Goal: Task Accomplishment & Management: Use online tool/utility

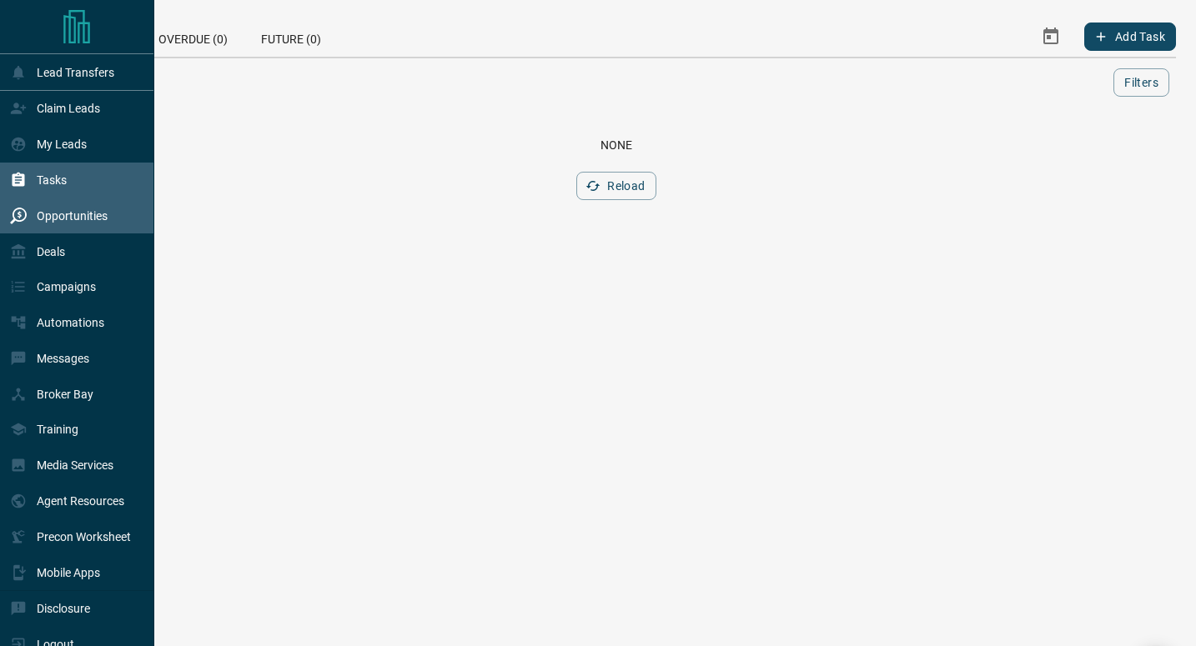
click at [33, 223] on div "Opportunities" at bounding box center [59, 216] width 98 height 28
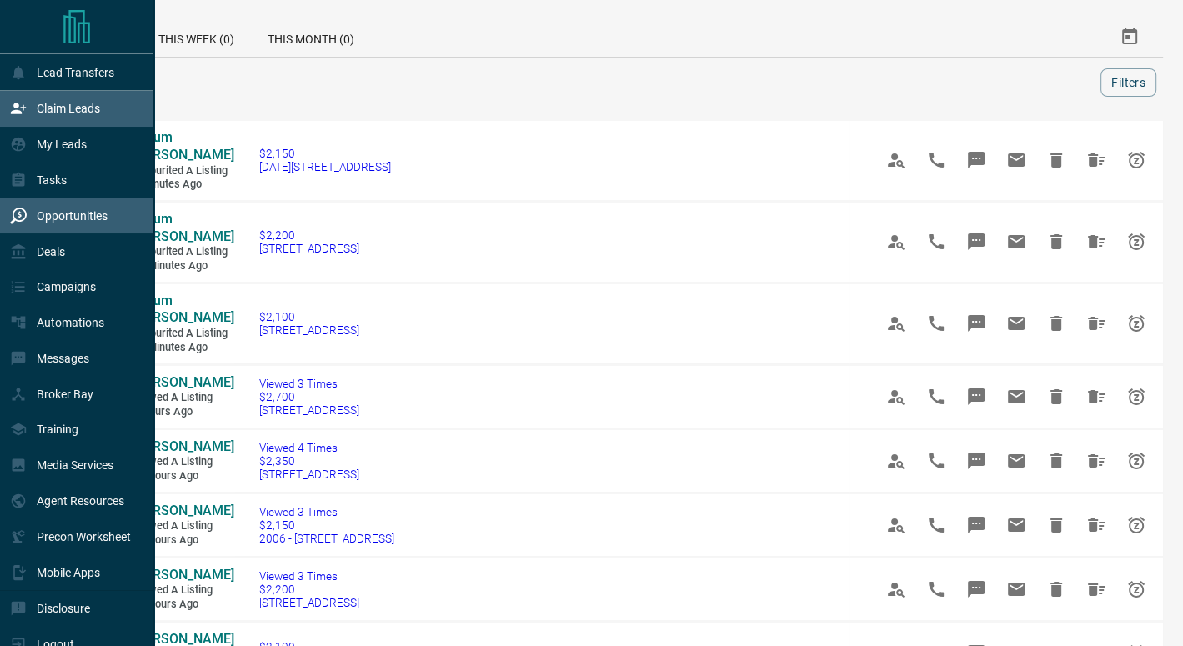
click at [23, 103] on icon at bounding box center [18, 108] width 17 height 17
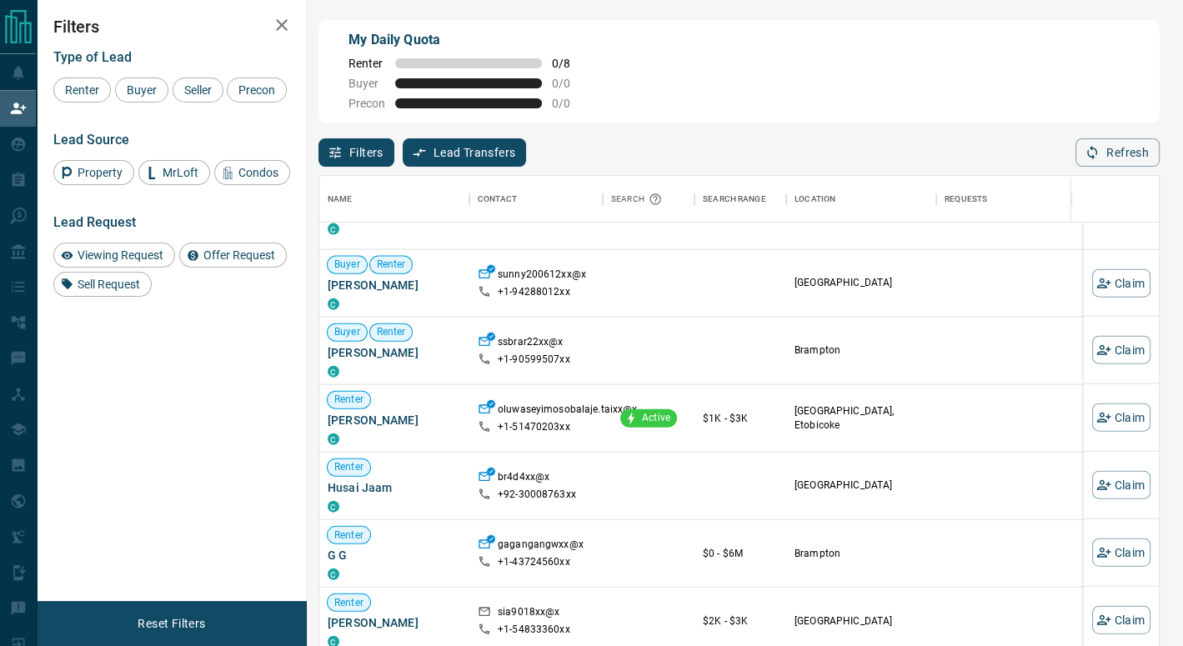
scroll to position [2985, 0]
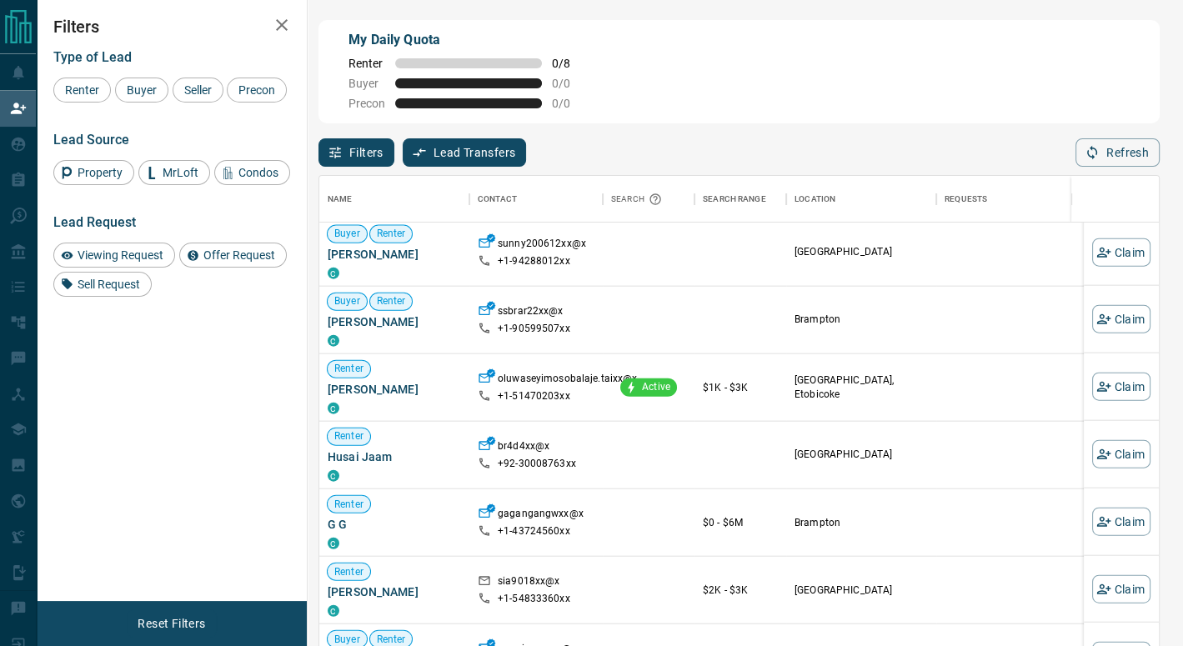
click at [897, 149] on div "Filters Lead Transfers 0 Refresh" at bounding box center [739, 144] width 841 height 43
click at [1092, 150] on icon "button" at bounding box center [1092, 153] width 10 height 14
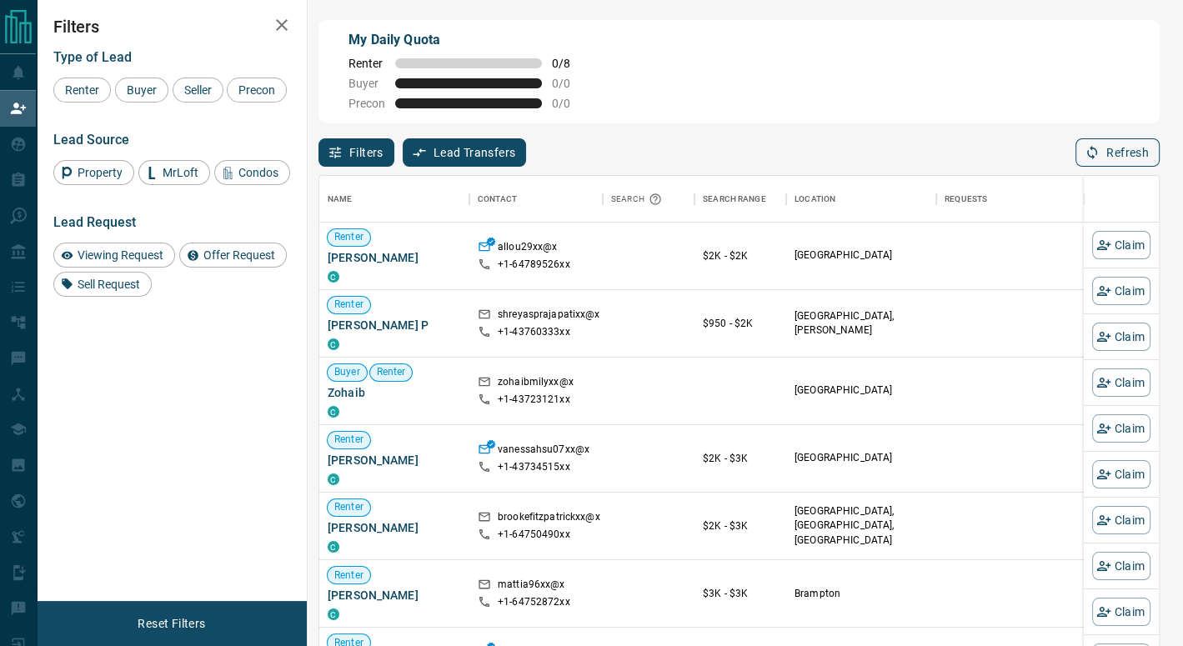
scroll to position [478, 827]
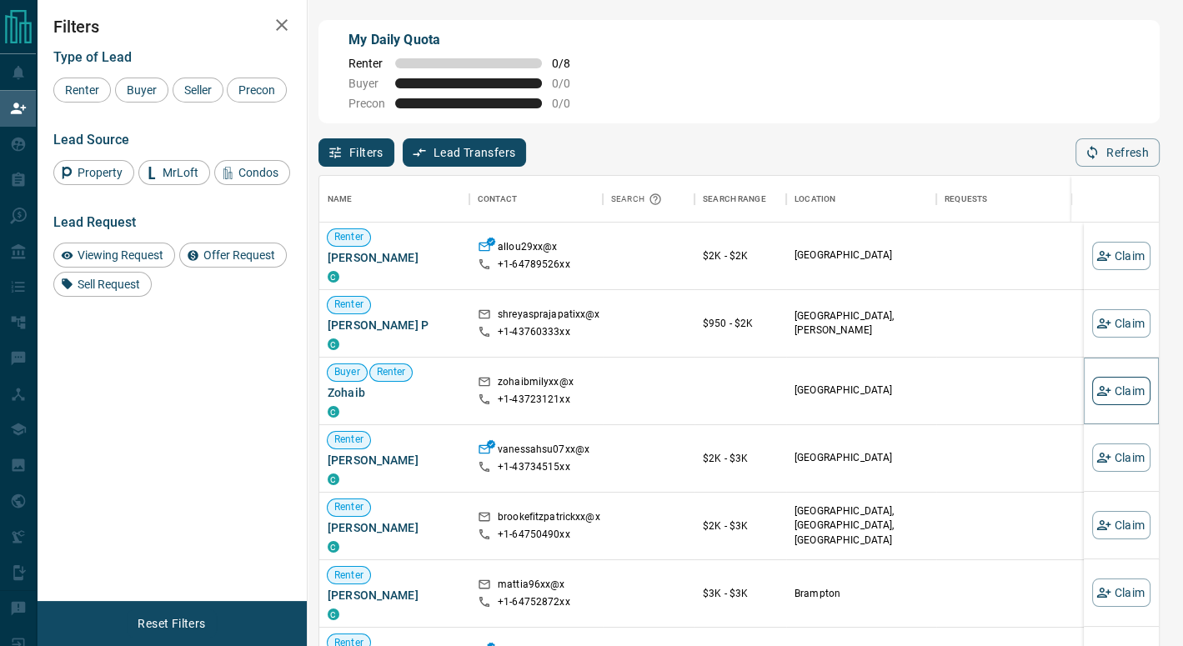
click at [1102, 394] on button "Claim" at bounding box center [1121, 391] width 58 height 28
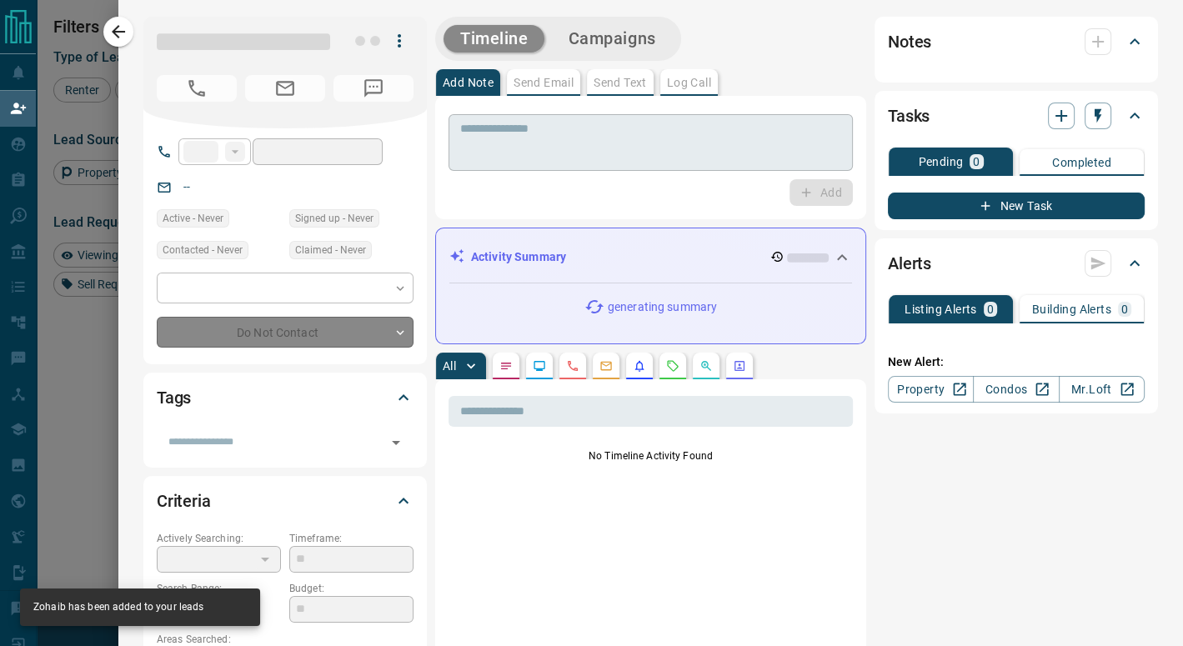
type input "**"
type input "**********"
type input "**"
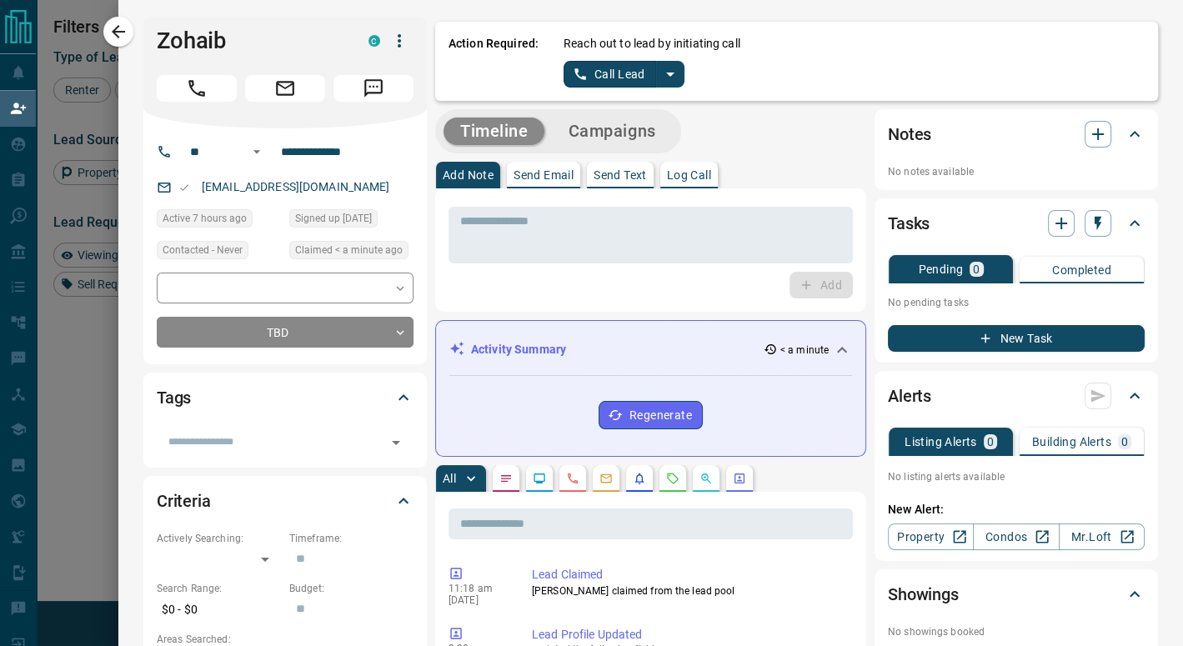
click at [666, 73] on icon "split button" at bounding box center [670, 75] width 8 height 4
click at [614, 139] on li "Log Manual Call" at bounding box center [623, 131] width 102 height 25
click at [596, 75] on button "Log Manual Call" at bounding box center [619, 74] width 110 height 27
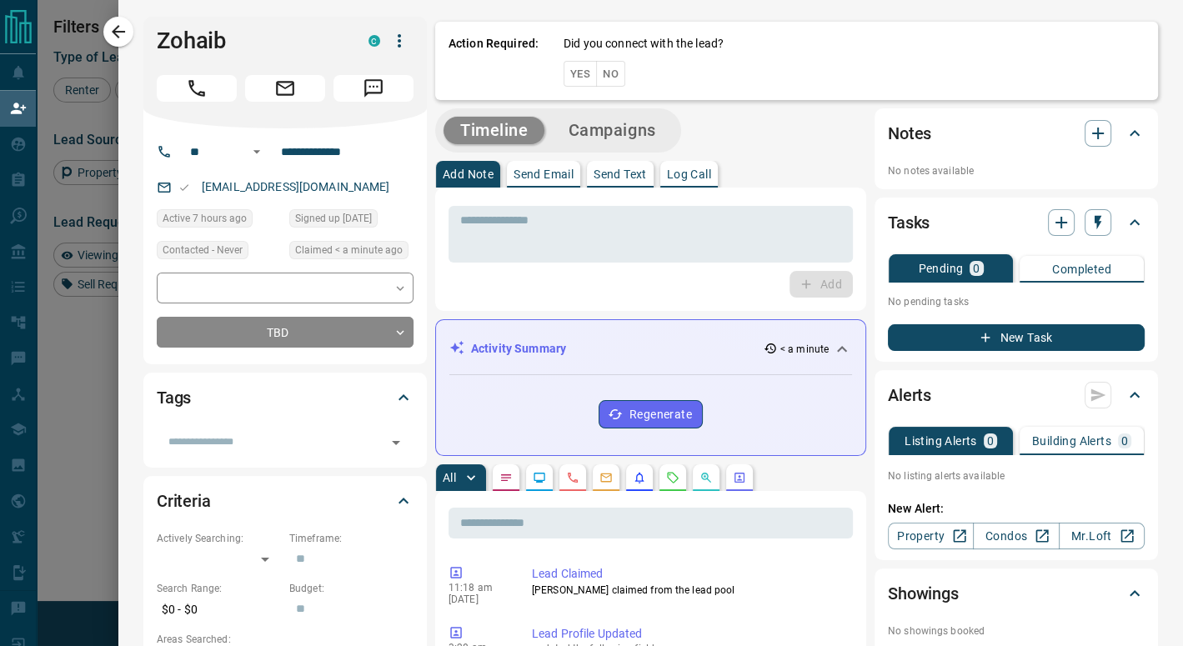
click at [596, 75] on button "No" at bounding box center [610, 74] width 29 height 26
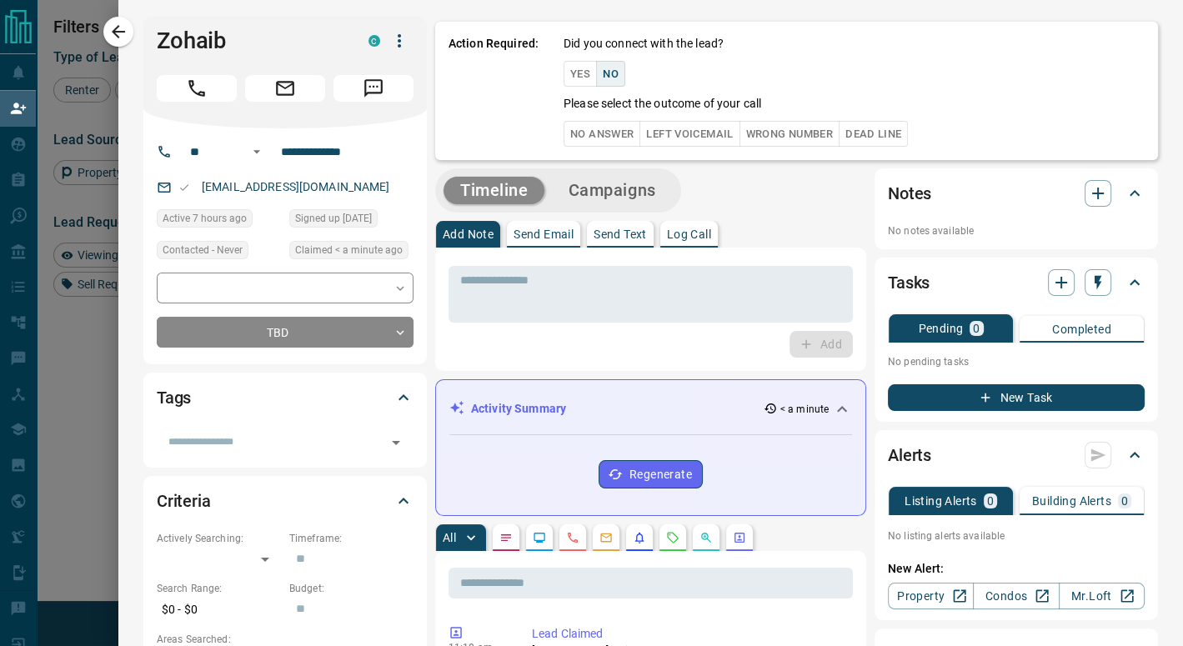
click at [604, 127] on button "No Answer" at bounding box center [602, 134] width 77 height 26
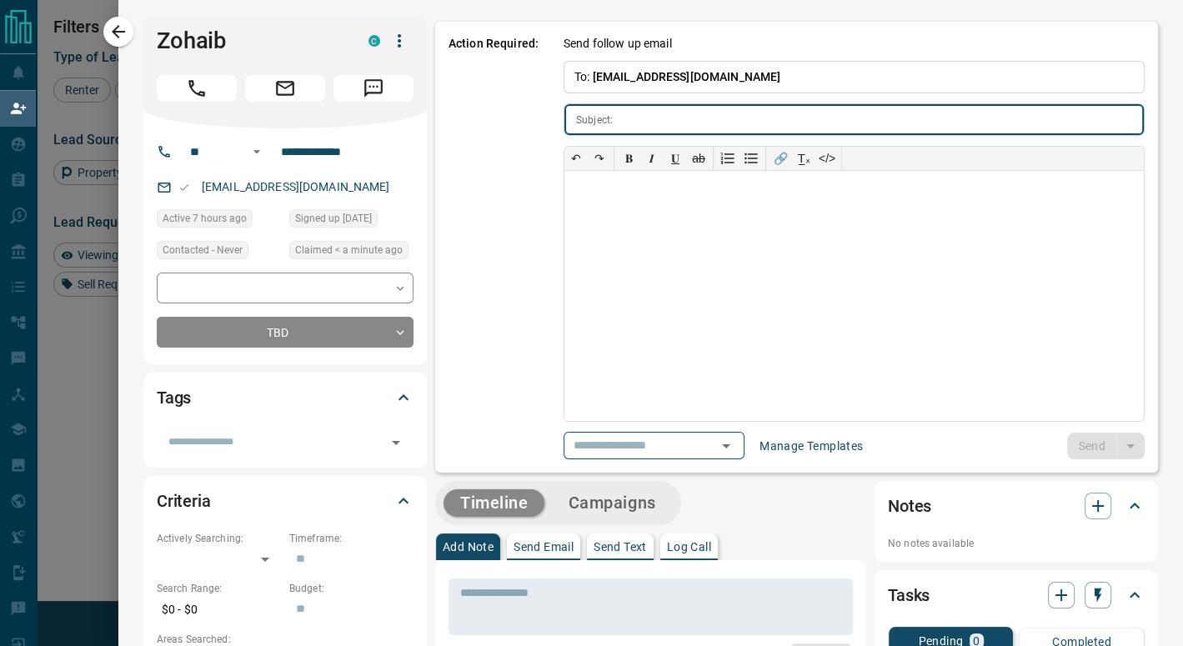
type input "**********"
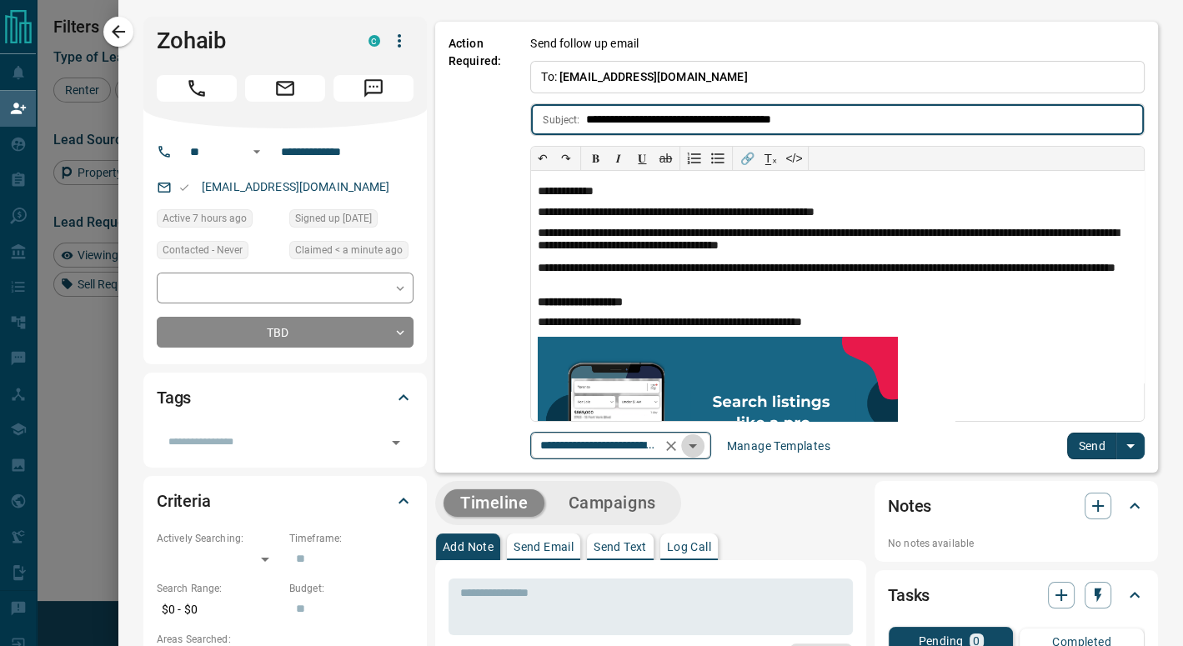
click at [703, 445] on icon "Open" at bounding box center [693, 446] width 20 height 20
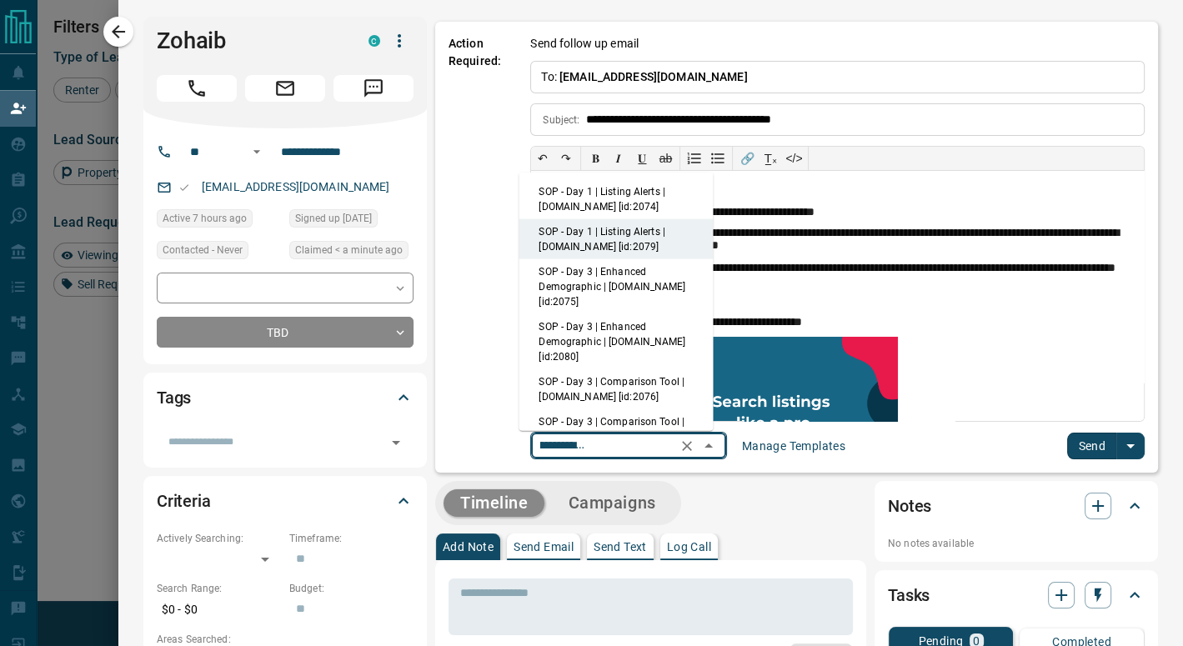
click at [636, 195] on li "SOP - Day 1 | Listing Alerts | [DOMAIN_NAME] [id:2074]" at bounding box center [616, 199] width 194 height 40
type input "**********"
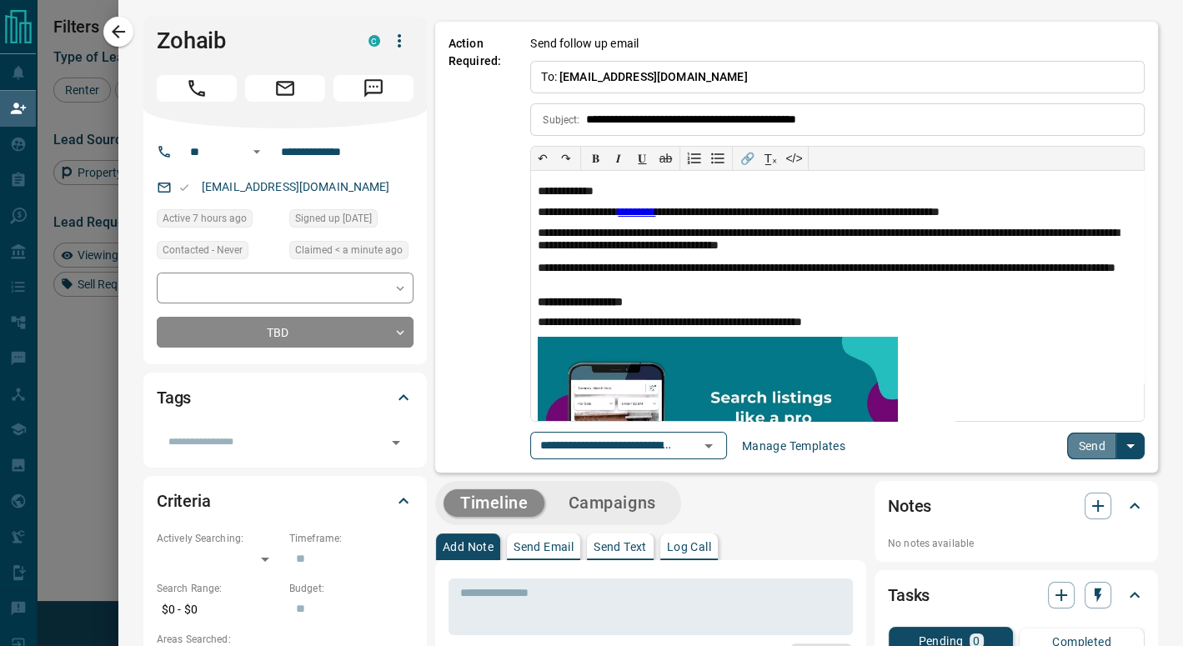
click at [1070, 438] on button "Send" at bounding box center [1091, 446] width 49 height 27
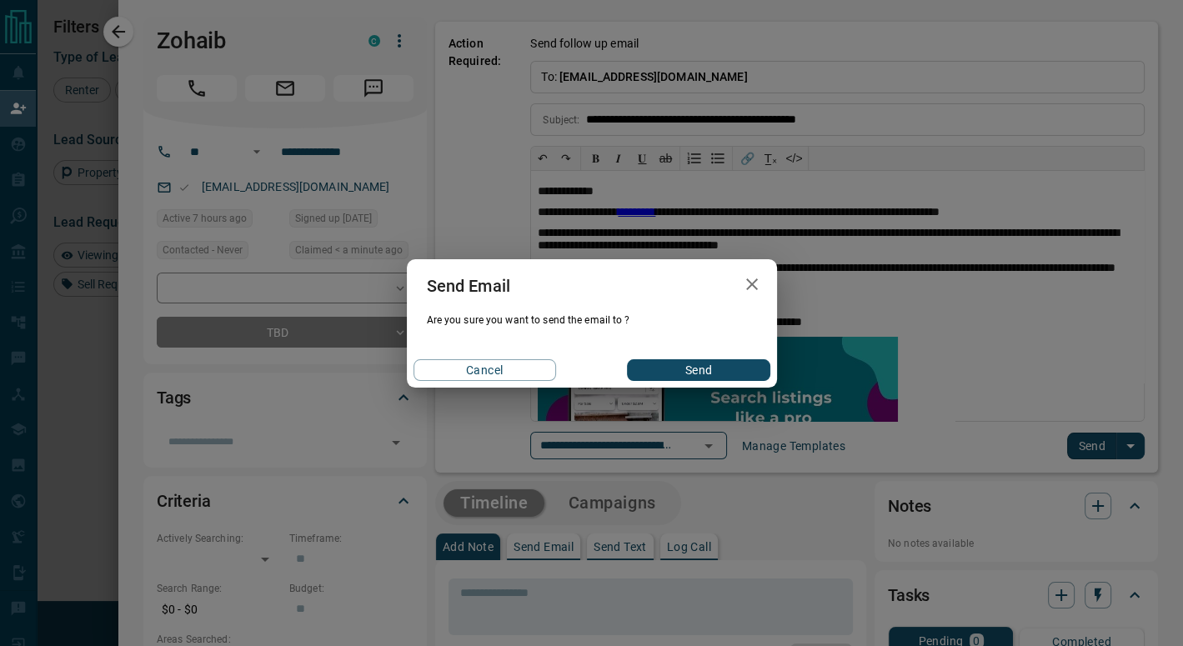
click at [747, 371] on button "Send" at bounding box center [698, 370] width 143 height 22
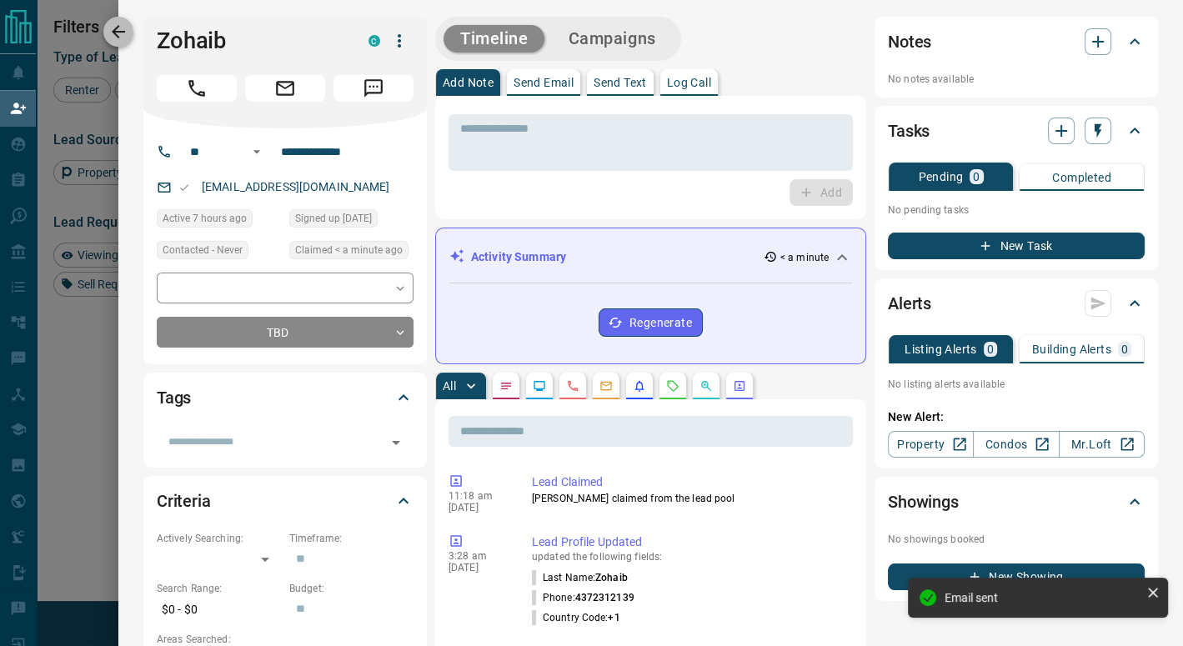
click at [118, 36] on icon "button" at bounding box center [118, 31] width 13 height 13
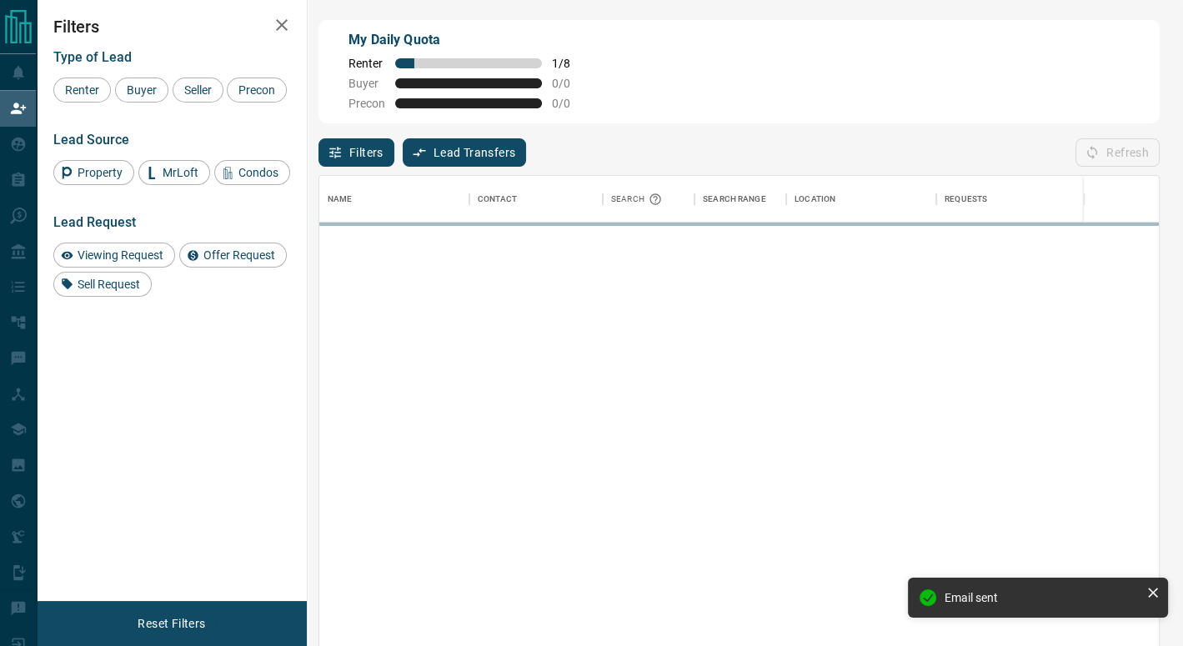
scroll to position [478, 827]
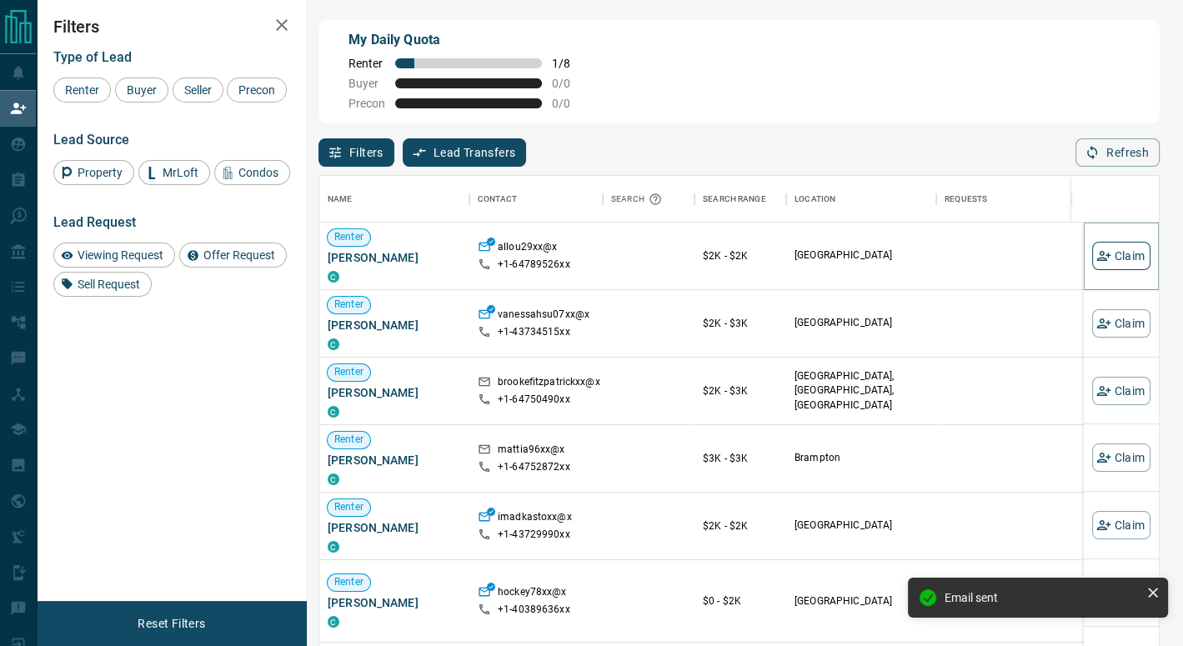
click at [1109, 261] on button "Claim" at bounding box center [1121, 256] width 58 height 28
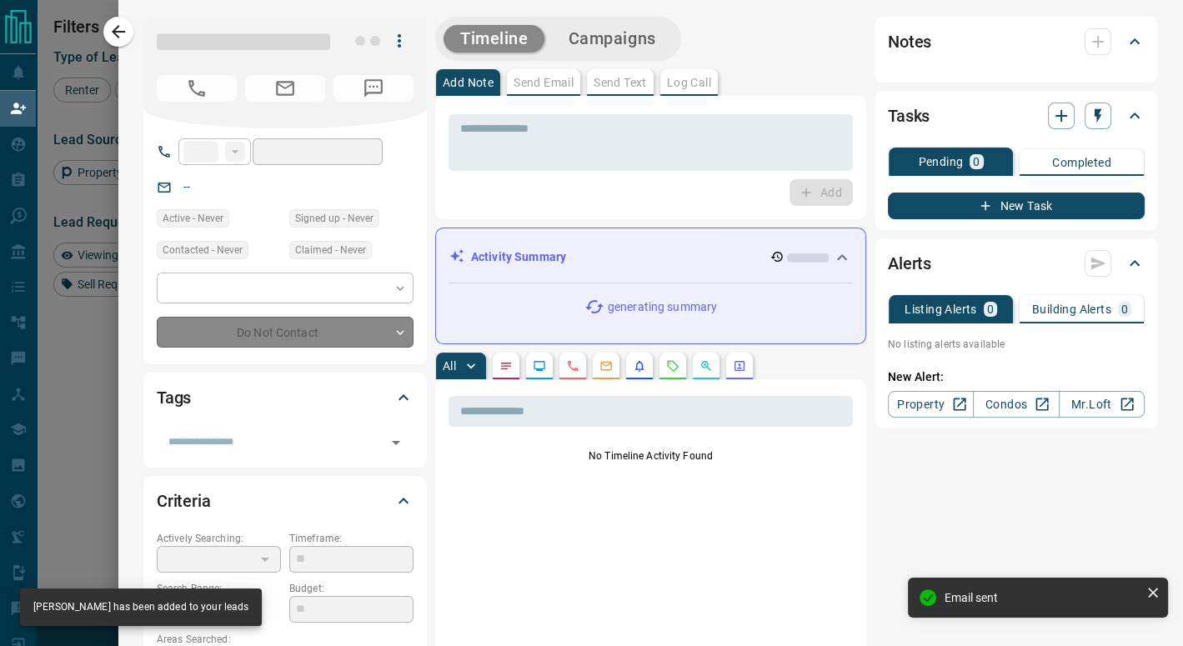
type input "**"
type input "**********"
type input "**"
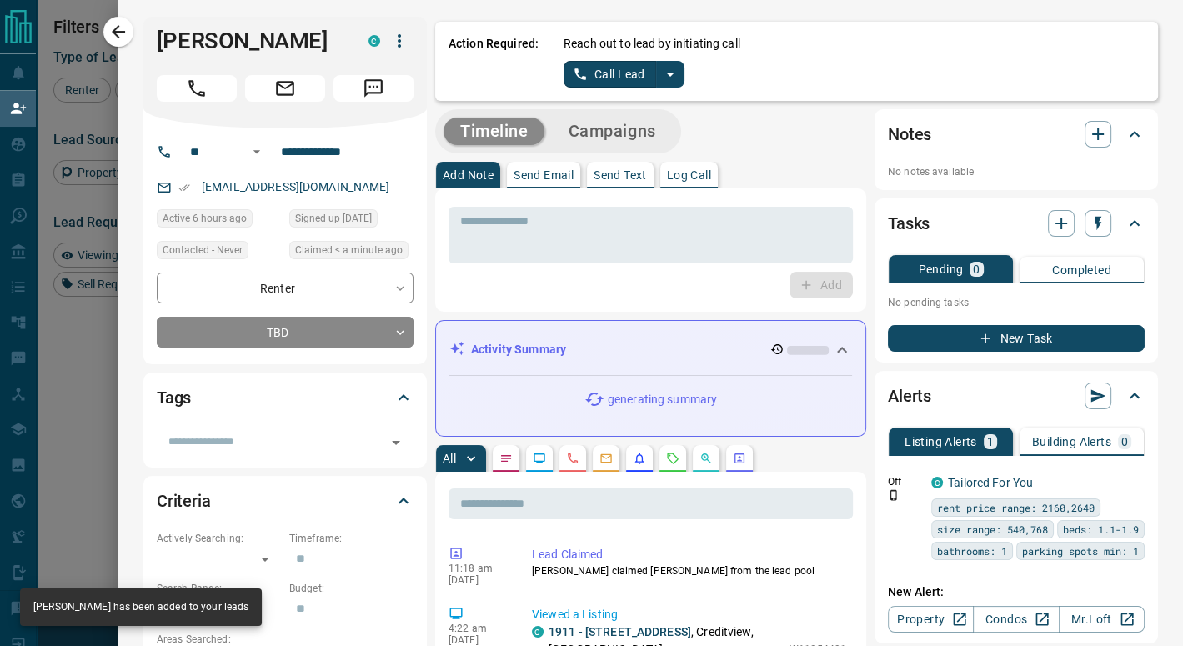
click at [661, 70] on icon "split button" at bounding box center [671, 74] width 20 height 20
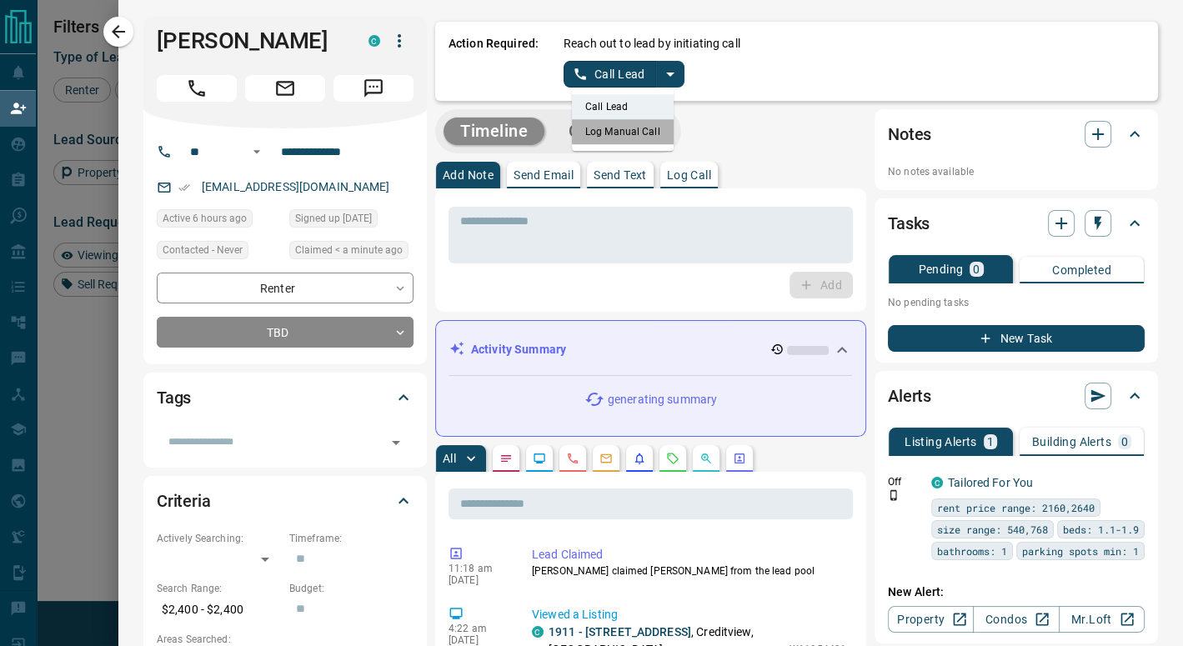
click at [618, 139] on li "Log Manual Call" at bounding box center [623, 131] width 102 height 25
click at [597, 78] on button "Log Manual Call" at bounding box center [619, 74] width 110 height 27
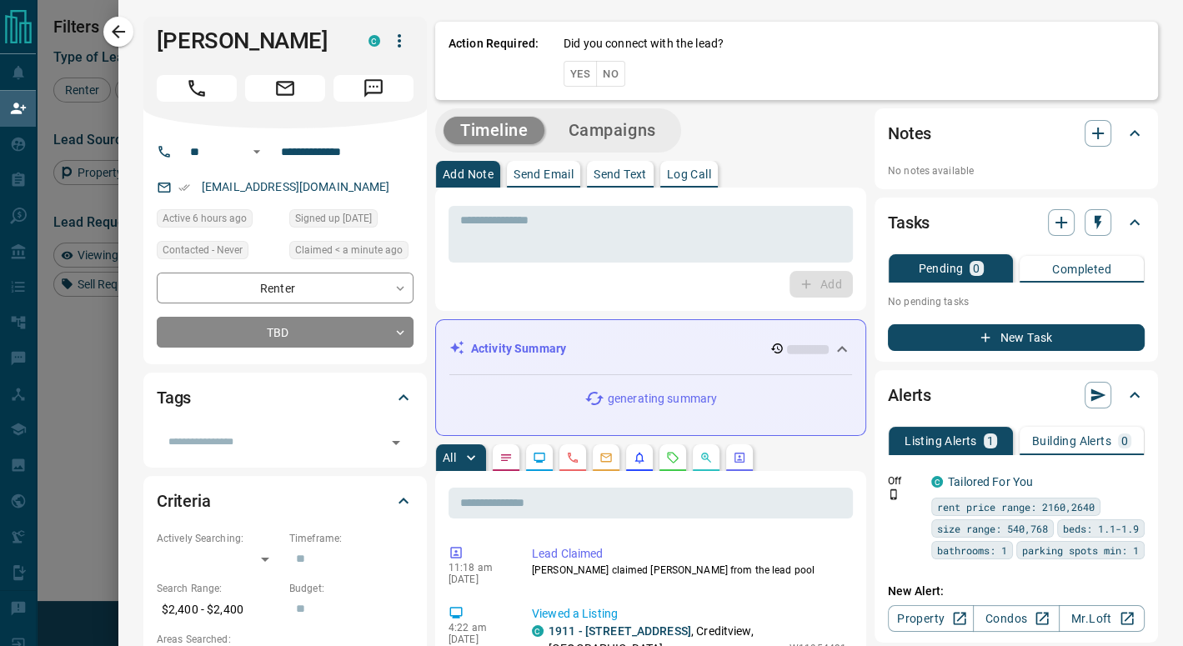
click at [597, 78] on button "No" at bounding box center [610, 74] width 29 height 26
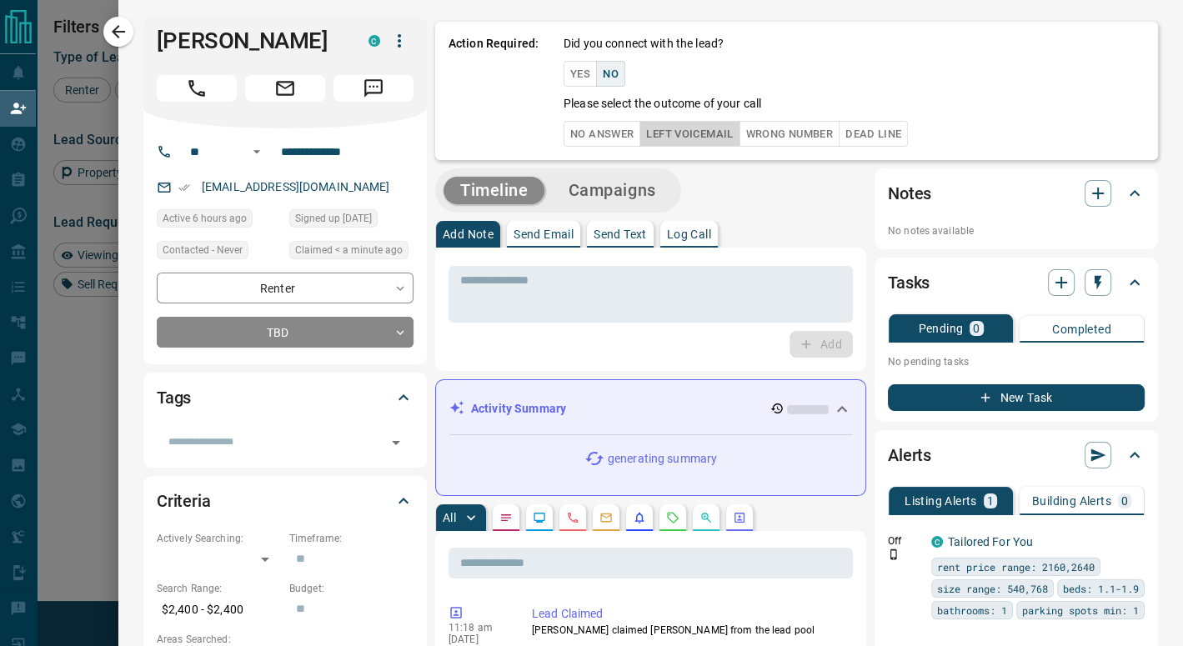
click at [657, 143] on button "Left Voicemail" at bounding box center [690, 134] width 100 height 26
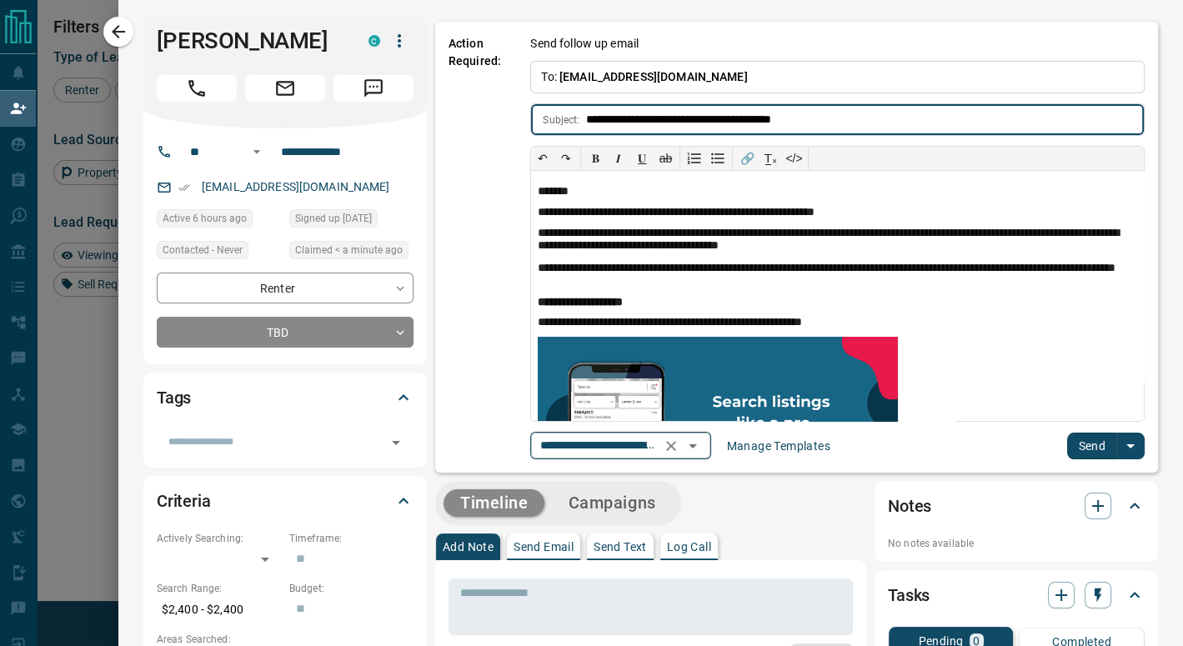
click at [703, 441] on icon "Open" at bounding box center [693, 446] width 20 height 20
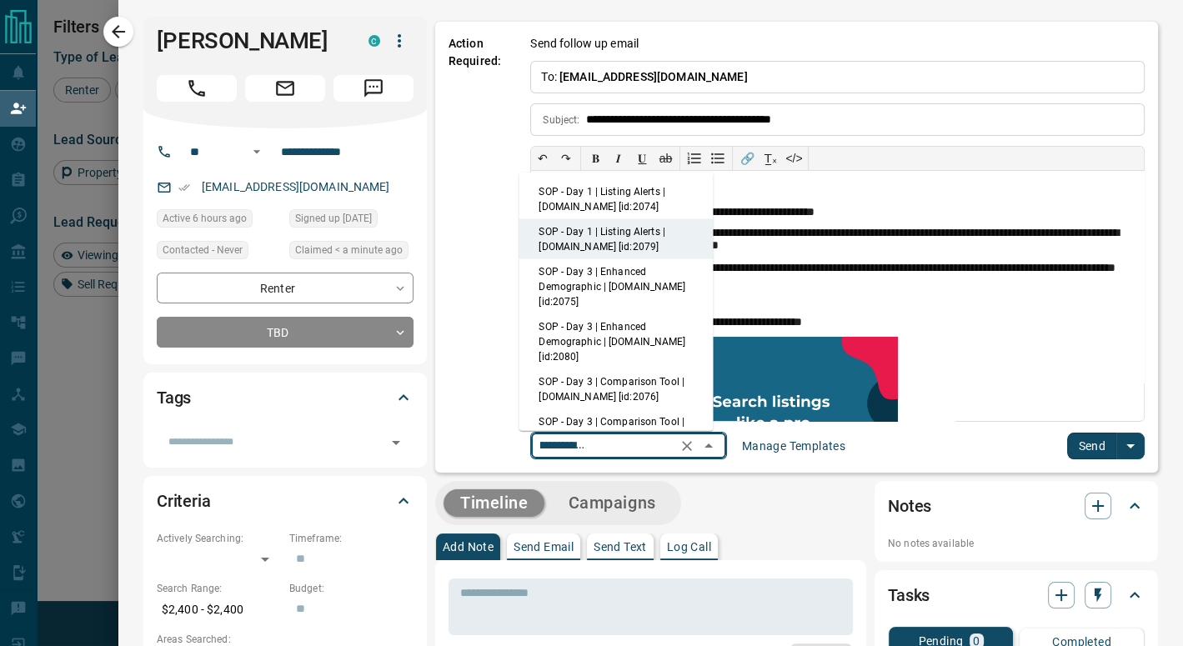
click at [646, 193] on li "SOP - Day 1 | Listing Alerts | [DOMAIN_NAME] [id:2074]" at bounding box center [616, 199] width 194 height 40
type input "**********"
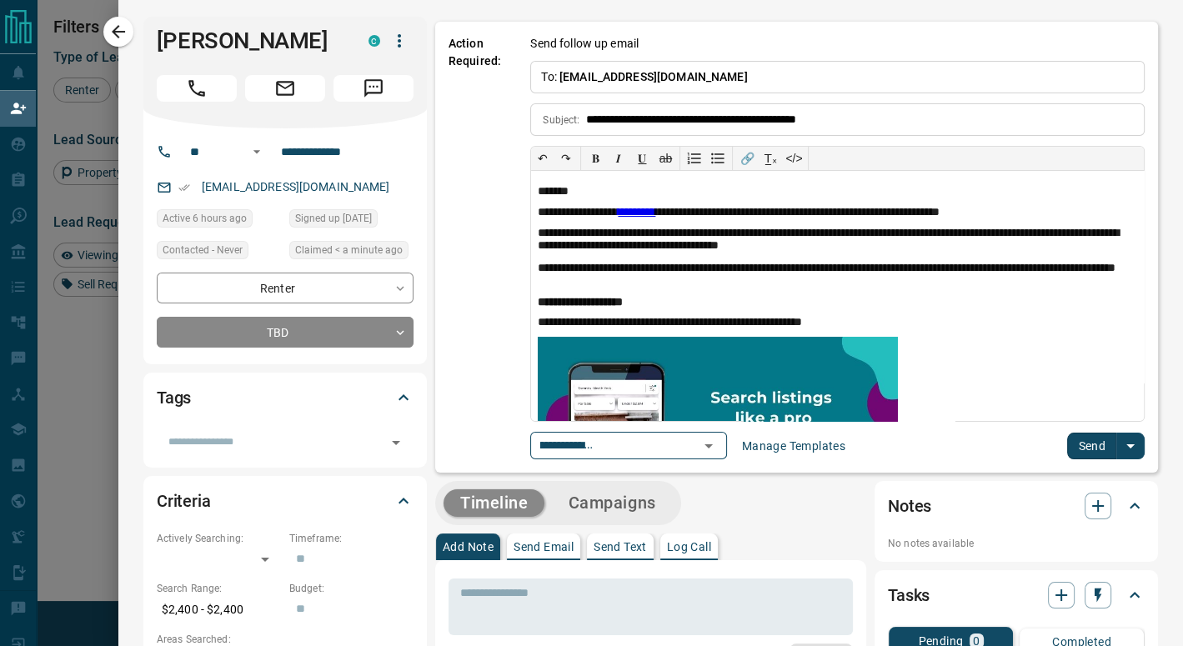
scroll to position [0, 0]
click at [1067, 441] on button "Send" at bounding box center [1091, 446] width 49 height 27
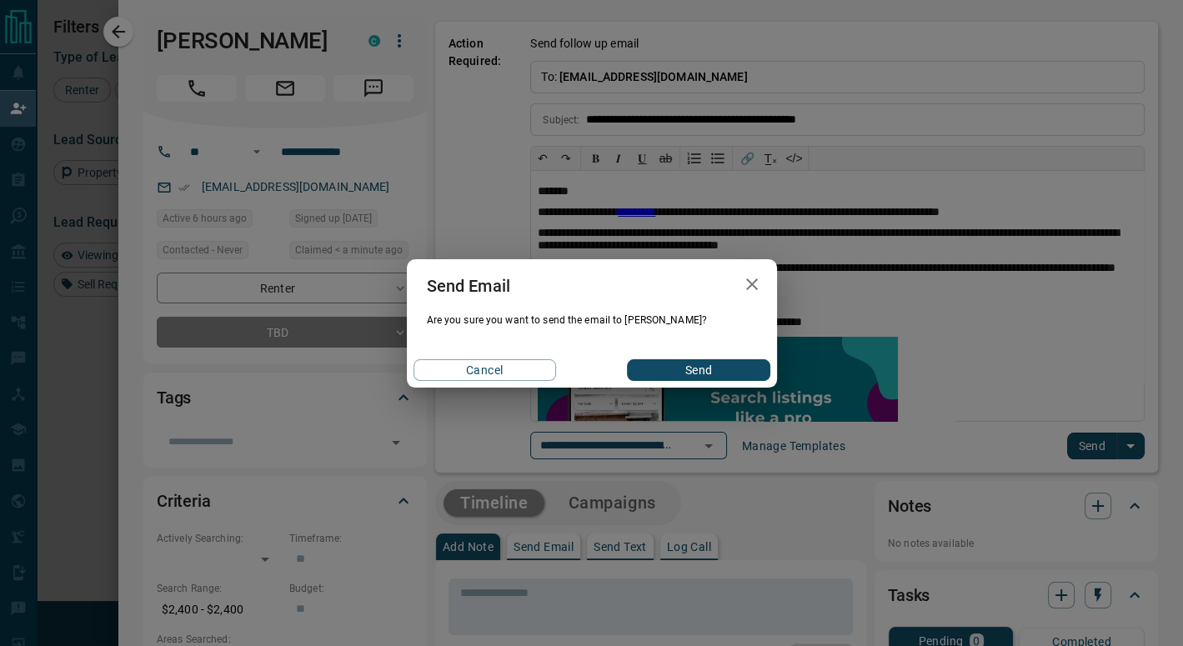
click at [724, 380] on button "Send" at bounding box center [698, 370] width 143 height 22
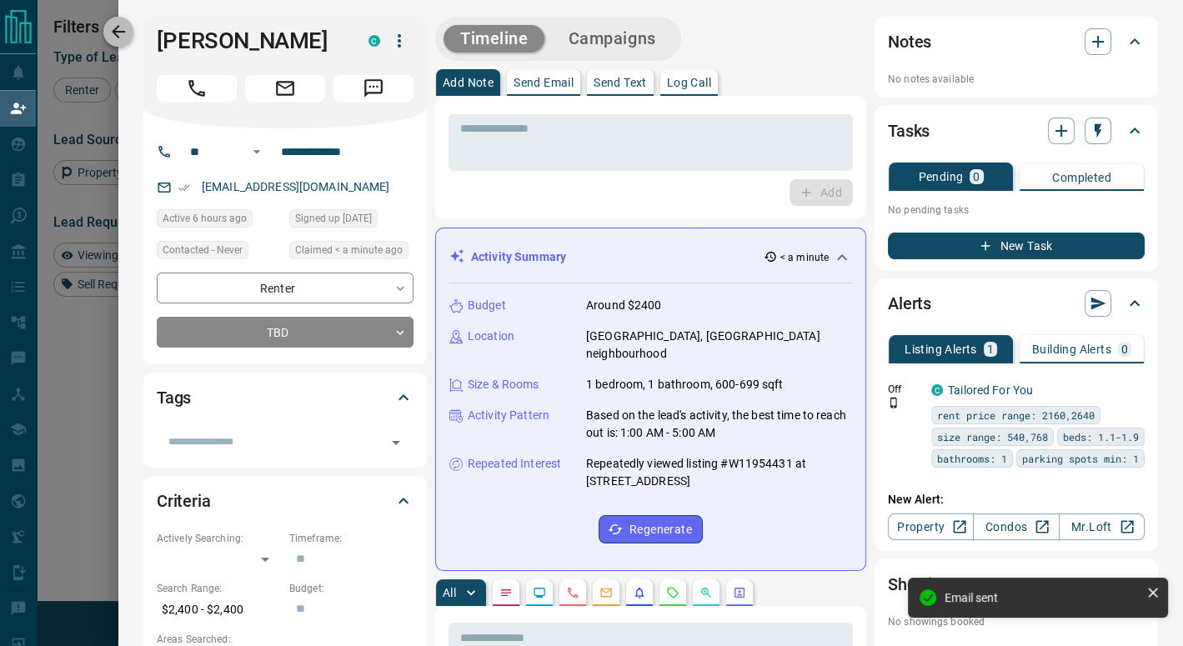
click at [115, 26] on icon "button" at bounding box center [118, 32] width 20 height 20
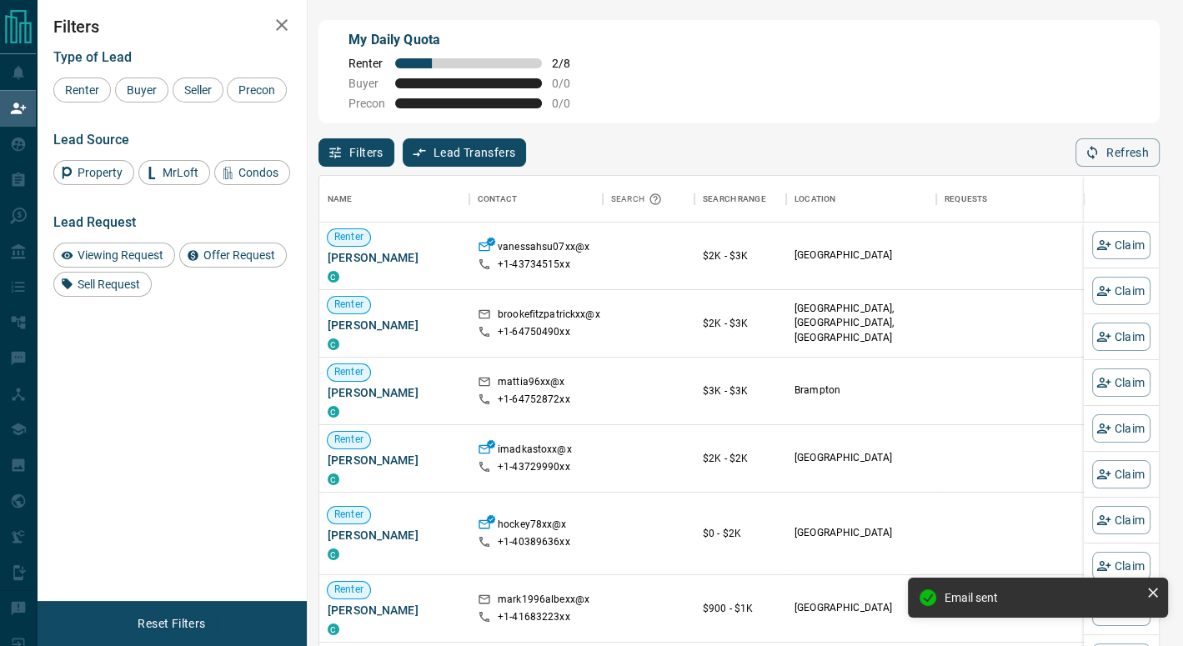
scroll to position [478, 827]
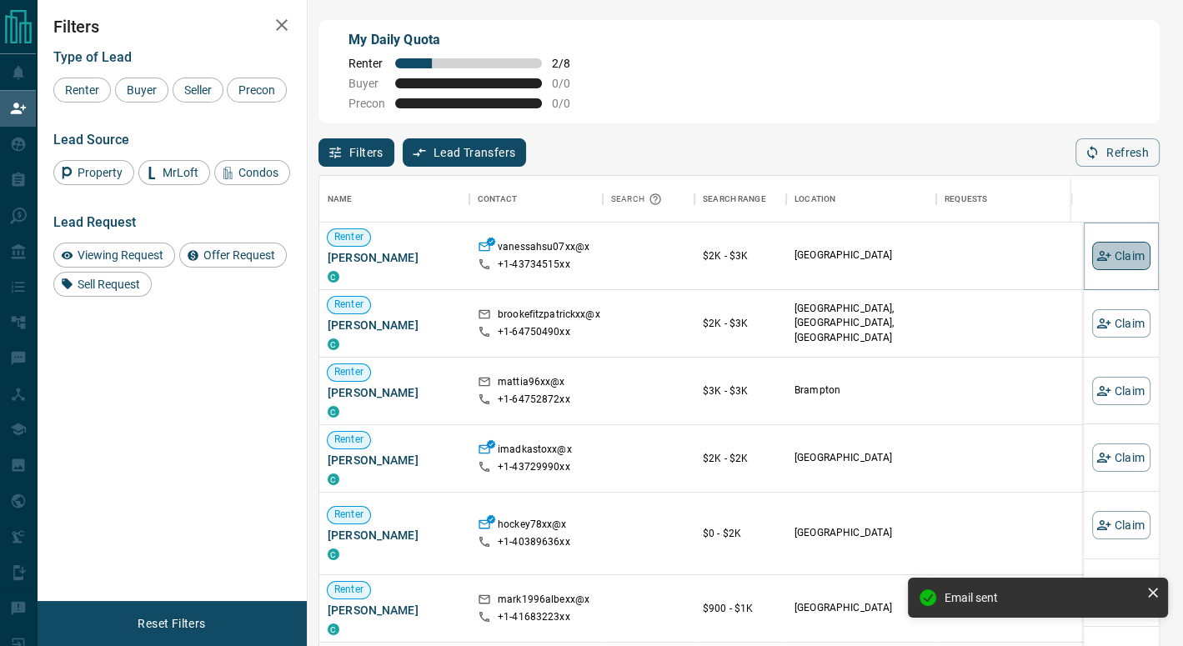
click at [1112, 251] on button "Claim" at bounding box center [1121, 256] width 58 height 28
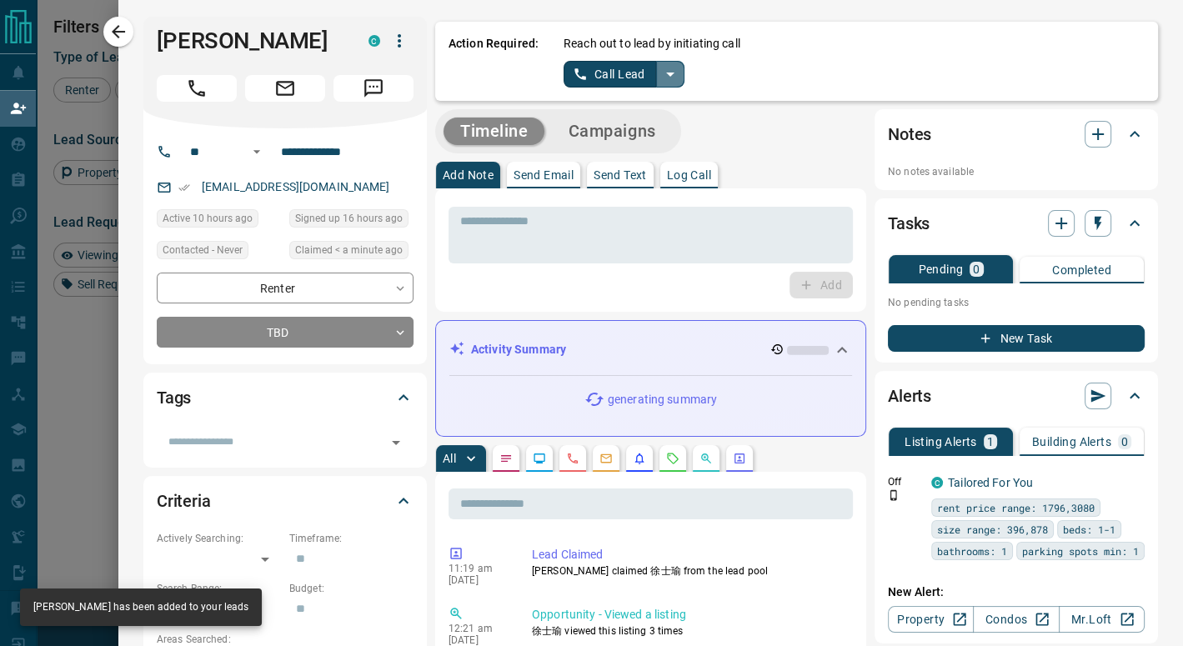
click at [661, 72] on icon "split button" at bounding box center [671, 74] width 20 height 20
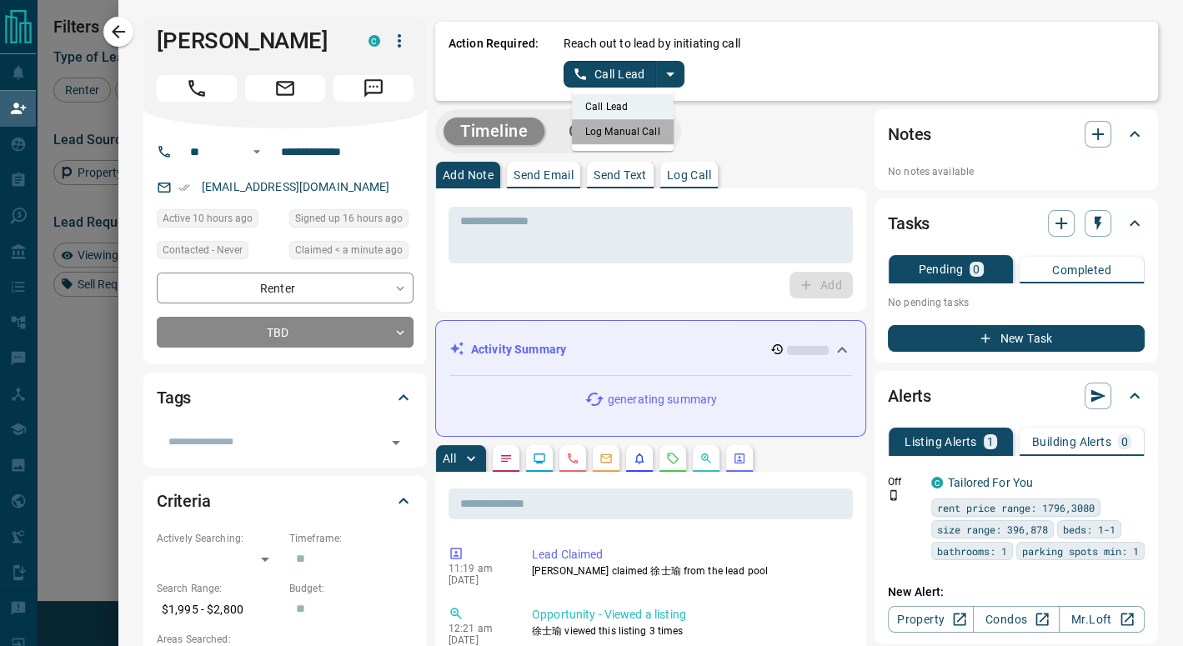
click at [618, 128] on li "Log Manual Call" at bounding box center [623, 131] width 102 height 25
click at [595, 76] on button "Log Manual Call" at bounding box center [619, 74] width 110 height 27
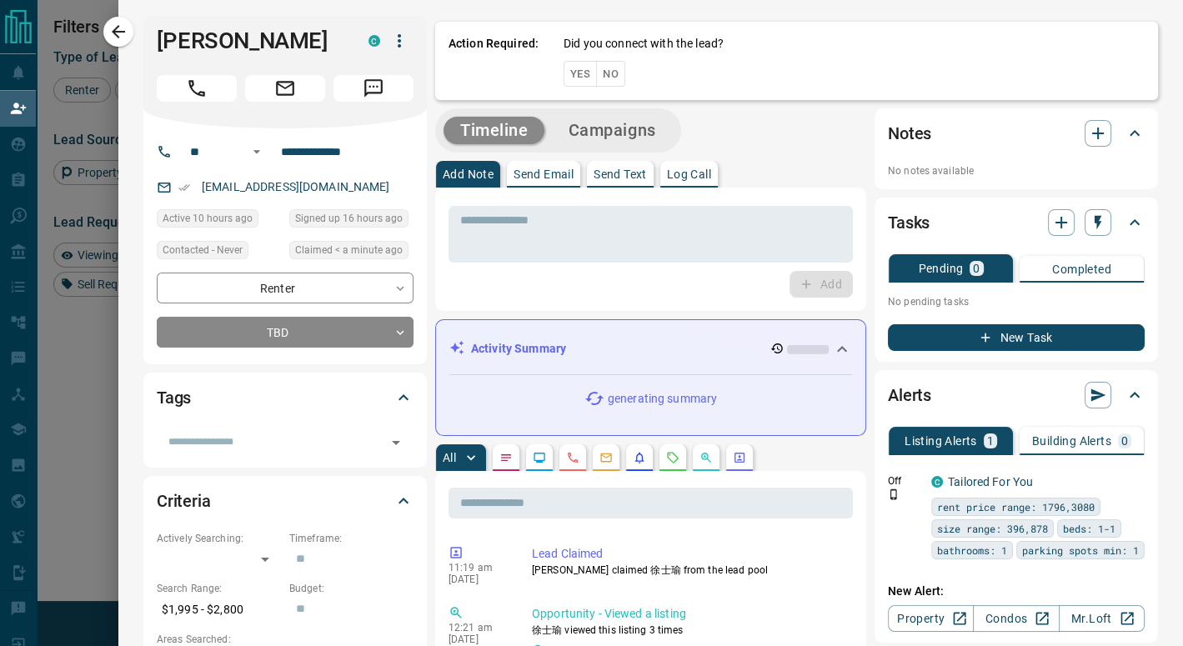
click at [596, 75] on button "No" at bounding box center [610, 74] width 29 height 26
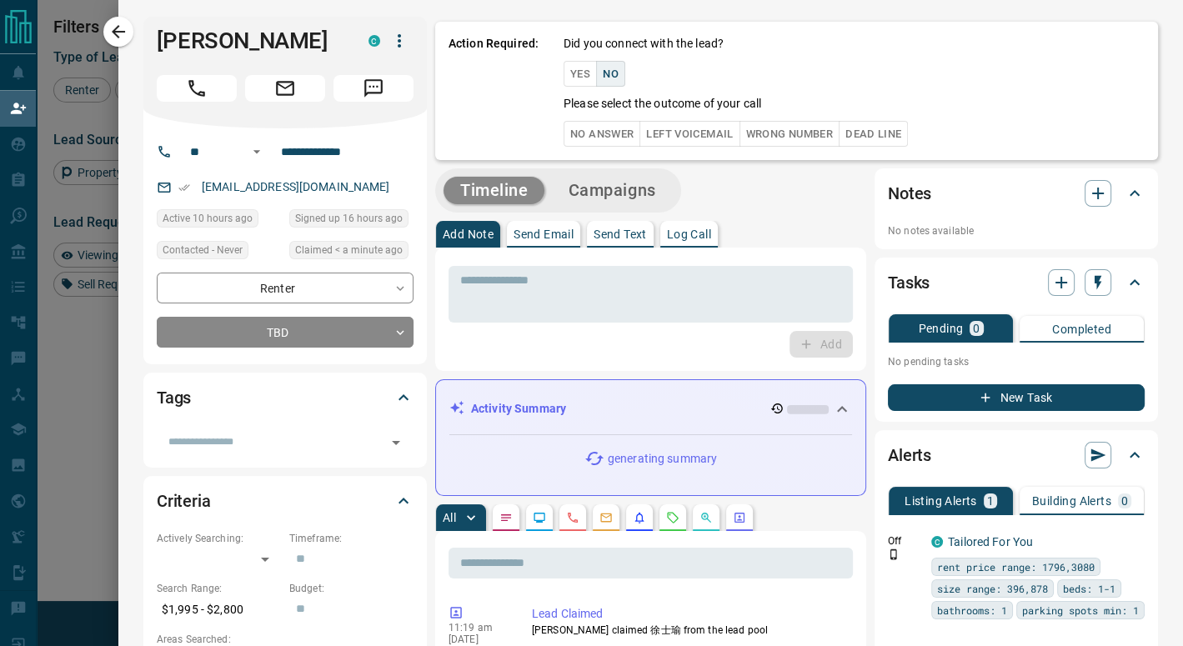
click at [647, 128] on button "Left Voicemail" at bounding box center [690, 134] width 100 height 26
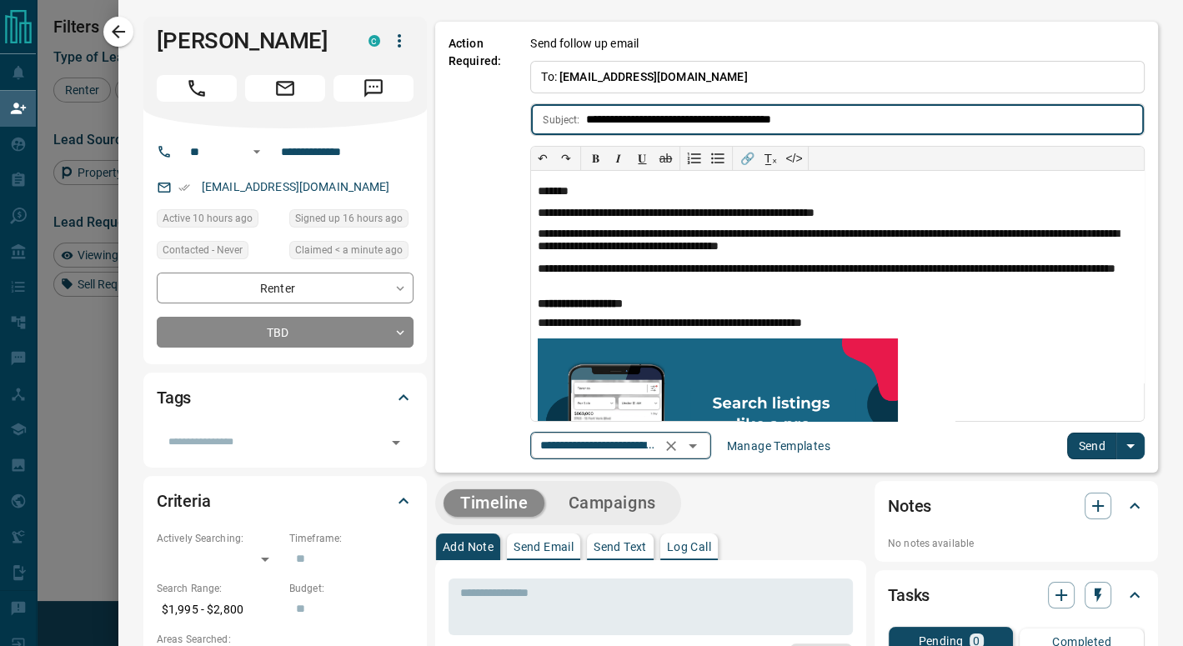
click at [699, 440] on icon "Open" at bounding box center [693, 446] width 20 height 20
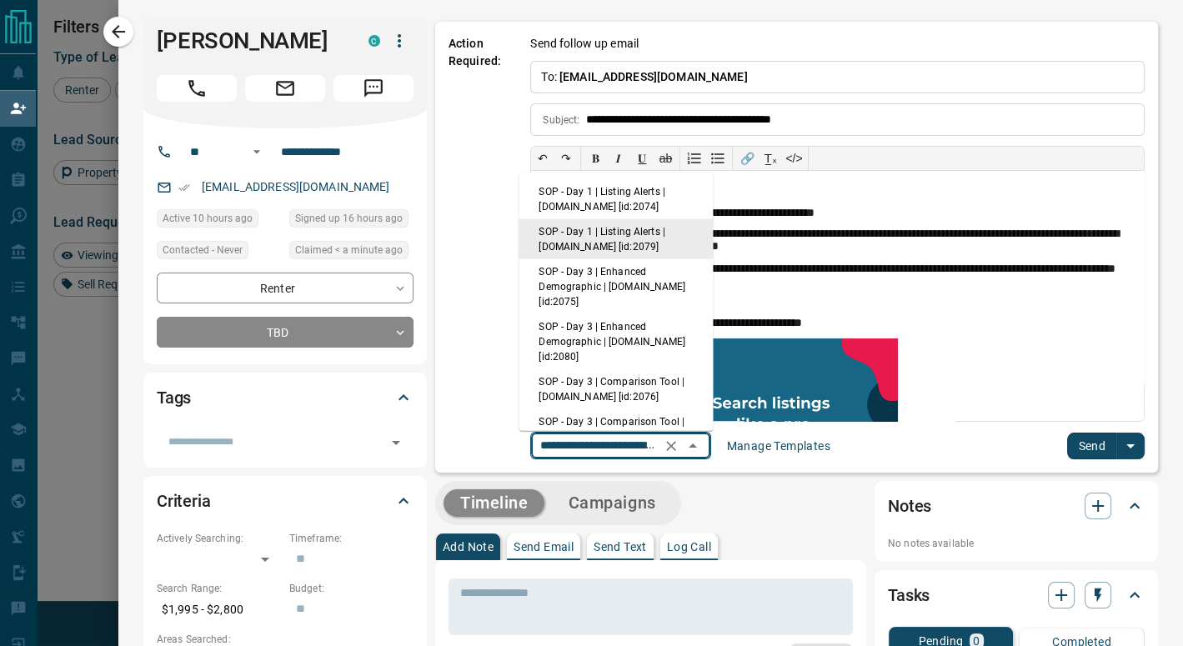
scroll to position [0, 126]
click at [622, 193] on li "SOP - Day 1 | Listing Alerts | [DOMAIN_NAME] [id:2074]" at bounding box center [616, 199] width 194 height 40
type input "**********"
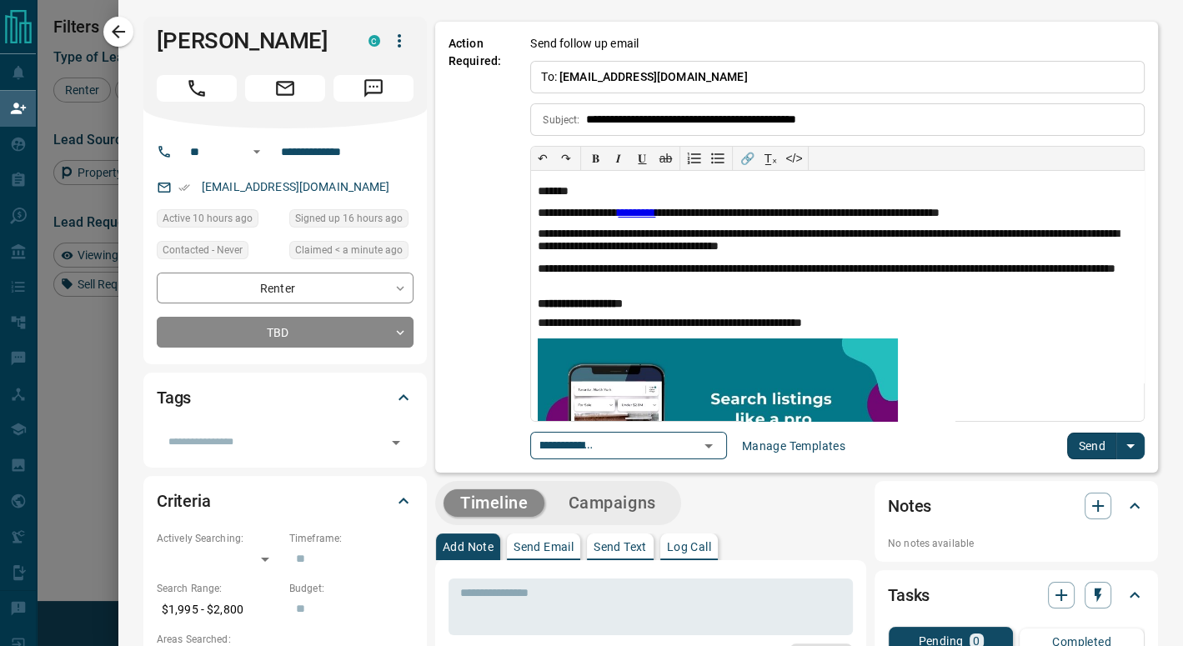
scroll to position [0, 0]
click at [1072, 445] on button "Send" at bounding box center [1091, 446] width 49 height 27
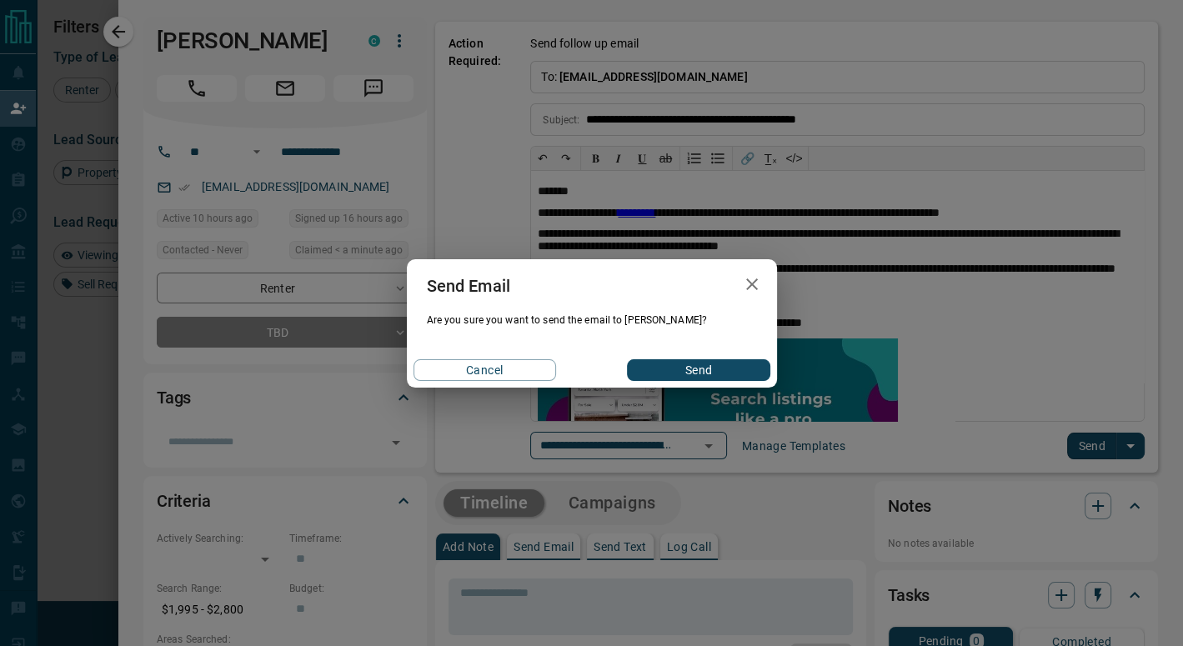
click at [747, 371] on button "Send" at bounding box center [698, 370] width 143 height 22
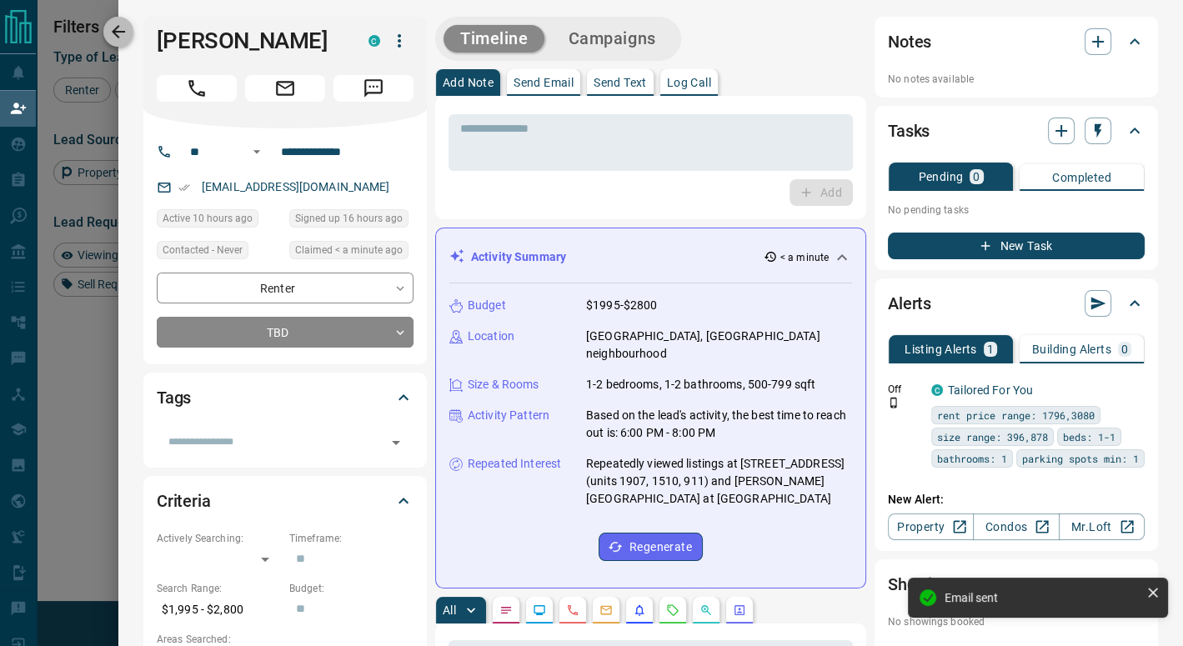
click at [120, 24] on icon "button" at bounding box center [118, 32] width 20 height 20
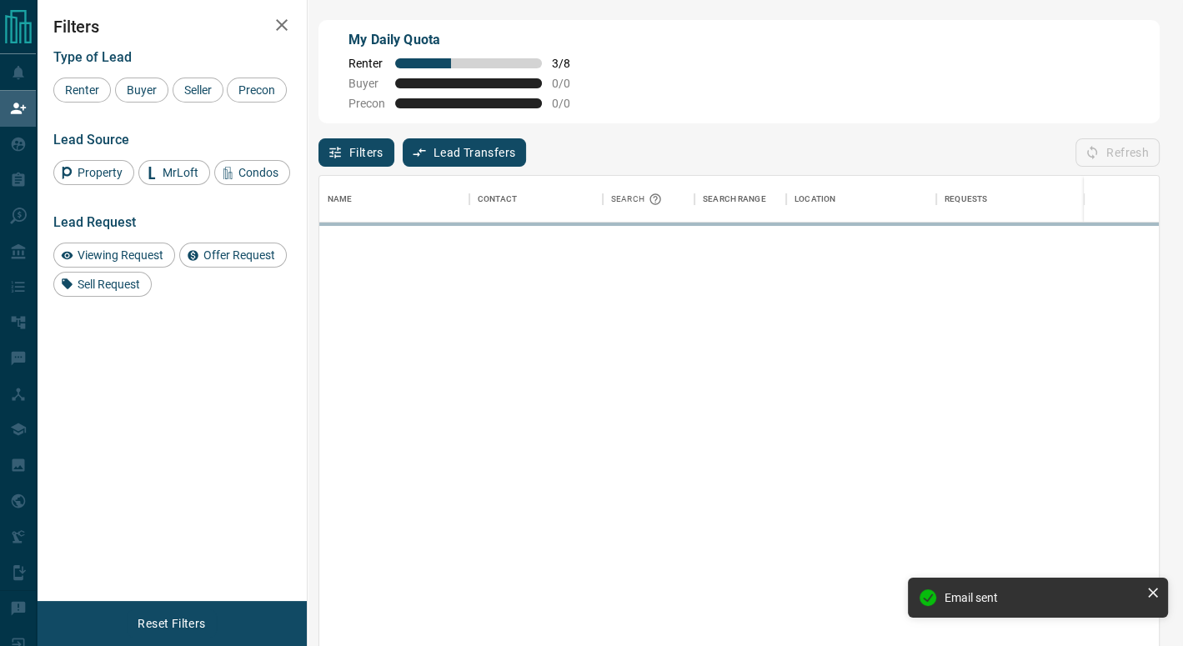
scroll to position [478, 827]
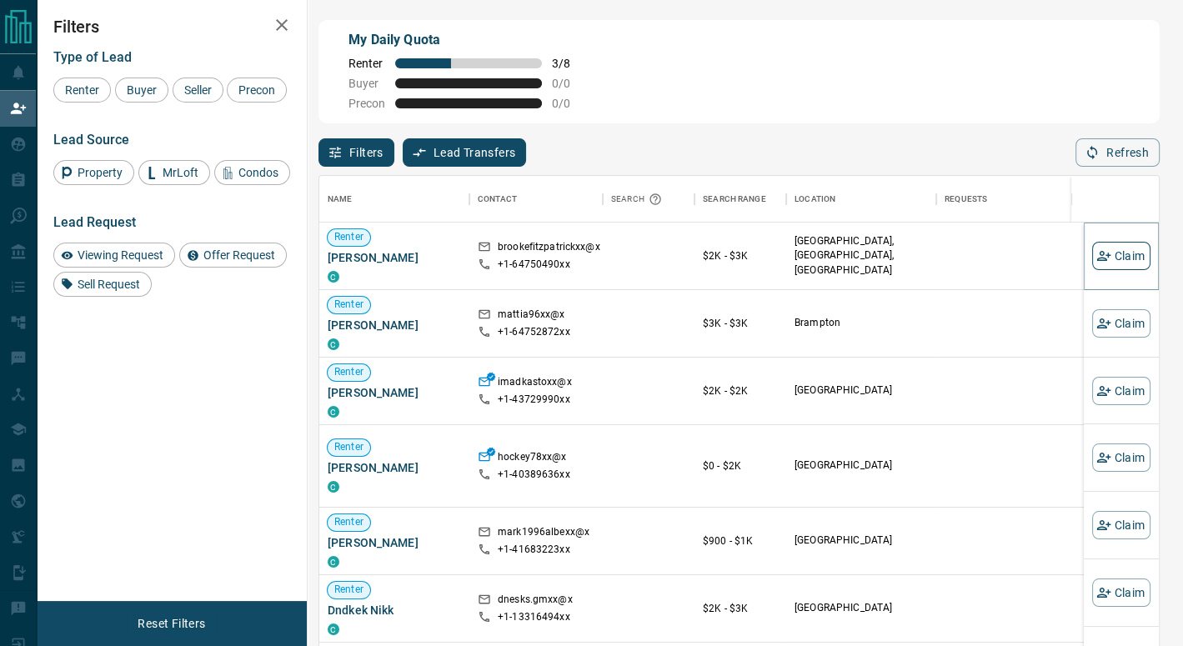
click at [1114, 264] on button "Claim" at bounding box center [1121, 256] width 58 height 28
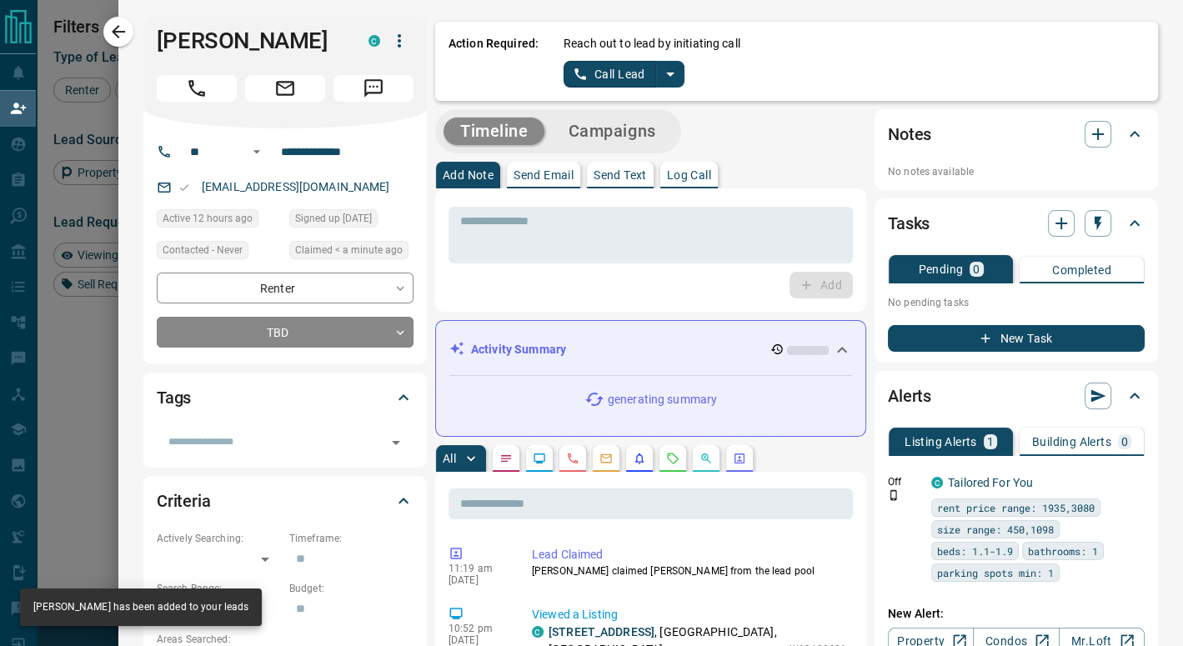
click at [661, 72] on icon "split button" at bounding box center [671, 74] width 20 height 20
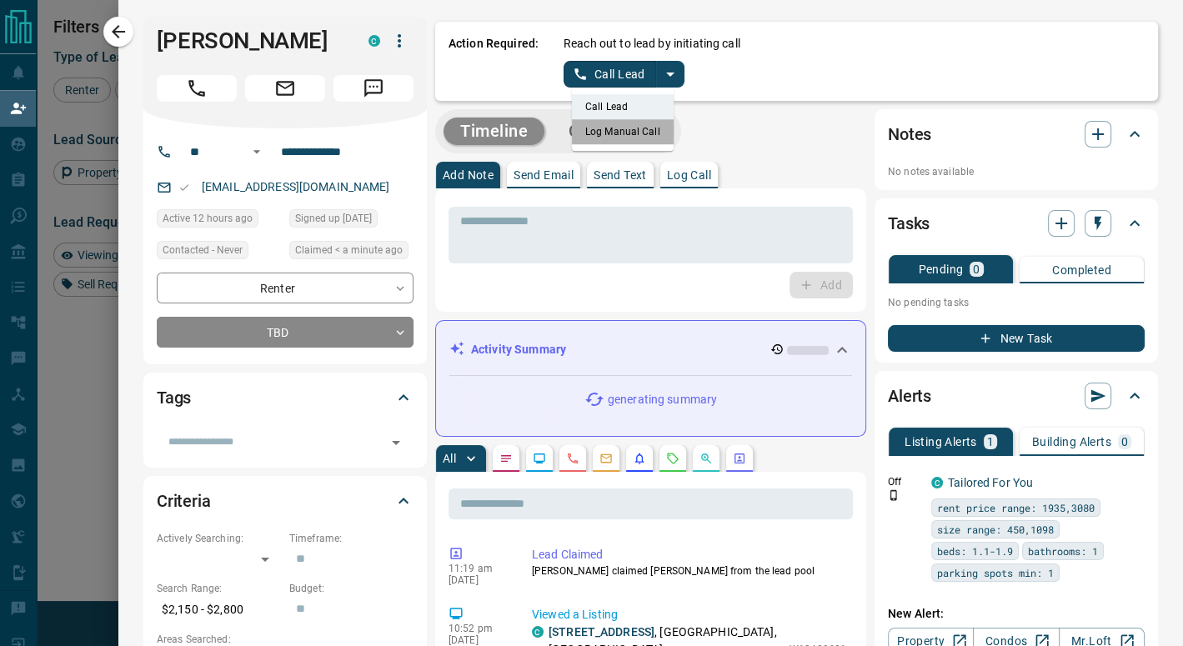
click at [615, 129] on li "Log Manual Call" at bounding box center [623, 131] width 102 height 25
click at [607, 78] on button "Log Manual Call" at bounding box center [619, 74] width 110 height 27
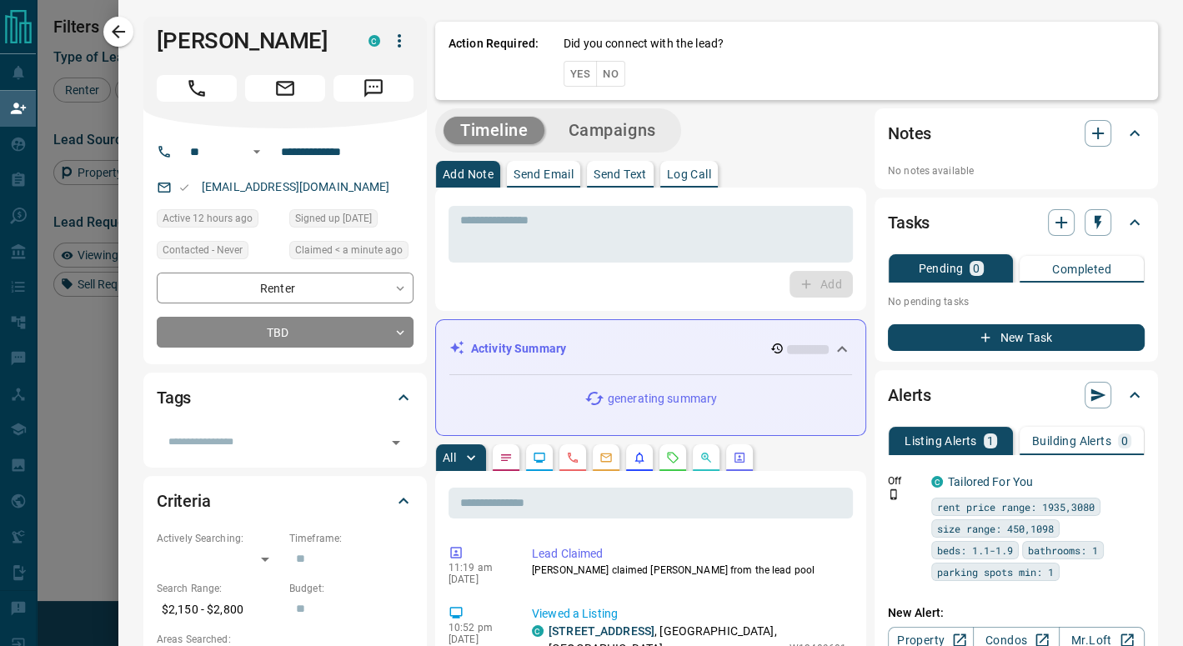
click at [604, 69] on button "No" at bounding box center [610, 74] width 29 height 26
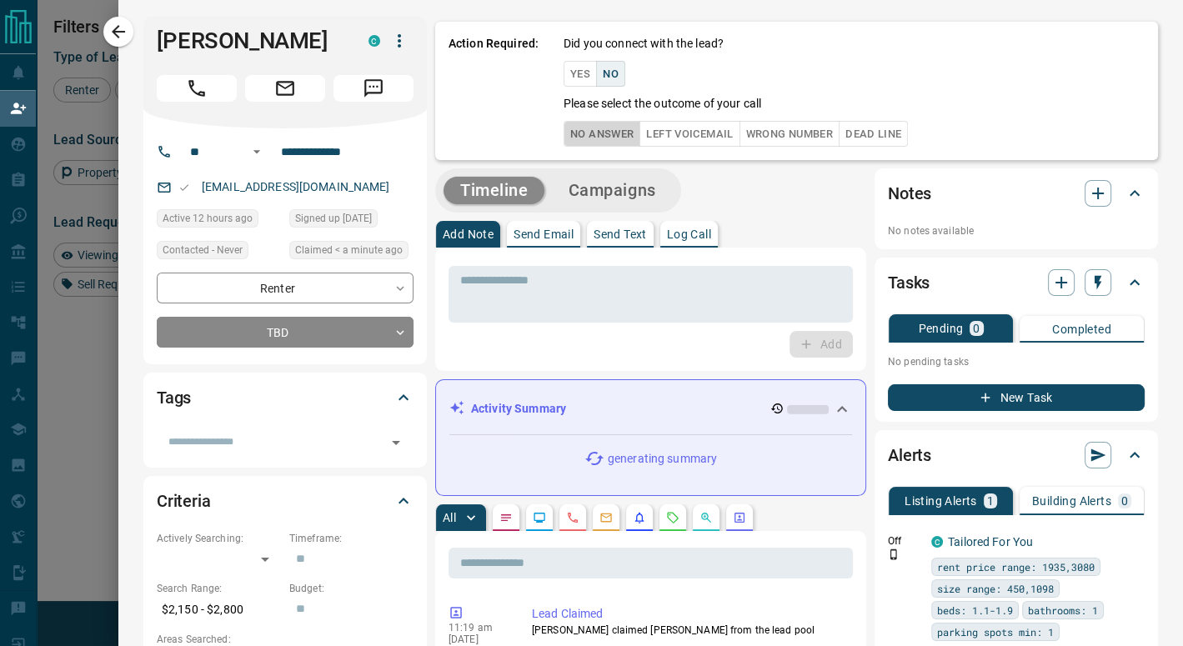
click at [611, 123] on button "No Answer" at bounding box center [602, 134] width 77 height 26
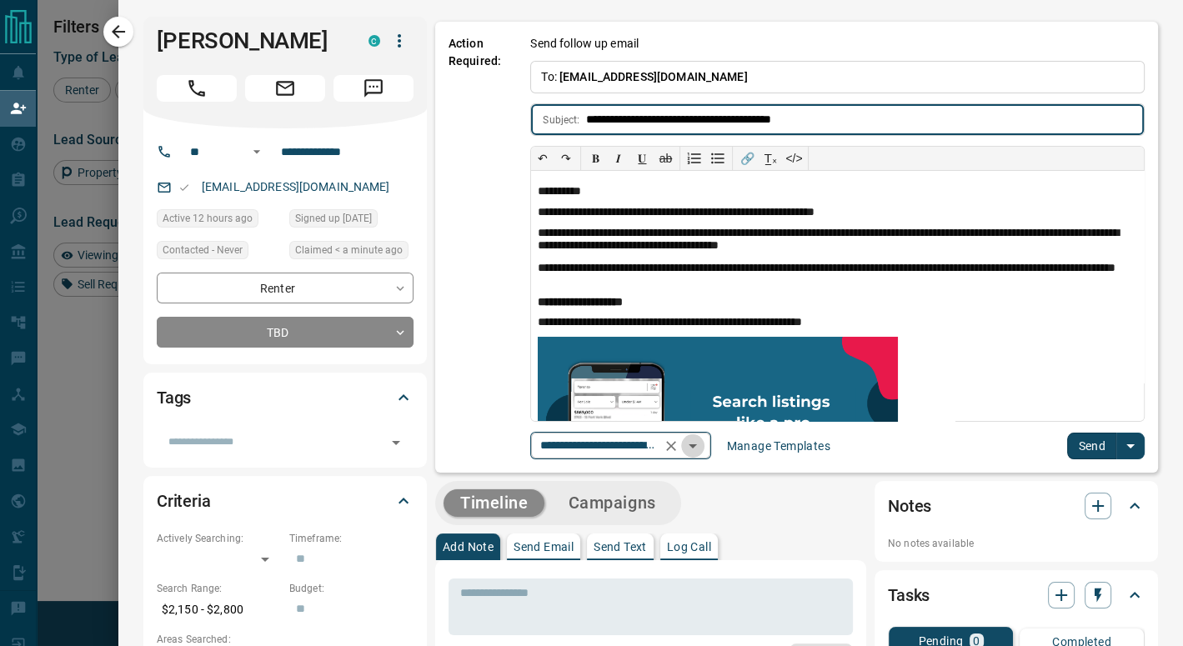
click at [694, 445] on icon "Open" at bounding box center [693, 447] width 8 height 4
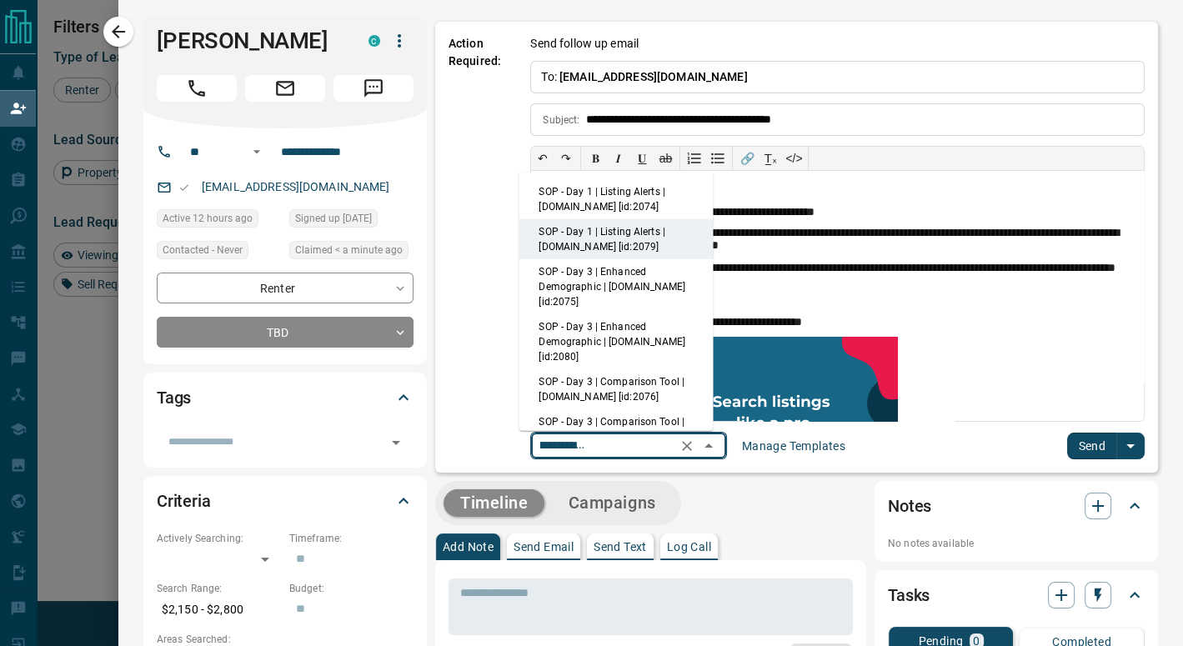
click at [632, 193] on li "SOP - Day 1 | Listing Alerts | [DOMAIN_NAME] [id:2074]" at bounding box center [616, 199] width 194 height 40
type input "**********"
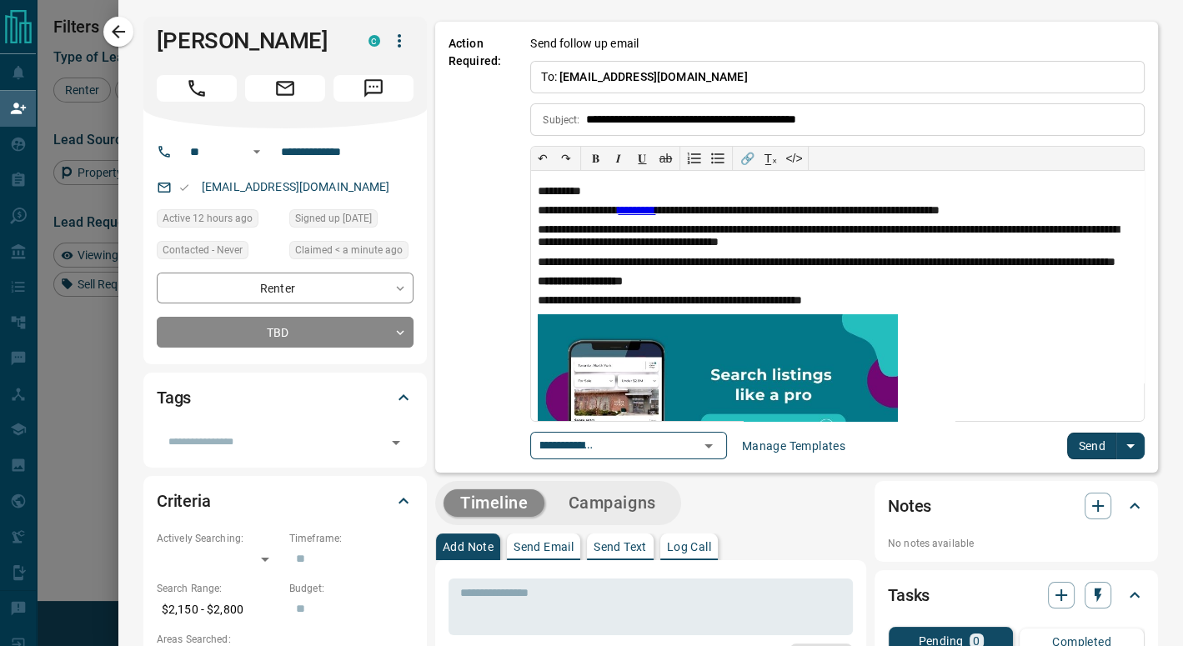
scroll to position [0, 0]
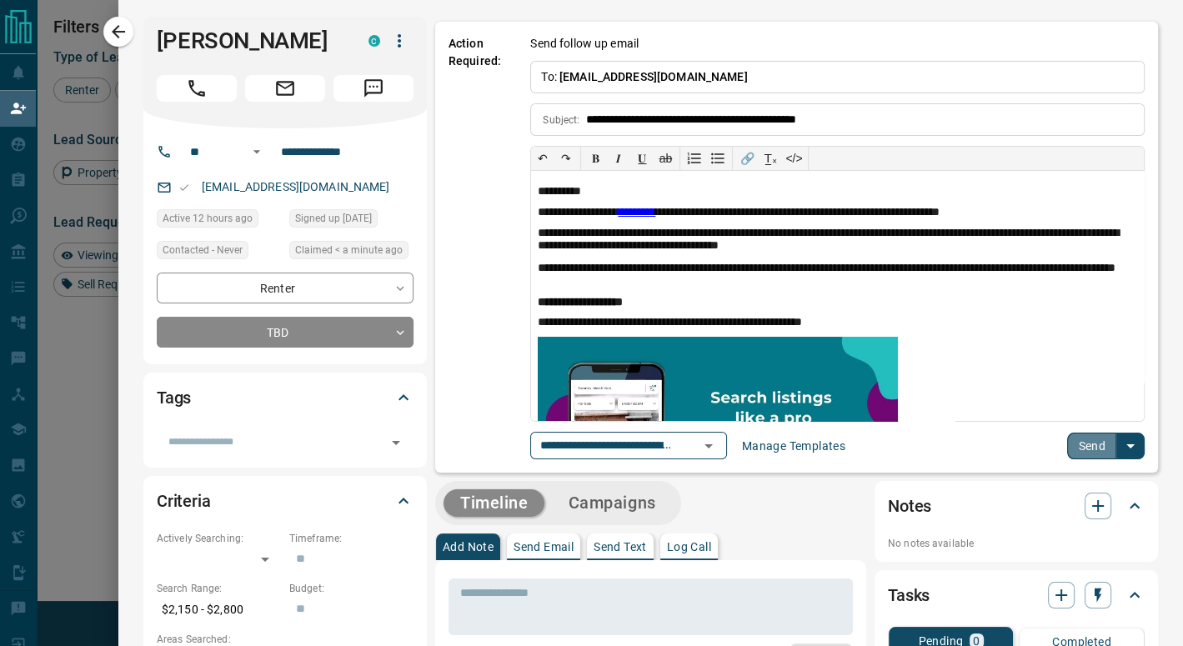
click at [1077, 439] on button "Send" at bounding box center [1091, 446] width 49 height 27
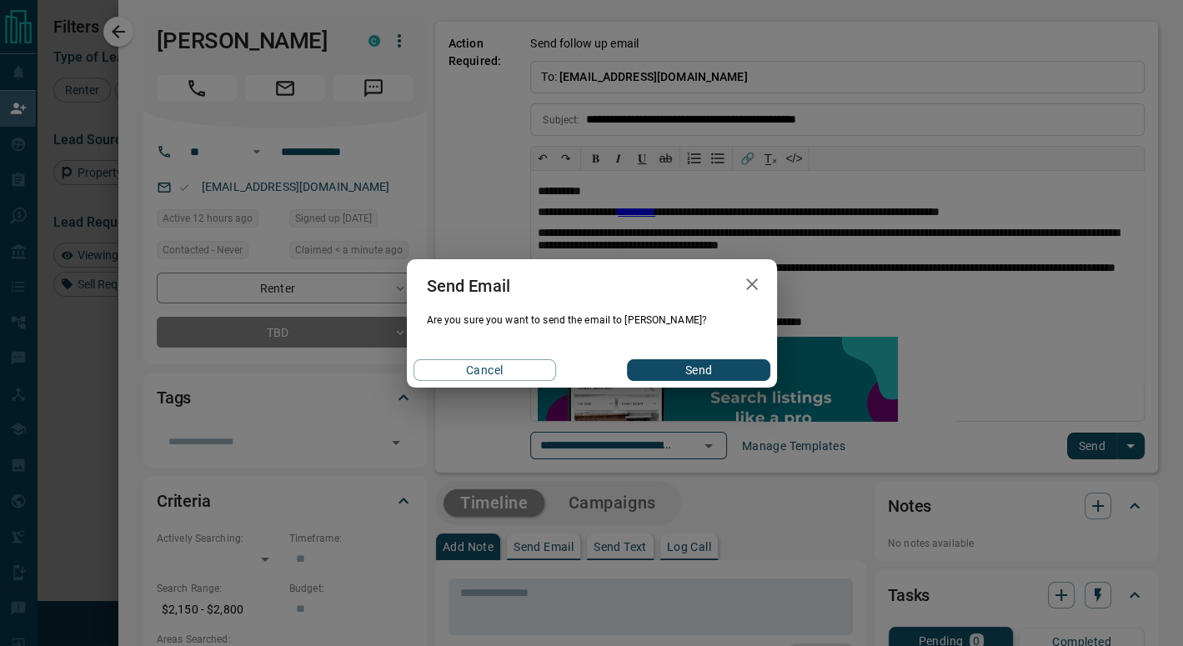
click at [756, 372] on button "Send" at bounding box center [698, 370] width 143 height 22
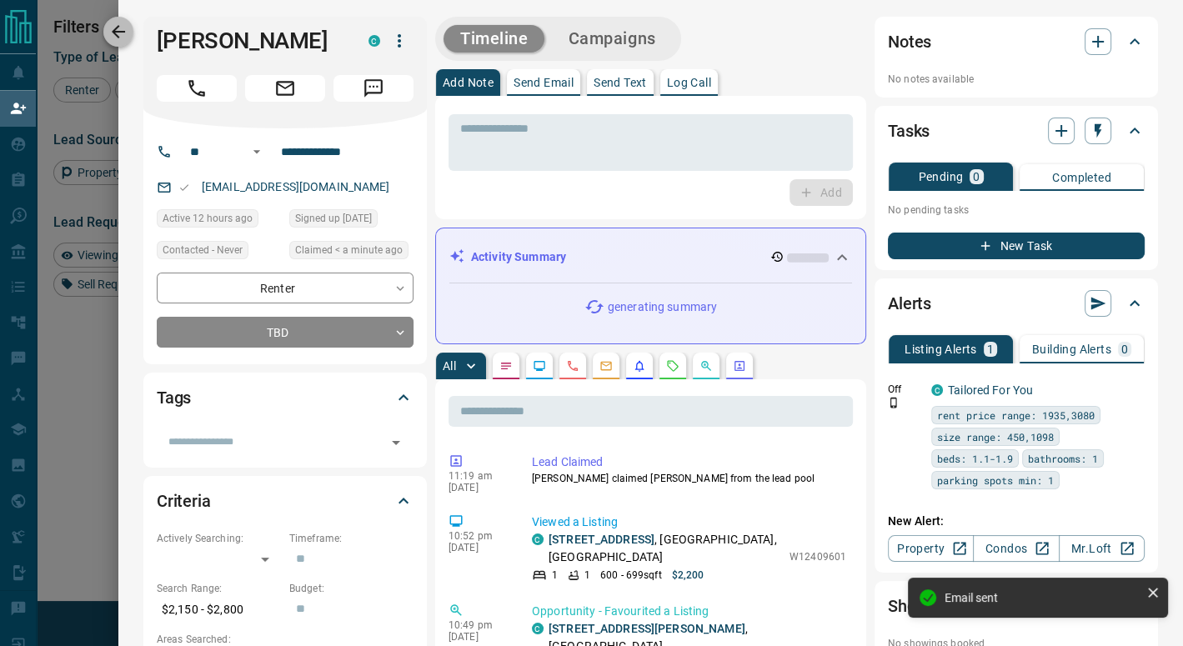
click at [113, 33] on icon "button" at bounding box center [118, 32] width 20 height 20
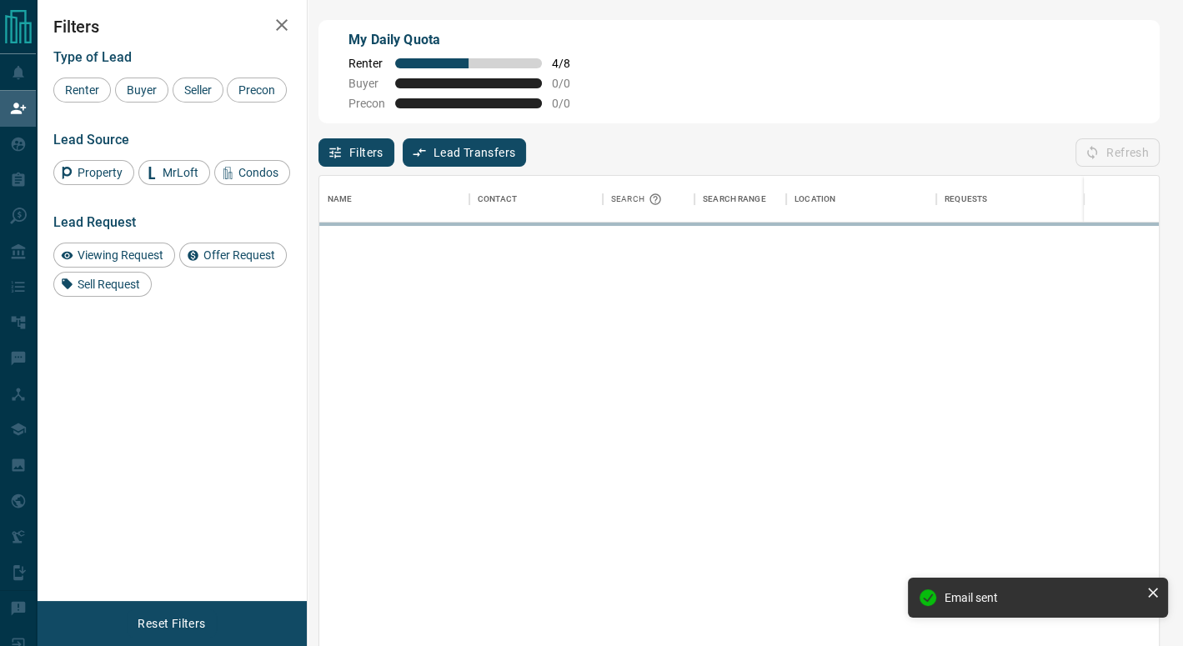
scroll to position [478, 827]
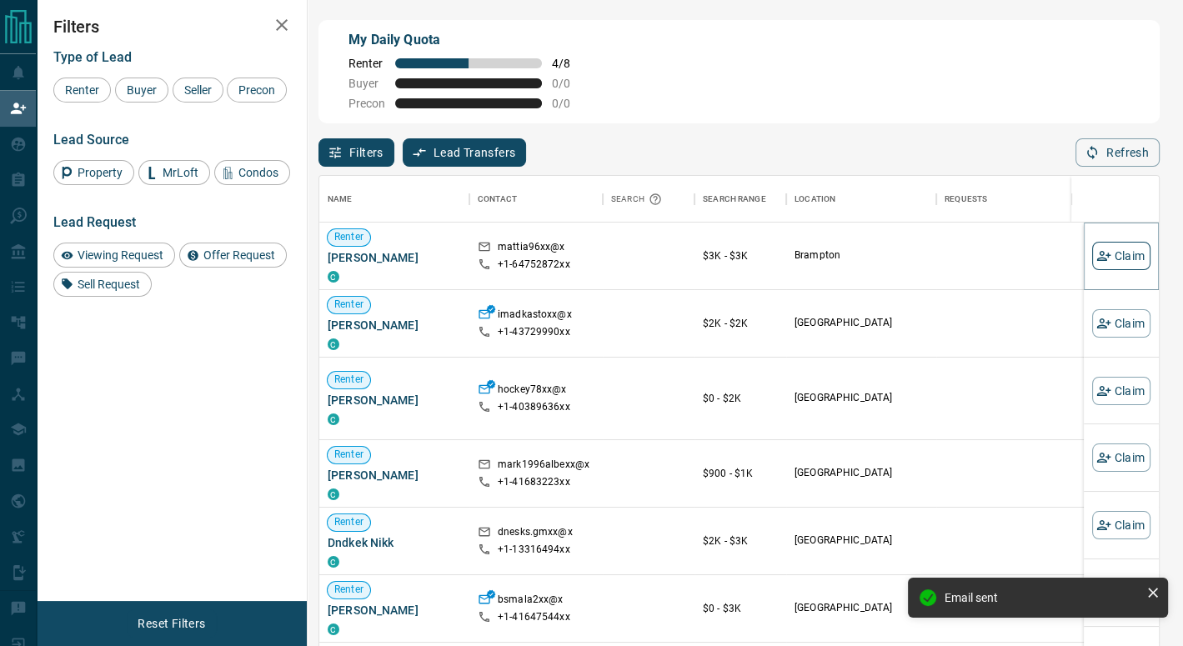
click at [1102, 252] on button "Claim" at bounding box center [1121, 256] width 58 height 28
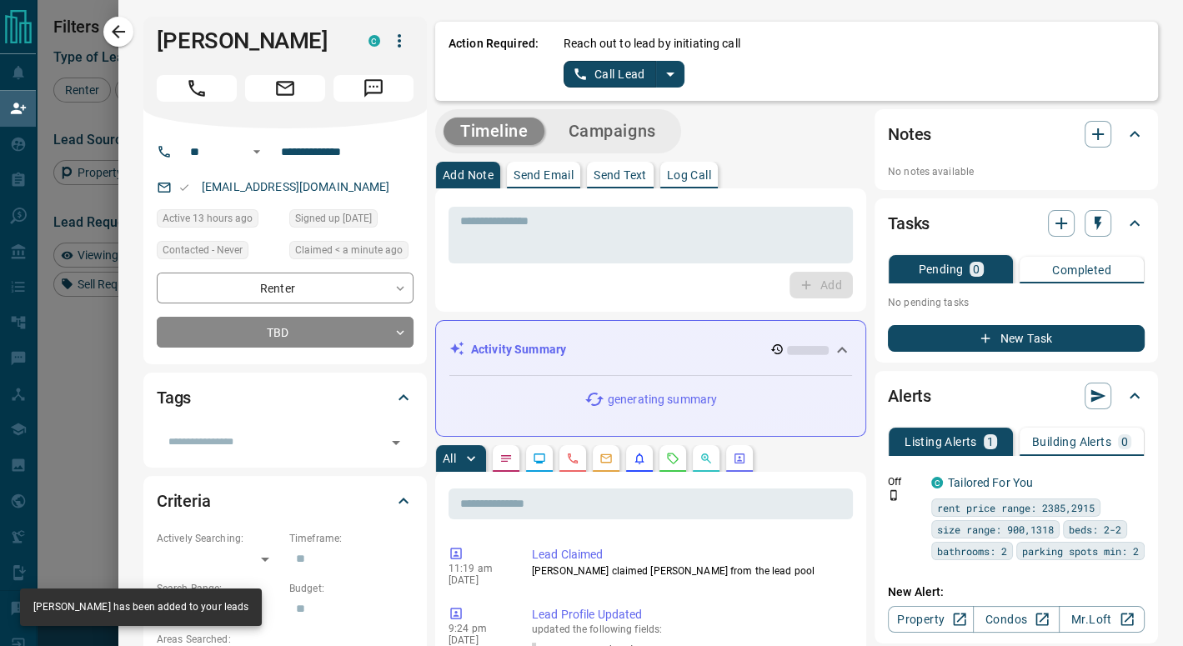
click at [661, 73] on icon "split button" at bounding box center [671, 74] width 20 height 20
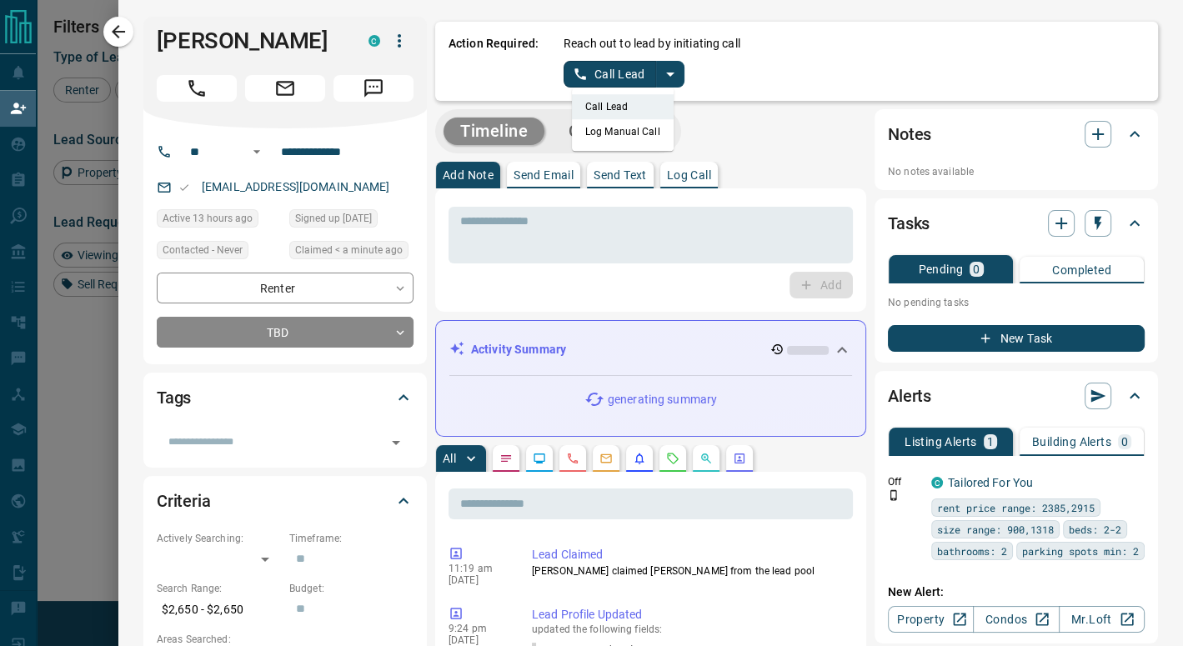
click at [610, 124] on li "Log Manual Call" at bounding box center [623, 131] width 102 height 25
click at [597, 83] on button "Log Manual Call" at bounding box center [619, 74] width 110 height 27
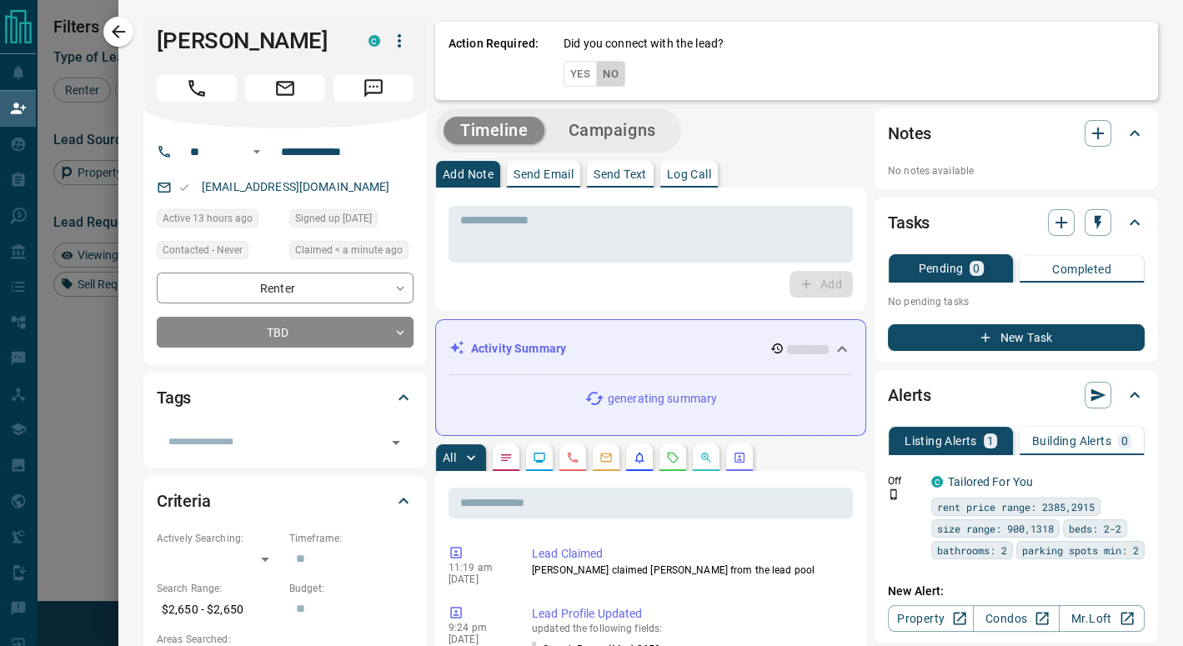
click at [596, 70] on button "No" at bounding box center [610, 74] width 29 height 26
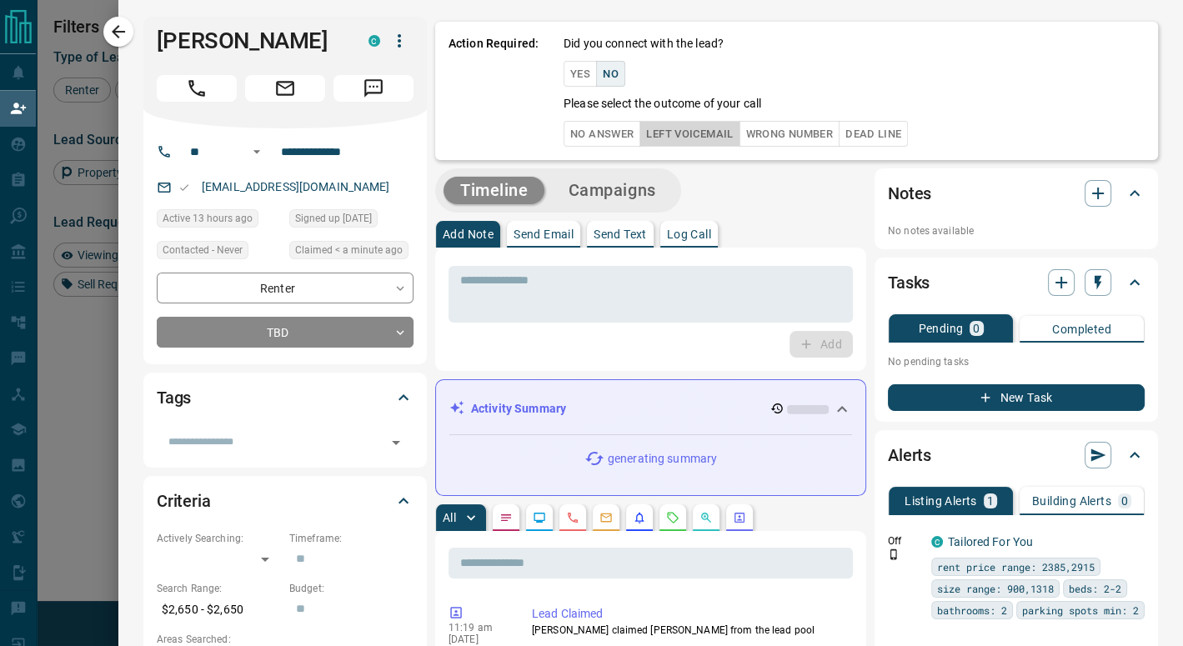
click at [660, 132] on button "Left Voicemail" at bounding box center [690, 134] width 100 height 26
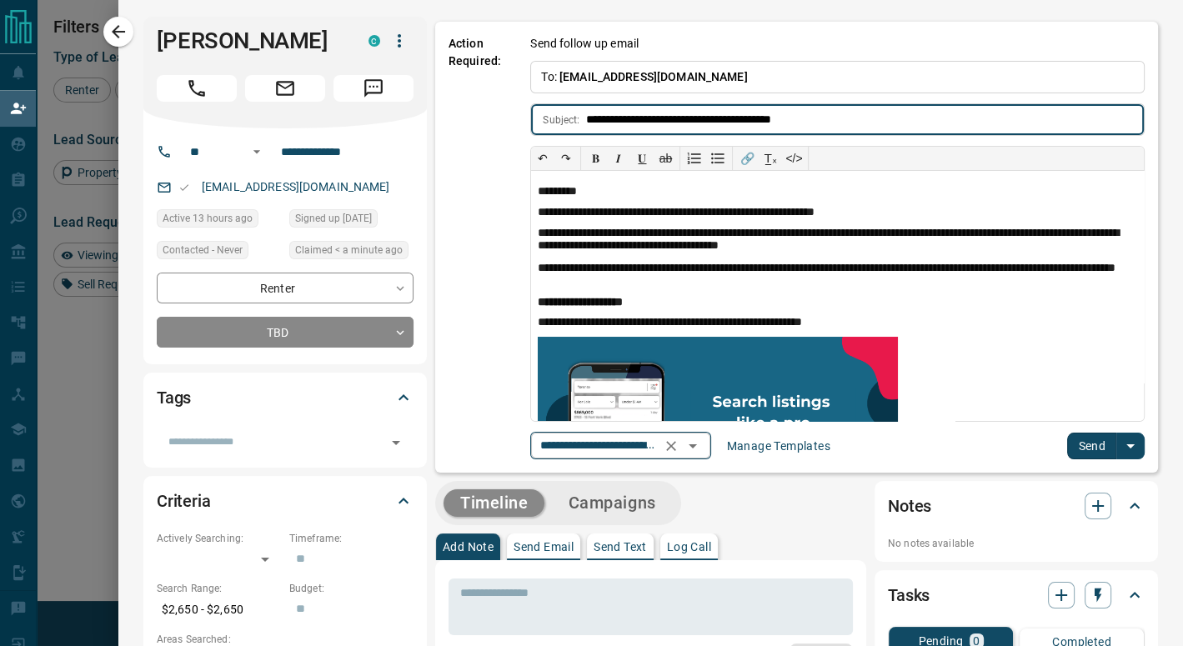
click at [691, 446] on icon "Open" at bounding box center [693, 446] width 20 height 20
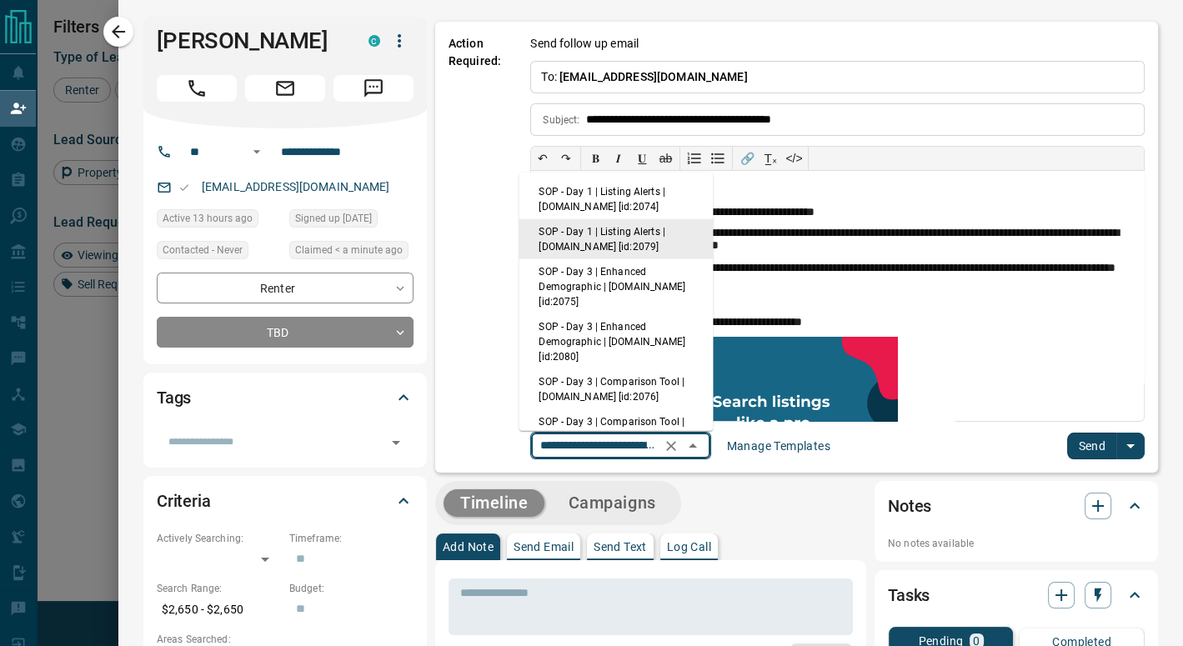
scroll to position [0, 126]
click at [608, 201] on li "SOP - Day 1 | Listing Alerts | [DOMAIN_NAME] [id:2074]" at bounding box center [616, 199] width 194 height 40
type input "**********"
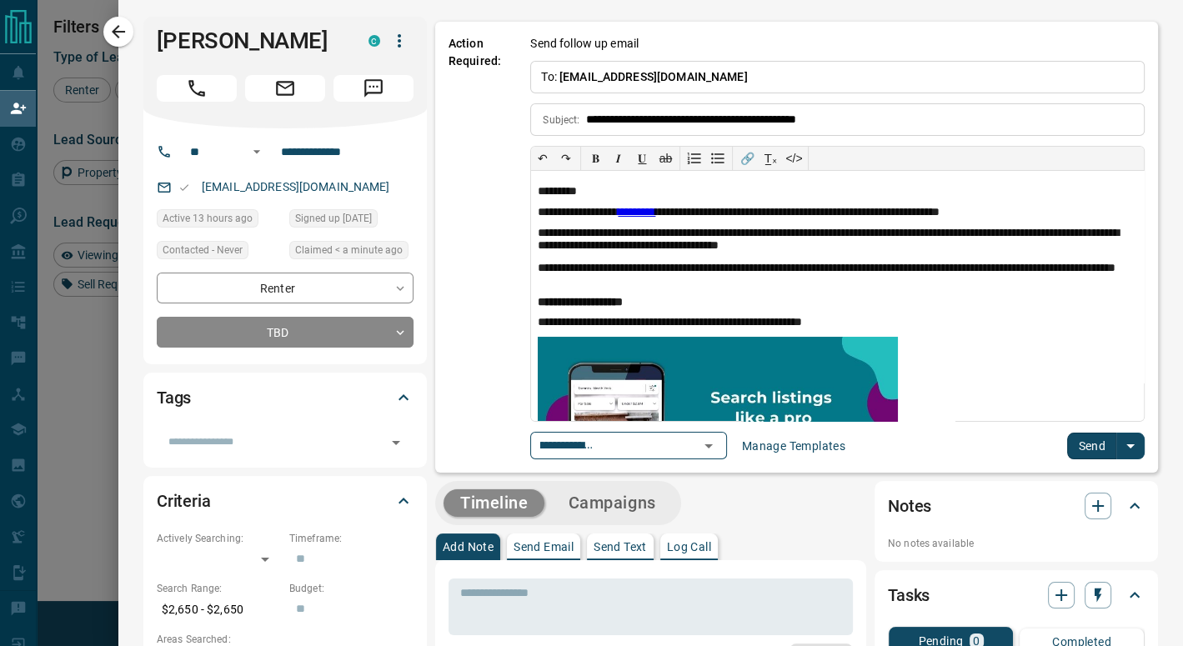
scroll to position [0, 0]
click at [1079, 435] on button "Send" at bounding box center [1091, 446] width 49 height 27
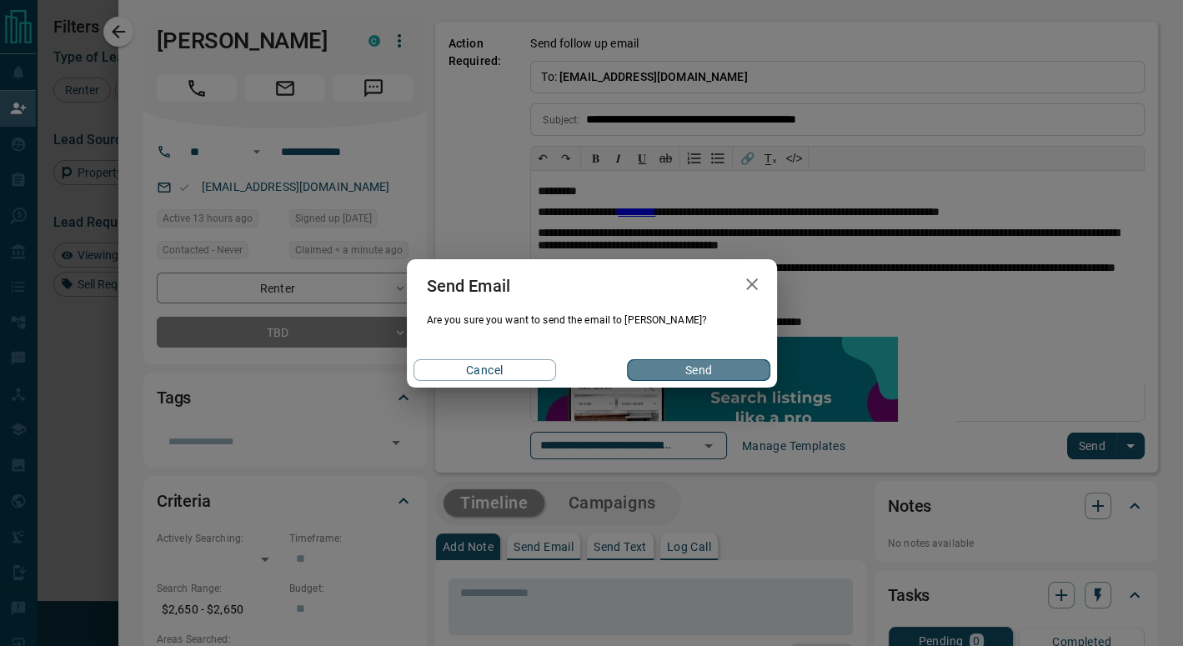
click at [769, 374] on button "Send" at bounding box center [698, 370] width 143 height 22
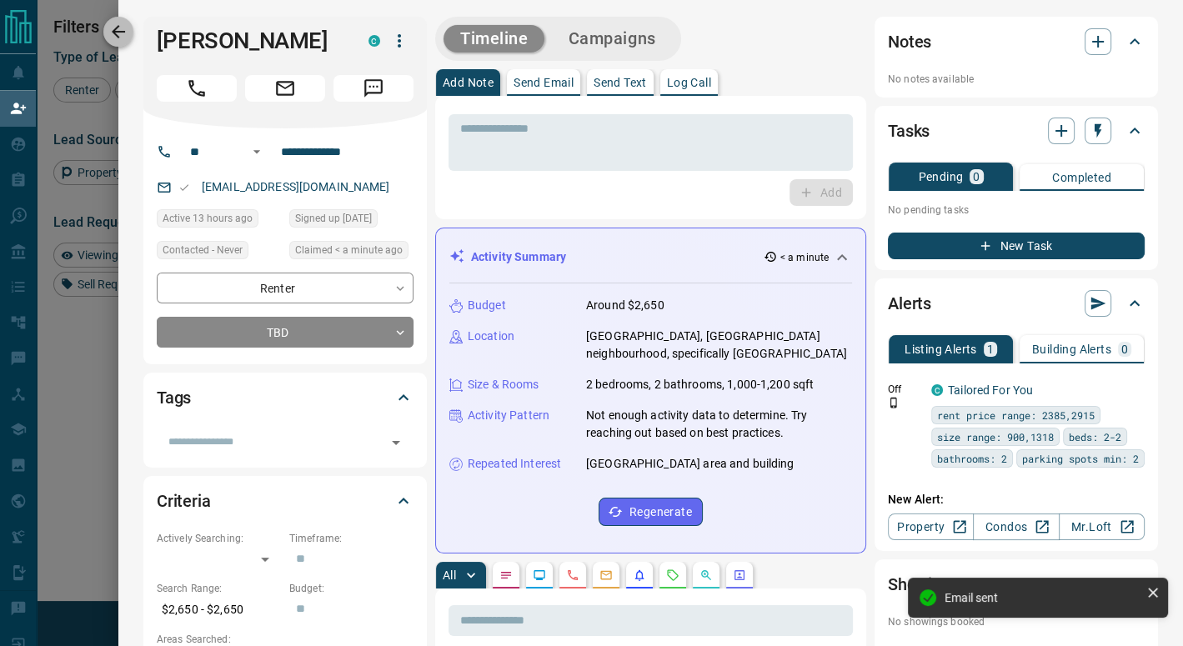
click at [128, 31] on icon "button" at bounding box center [118, 32] width 20 height 20
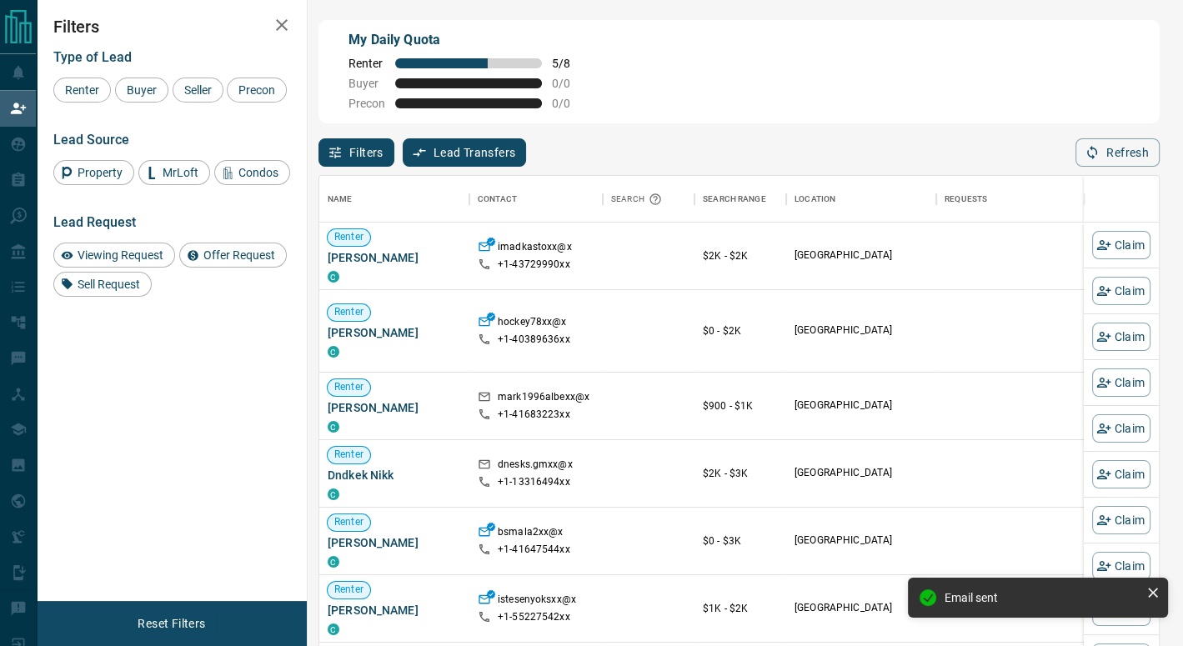
scroll to position [478, 827]
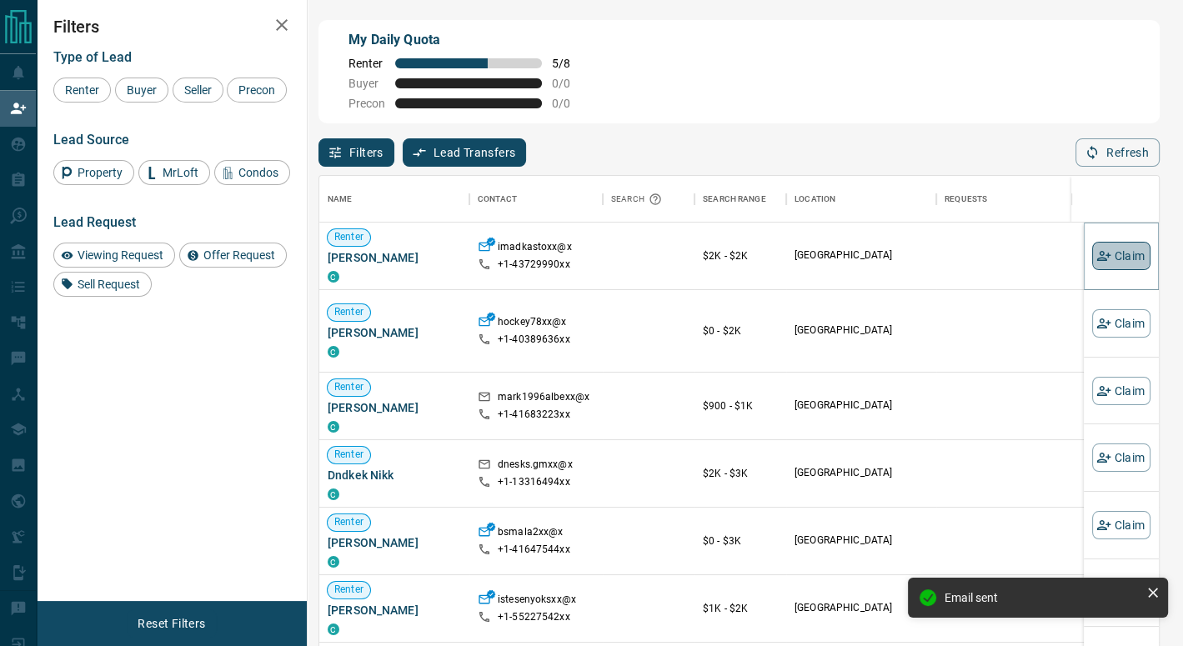
click at [1123, 259] on button "Claim" at bounding box center [1121, 256] width 58 height 28
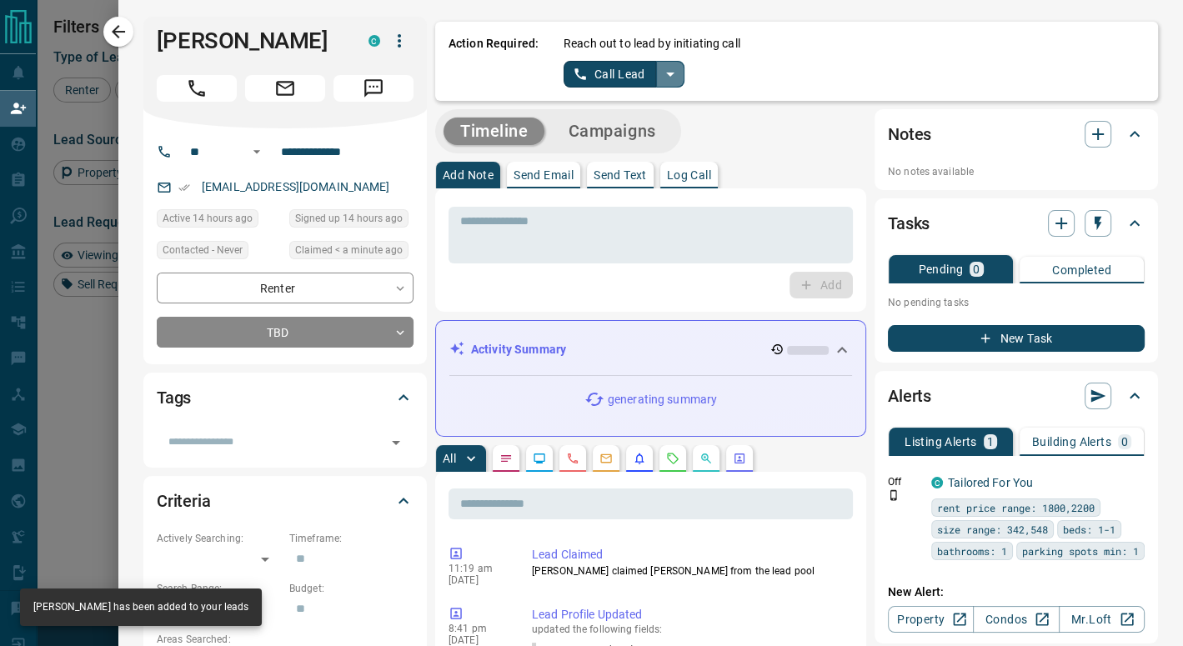
click at [664, 68] on icon "split button" at bounding box center [671, 74] width 20 height 20
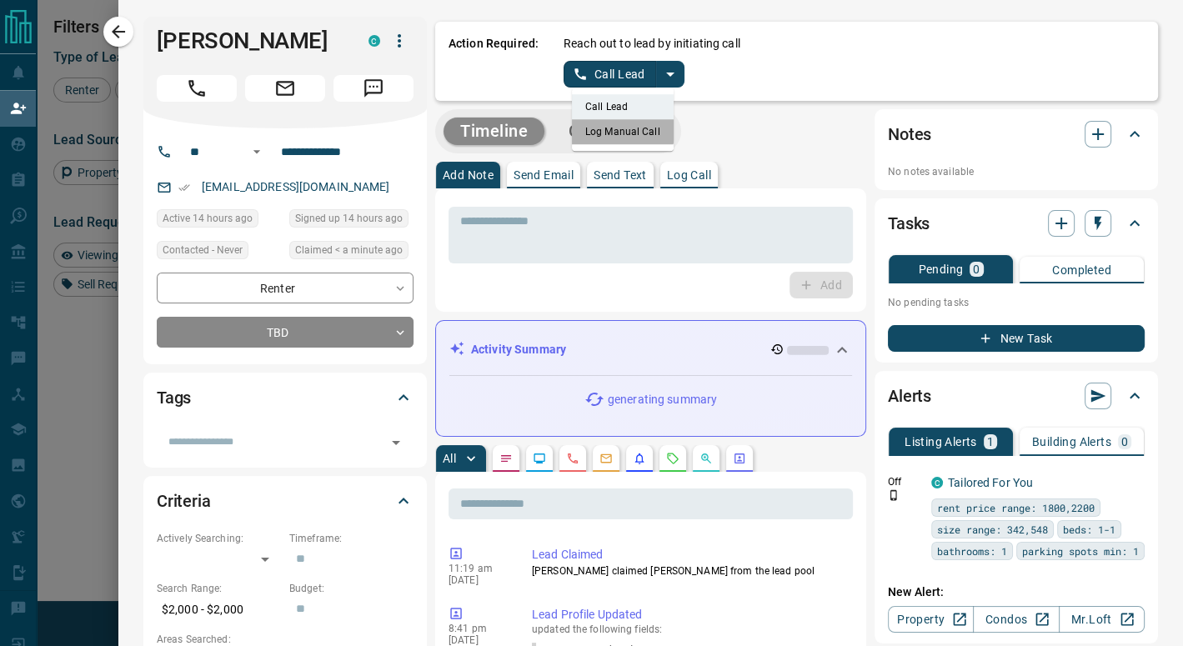
click at [610, 129] on li "Log Manual Call" at bounding box center [623, 131] width 102 height 25
click at [598, 74] on button "Log Manual Call" at bounding box center [619, 74] width 110 height 27
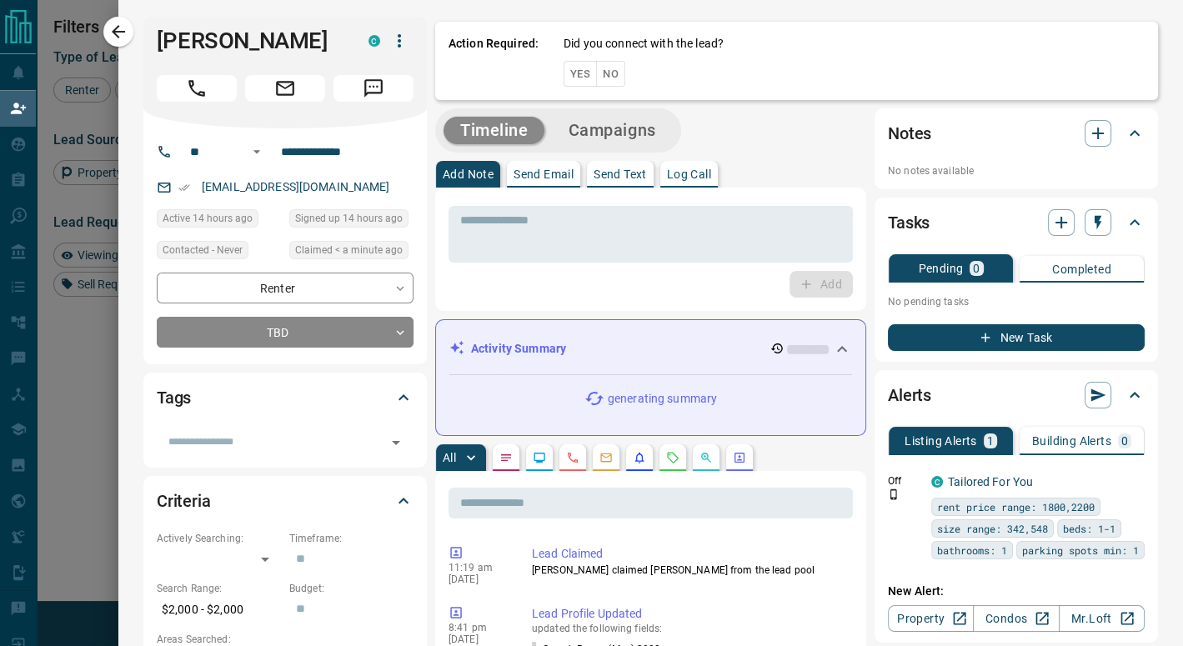
click at [598, 74] on button "No" at bounding box center [610, 74] width 29 height 26
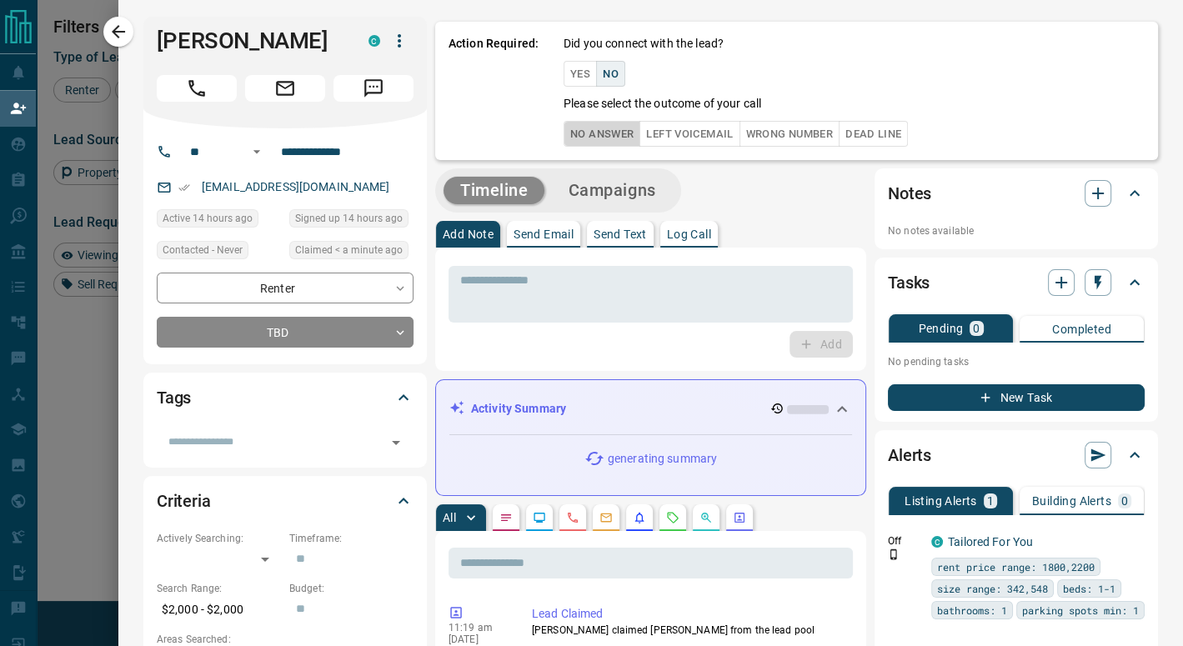
click at [609, 126] on button "No Answer" at bounding box center [602, 134] width 77 height 26
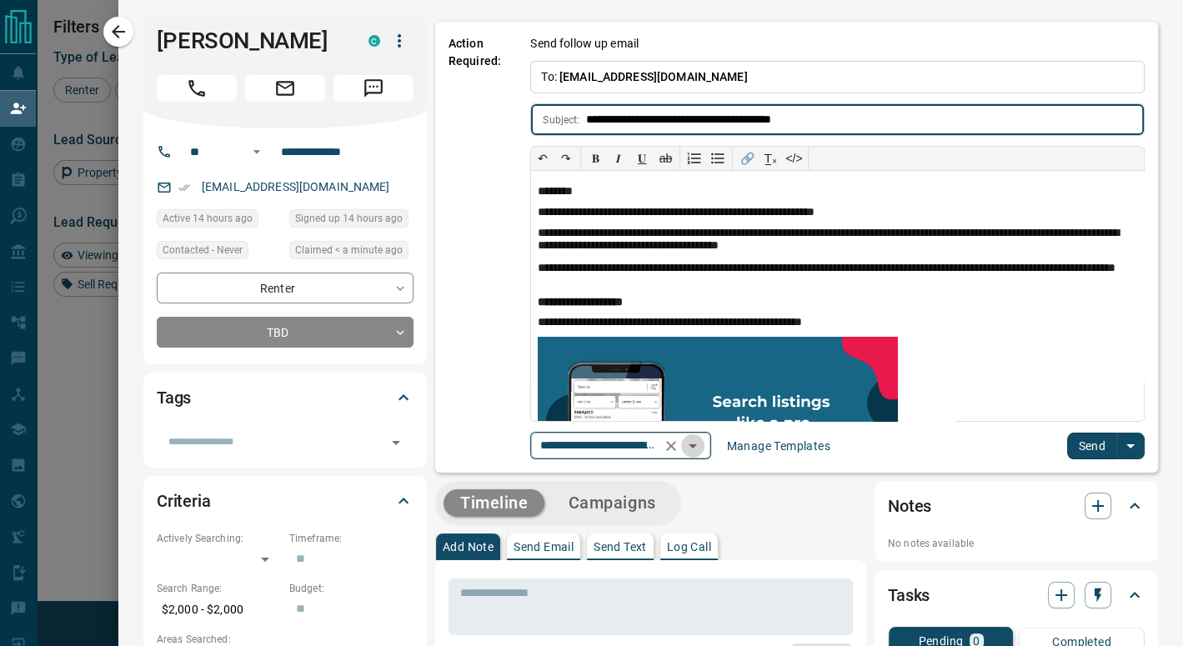
click at [696, 446] on icon "Open" at bounding box center [693, 447] width 8 height 4
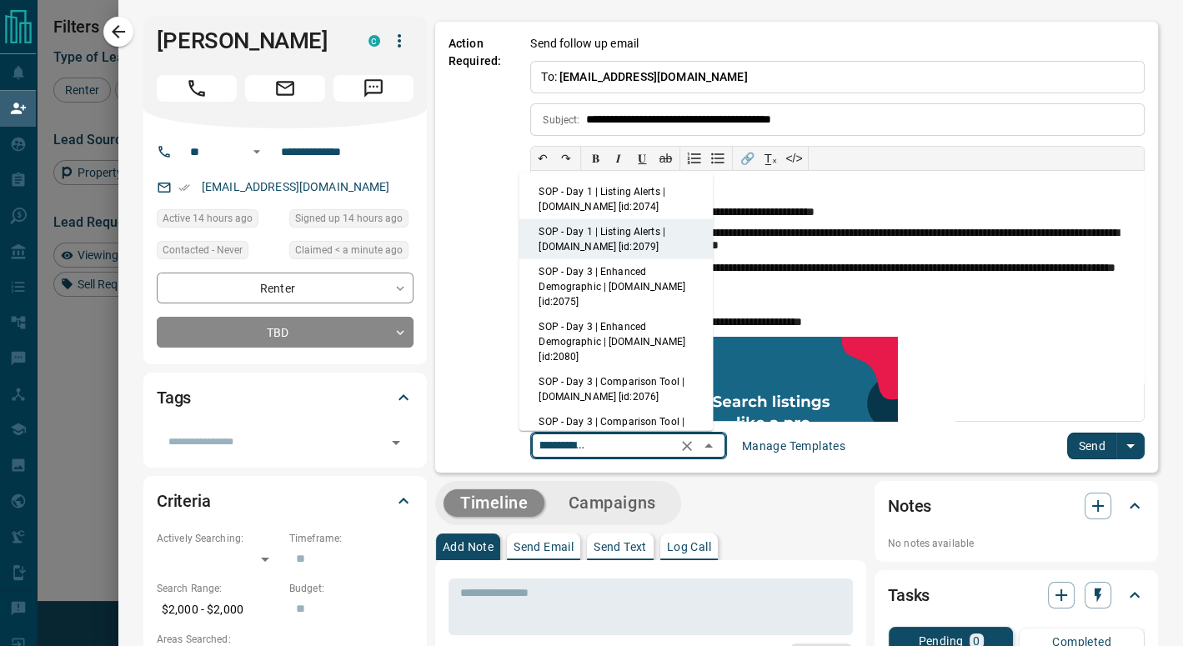
click at [632, 189] on li "SOP - Day 1 | Listing Alerts | [DOMAIN_NAME] [id:2074]" at bounding box center [616, 199] width 194 height 40
type input "**********"
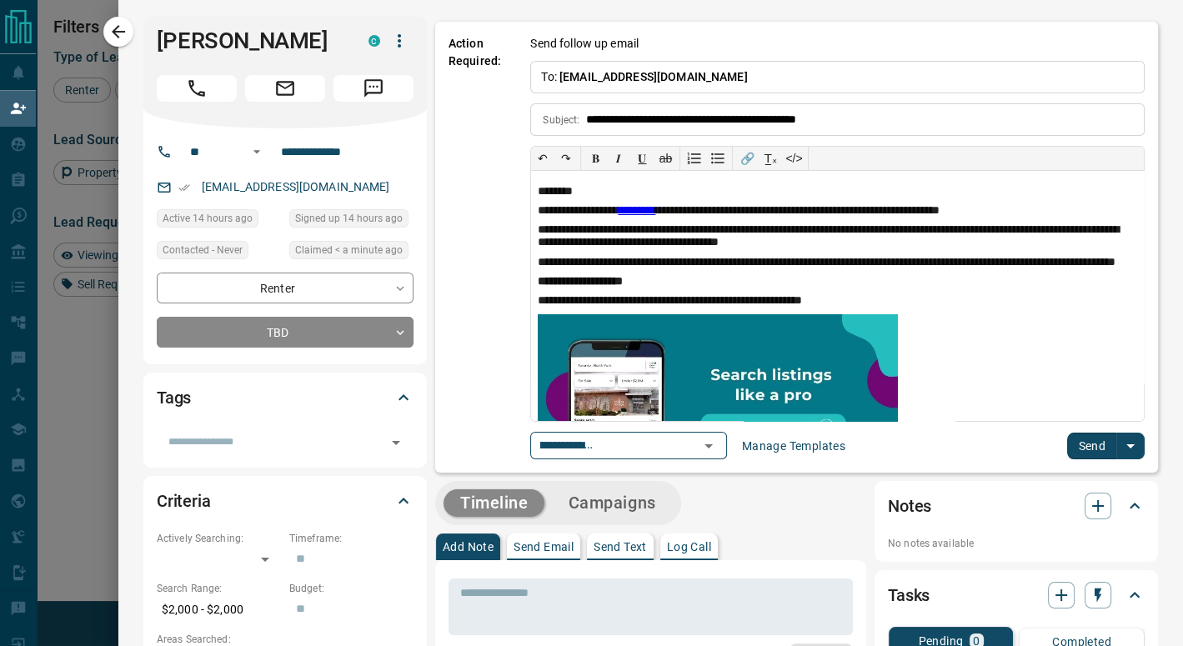
scroll to position [0, 0]
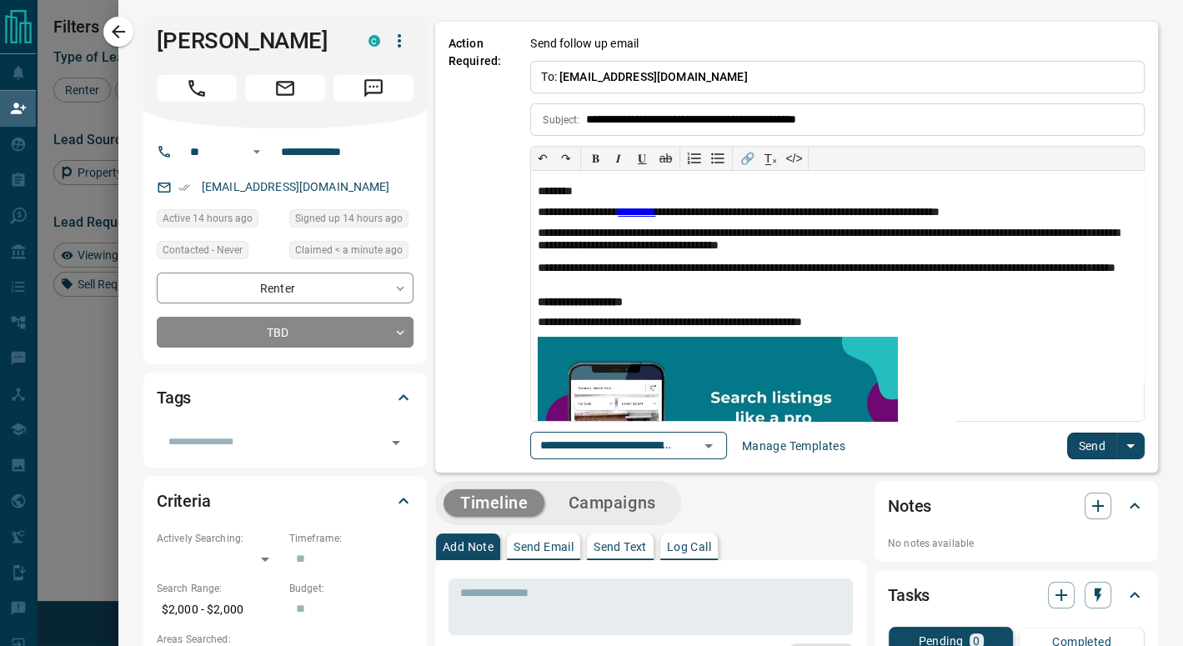
click at [1069, 436] on button "Send" at bounding box center [1091, 446] width 49 height 27
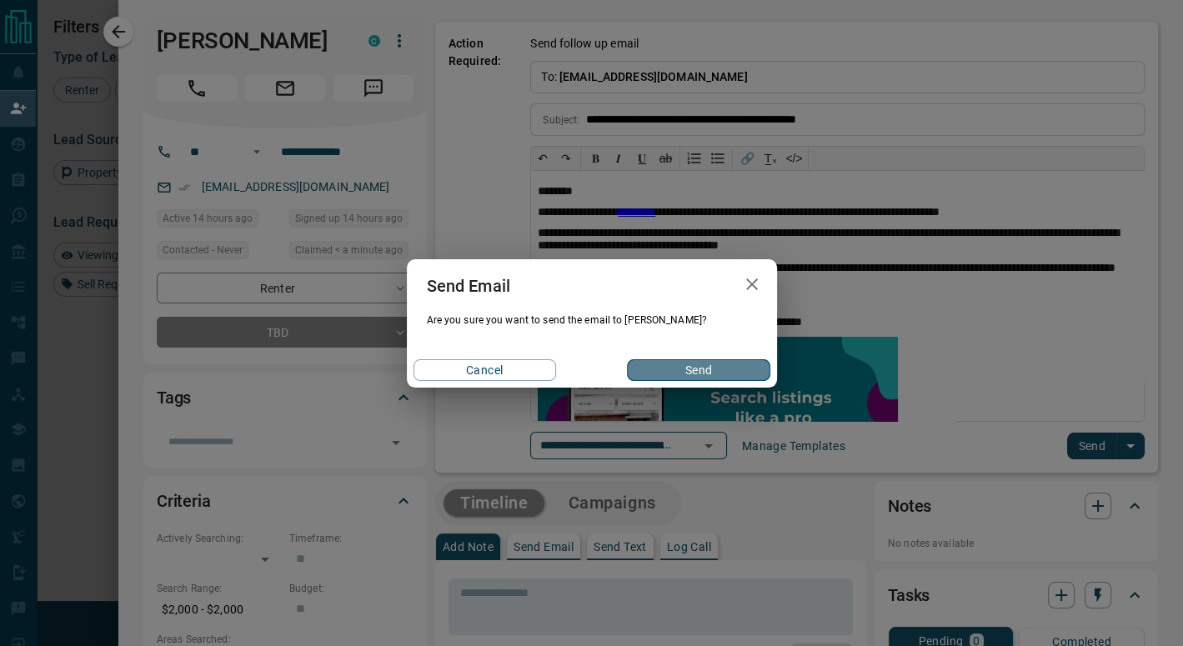
click at [752, 369] on button "Send" at bounding box center [698, 370] width 143 height 22
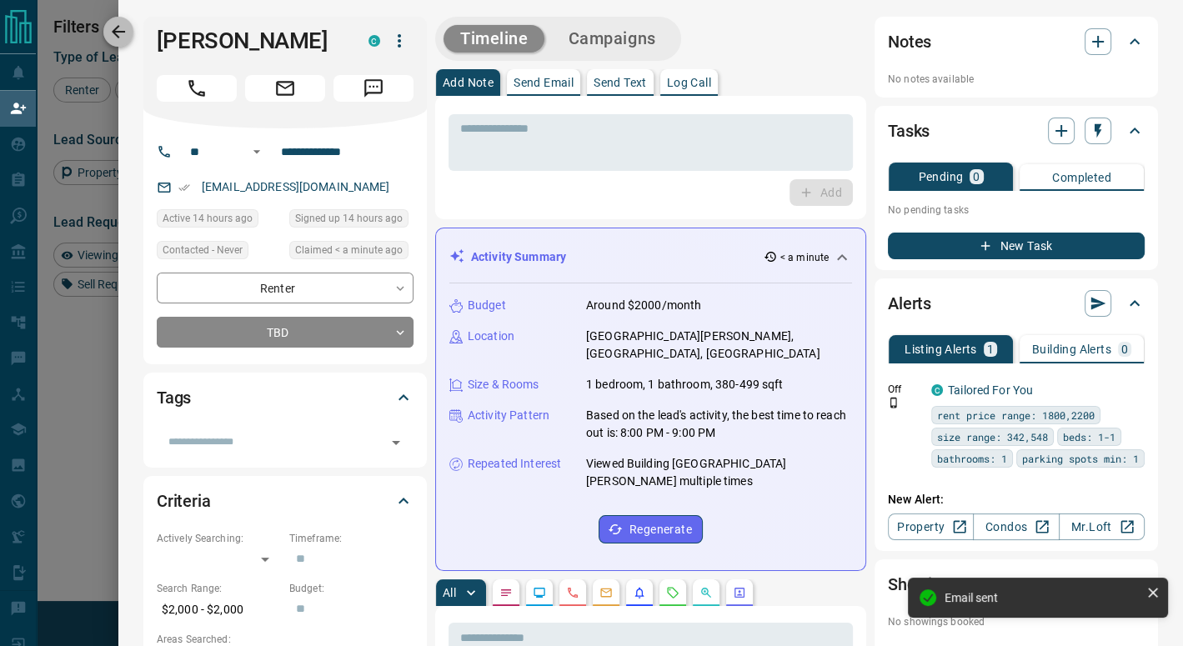
click at [120, 23] on icon "button" at bounding box center [118, 32] width 20 height 20
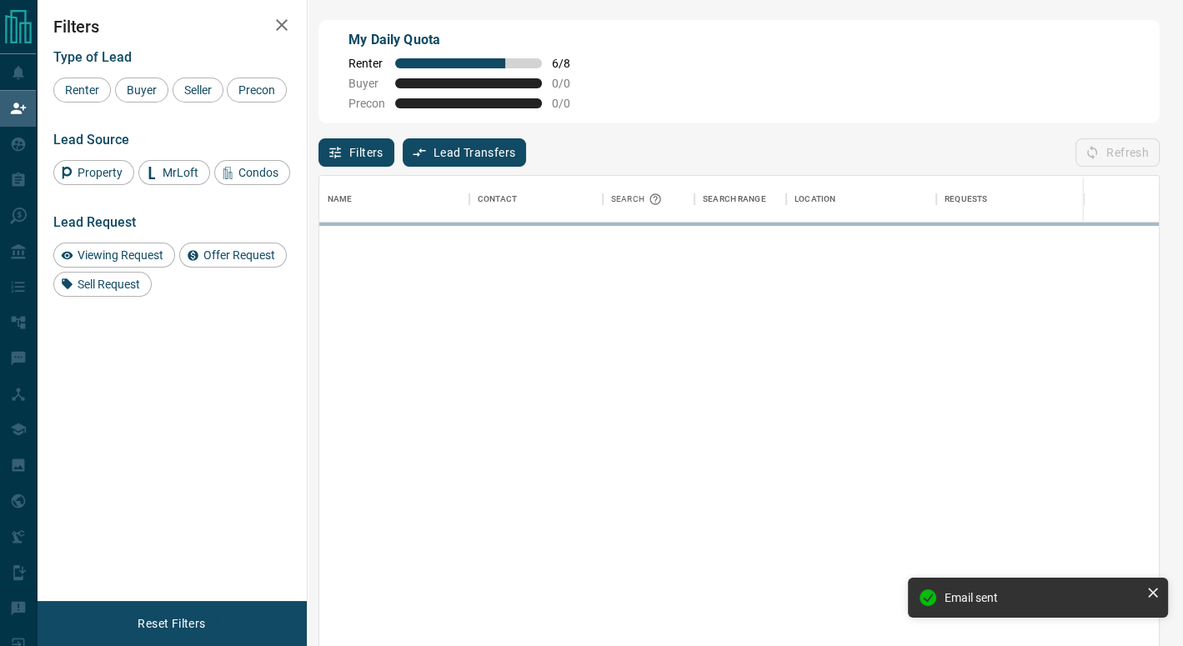
scroll to position [478, 827]
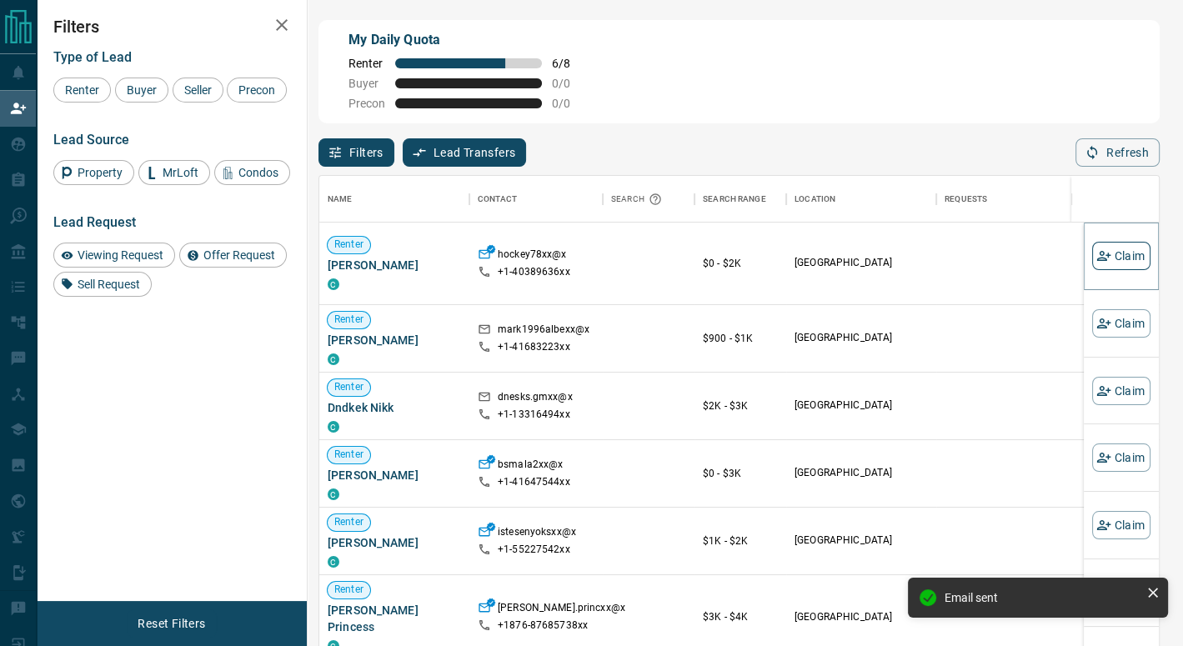
click at [1097, 259] on icon "button" at bounding box center [1104, 256] width 15 height 15
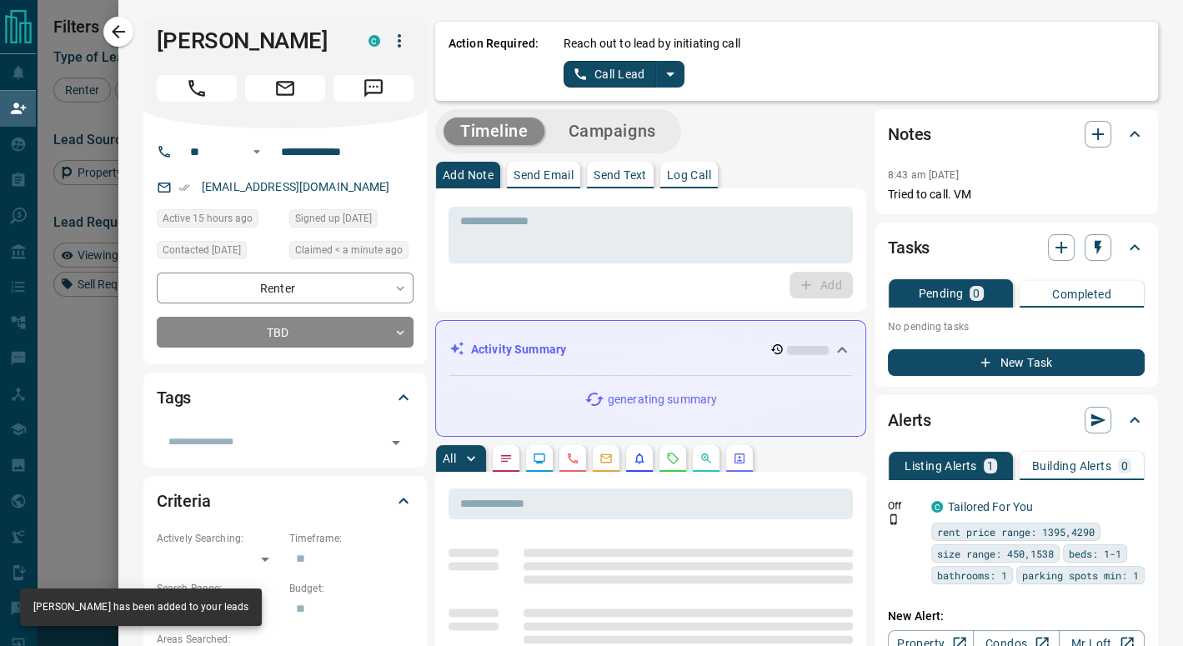
click at [663, 73] on icon "split button" at bounding box center [671, 74] width 20 height 20
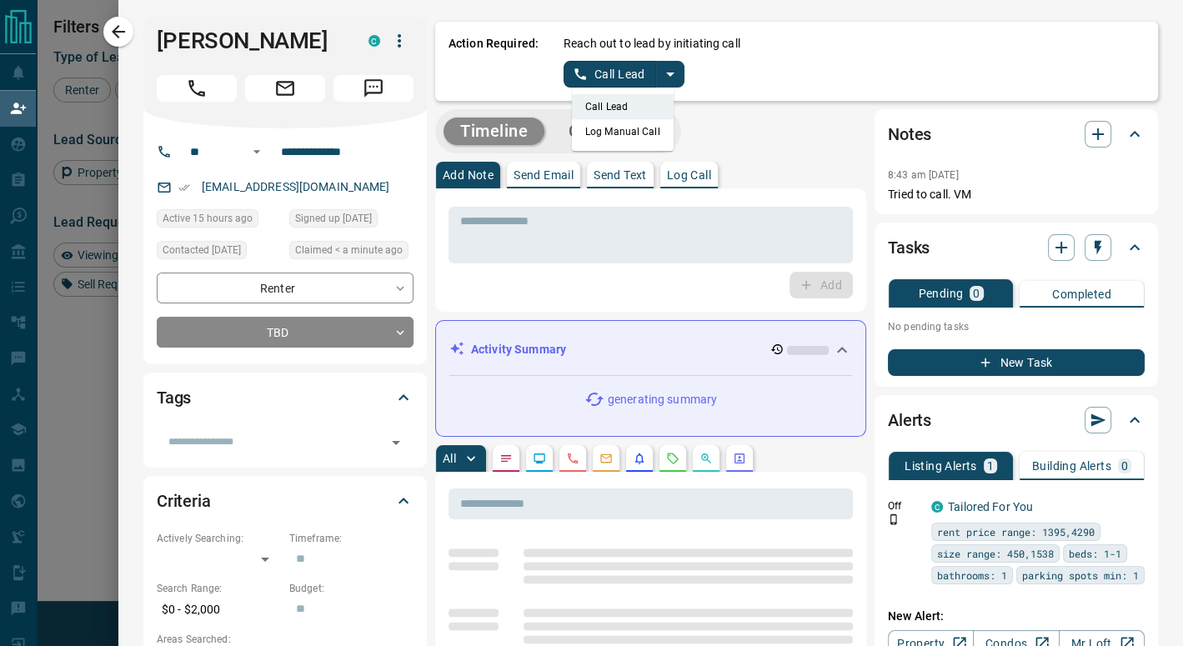
click at [624, 130] on li "Log Manual Call" at bounding box center [623, 131] width 102 height 25
click at [605, 66] on button "Log Manual Call" at bounding box center [619, 74] width 110 height 27
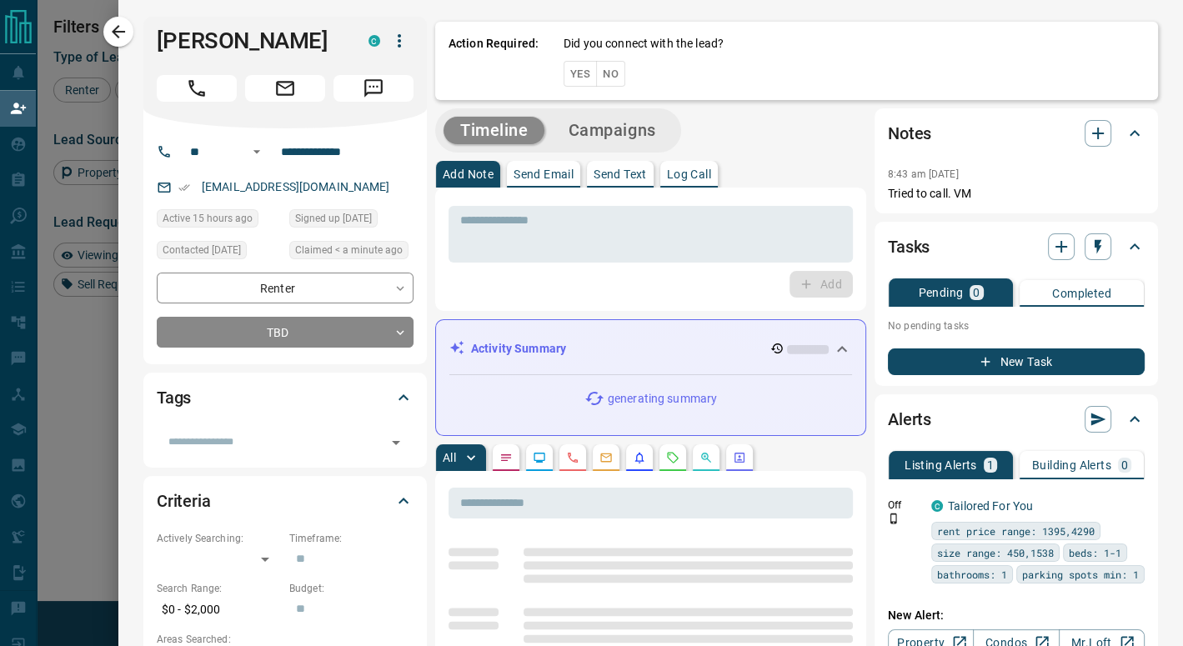
click at [605, 66] on button "No" at bounding box center [610, 74] width 29 height 26
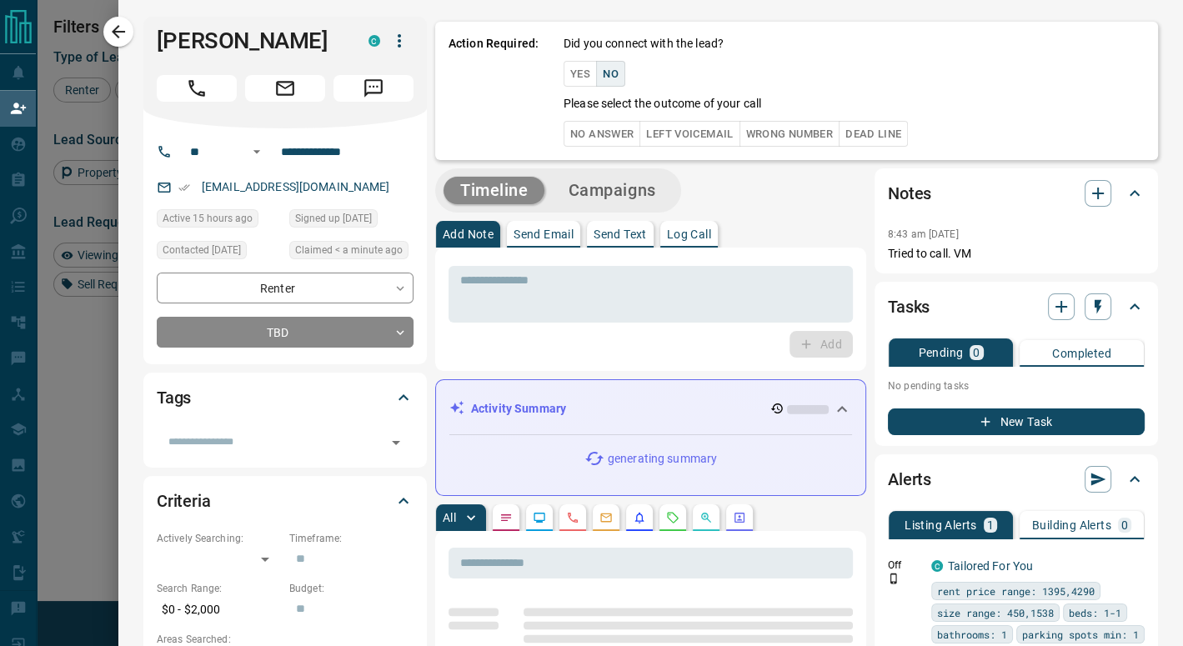
click at [640, 136] on button "Left Voicemail" at bounding box center [690, 134] width 100 height 26
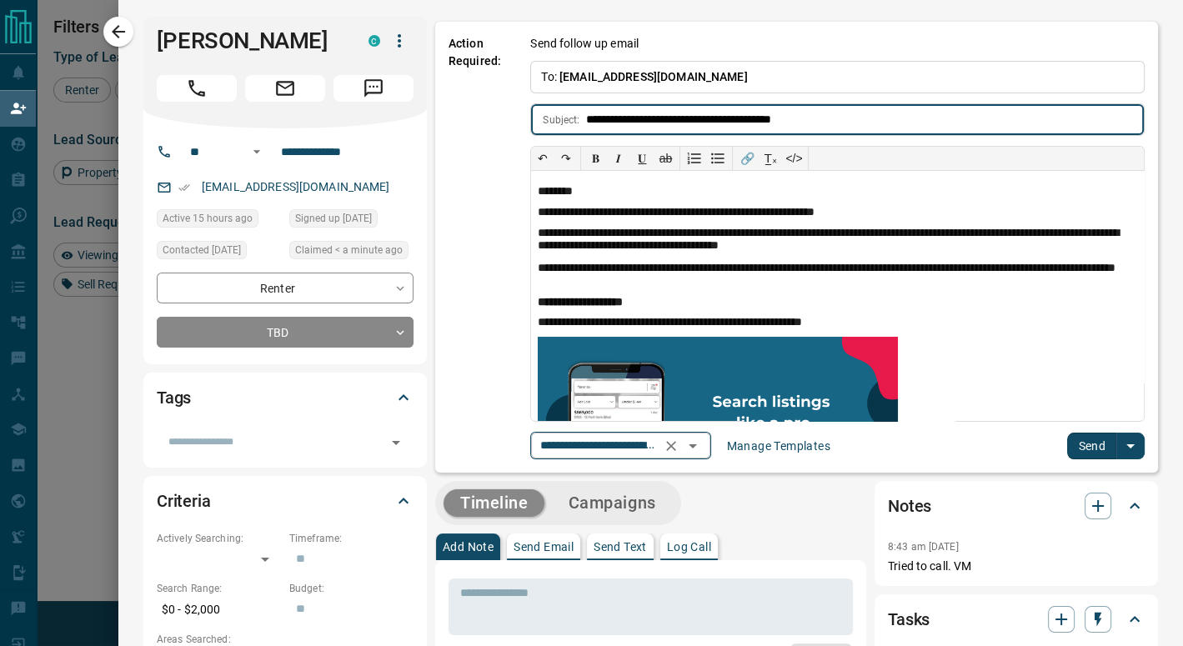
click at [702, 449] on icon "Open" at bounding box center [693, 446] width 20 height 20
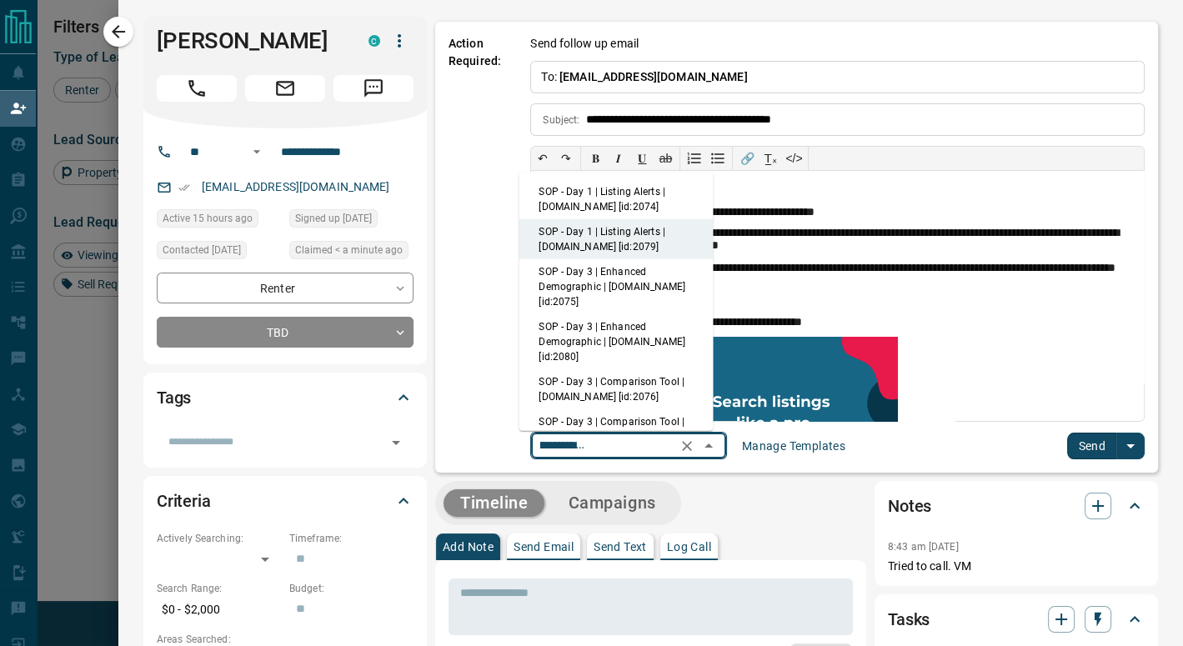
click at [610, 193] on li "SOP - Day 1 | Listing Alerts | [DOMAIN_NAME] [id:2074]" at bounding box center [616, 199] width 194 height 40
type input "**********"
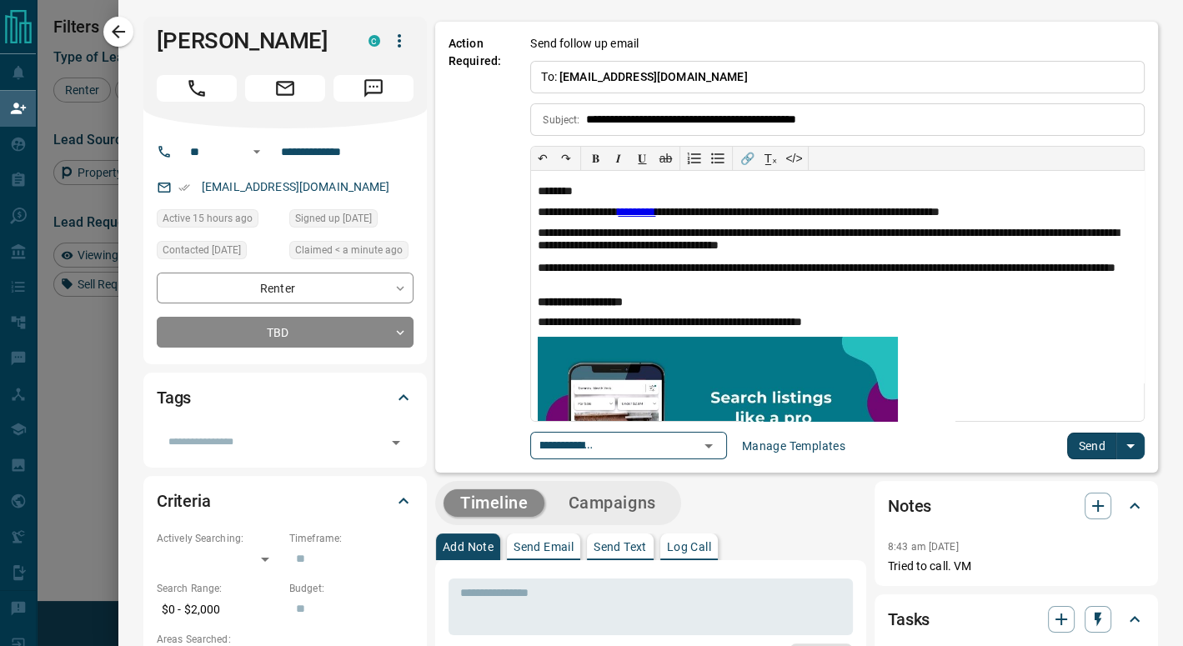
scroll to position [0, 0]
click at [1076, 439] on button "Send" at bounding box center [1091, 446] width 49 height 27
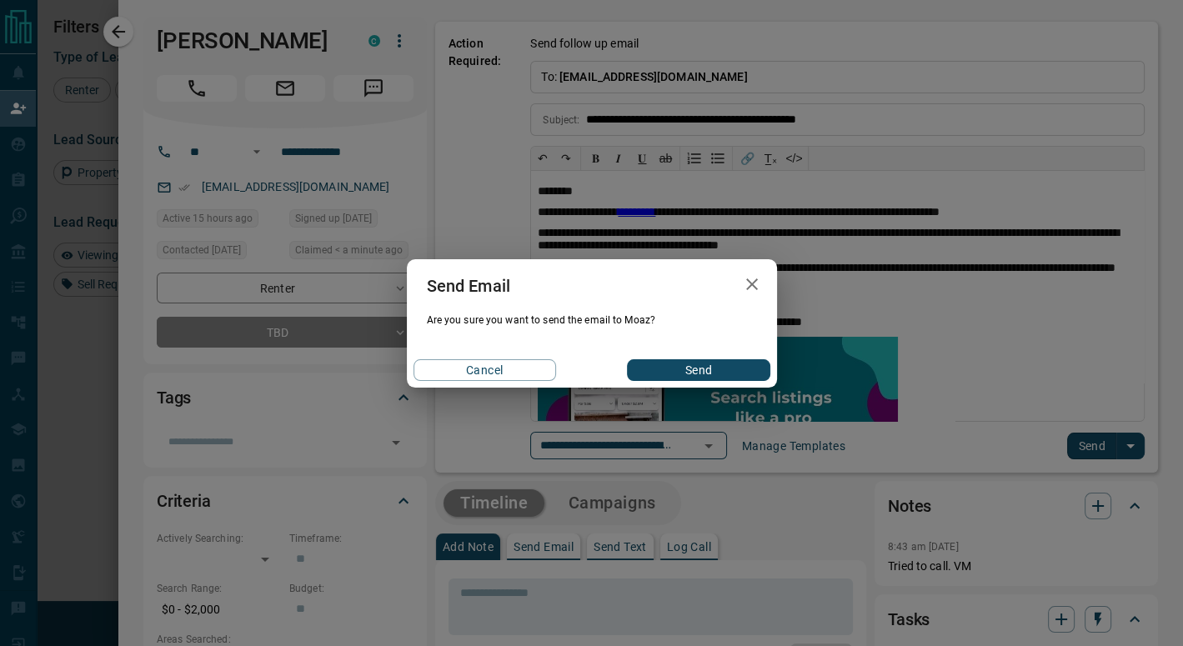
click at [766, 369] on button "Send" at bounding box center [698, 370] width 143 height 22
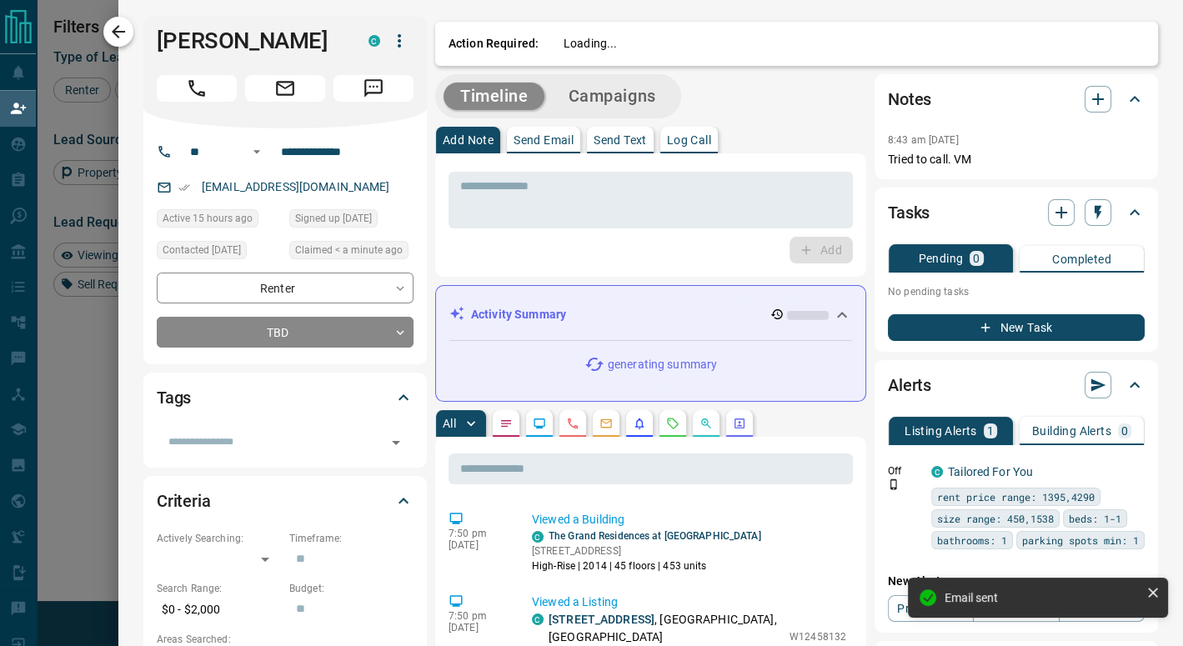
click at [123, 22] on icon "button" at bounding box center [118, 32] width 20 height 20
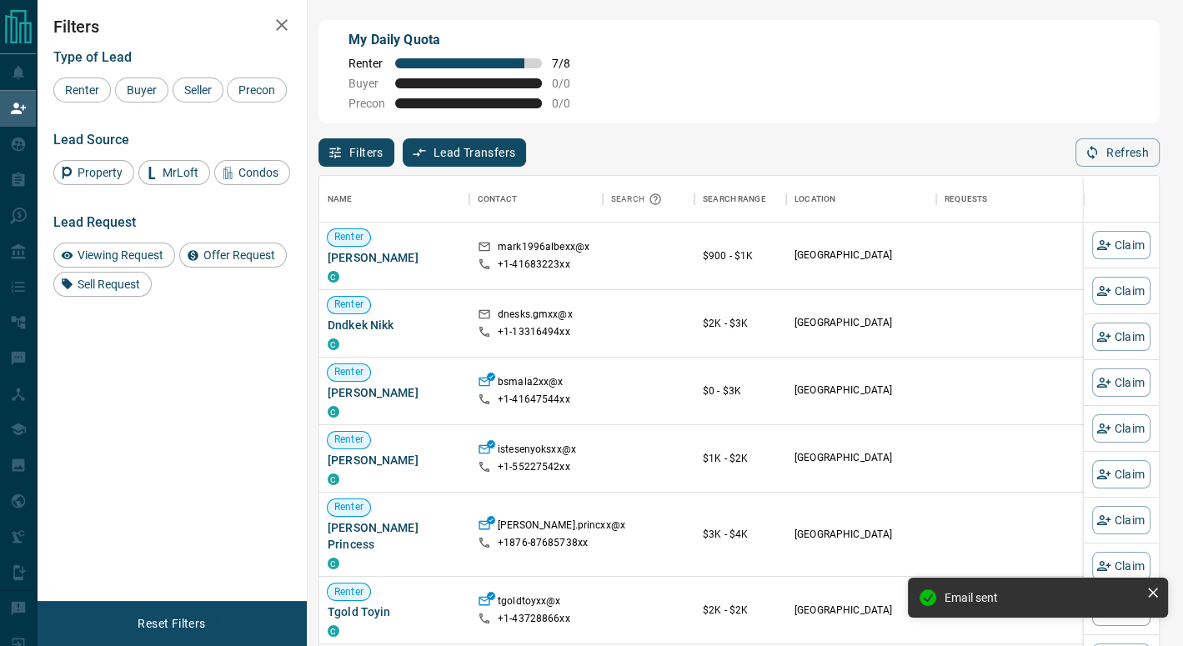
scroll to position [478, 827]
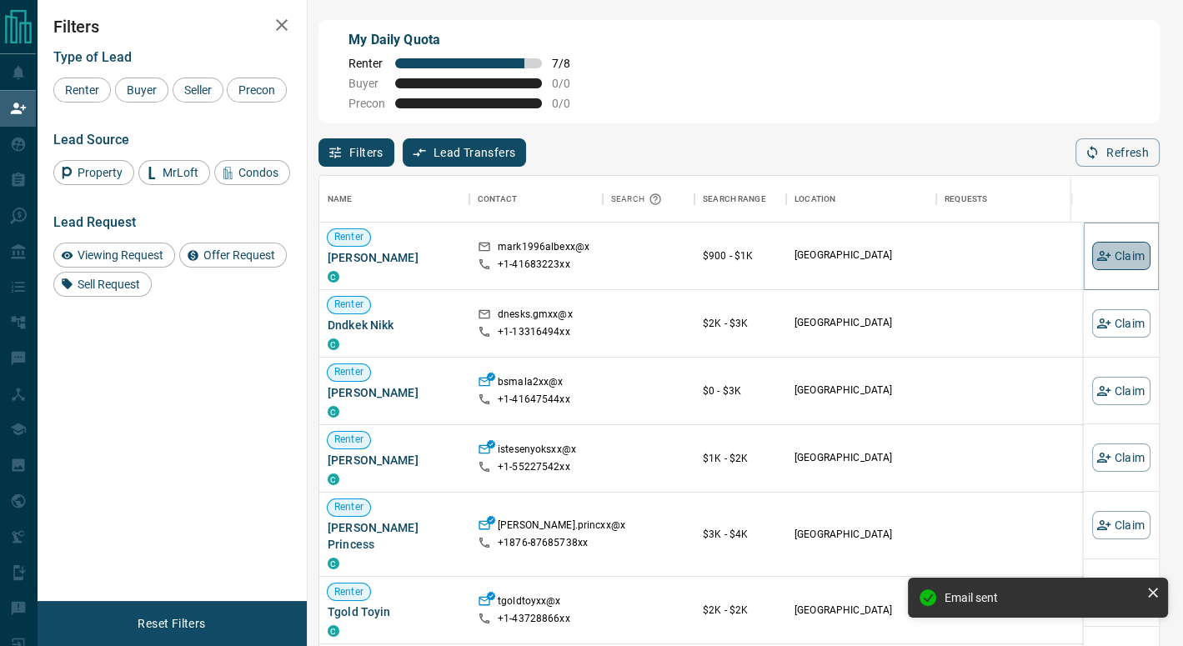
click at [1124, 256] on button "Claim" at bounding box center [1121, 256] width 58 height 28
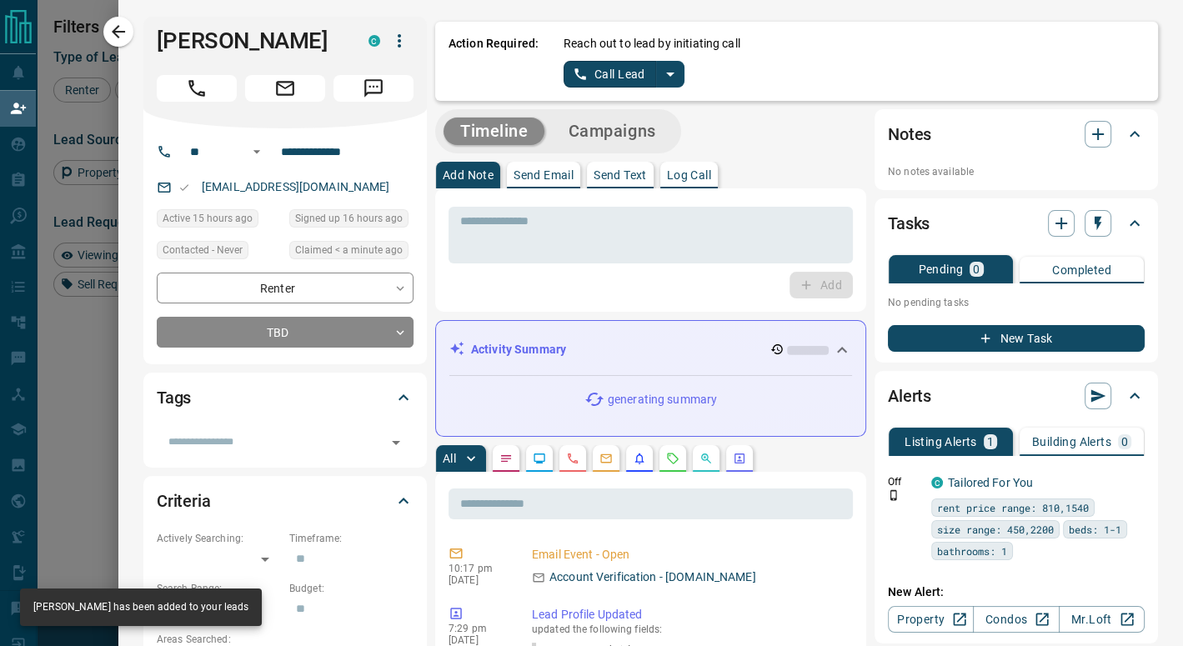
click at [666, 73] on icon "split button" at bounding box center [670, 75] width 8 height 4
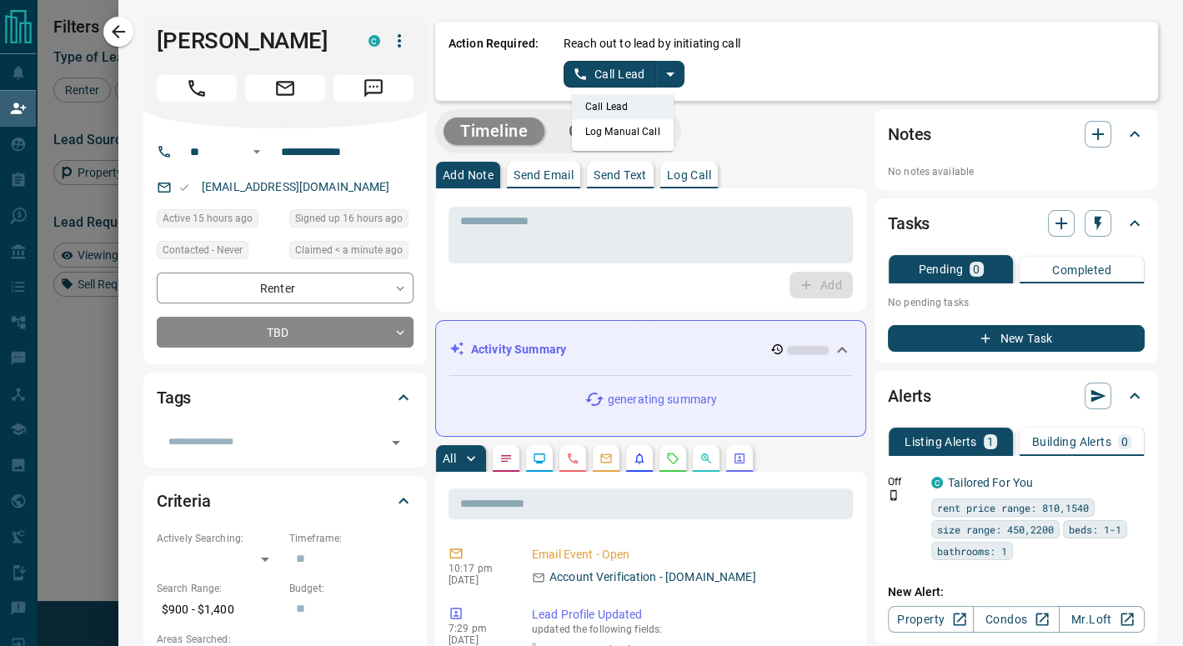
click at [627, 123] on li "Log Manual Call" at bounding box center [623, 131] width 102 height 25
click at [605, 74] on button "Log Manual Call" at bounding box center [619, 74] width 110 height 27
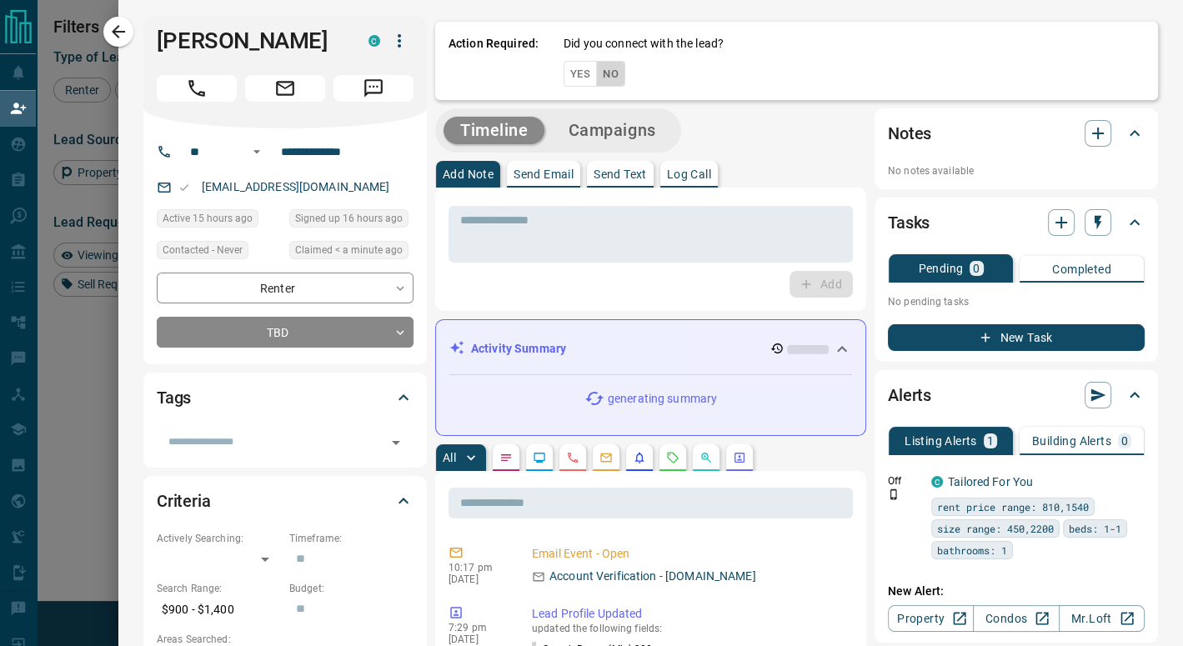
click at [602, 67] on button "No" at bounding box center [610, 74] width 29 height 26
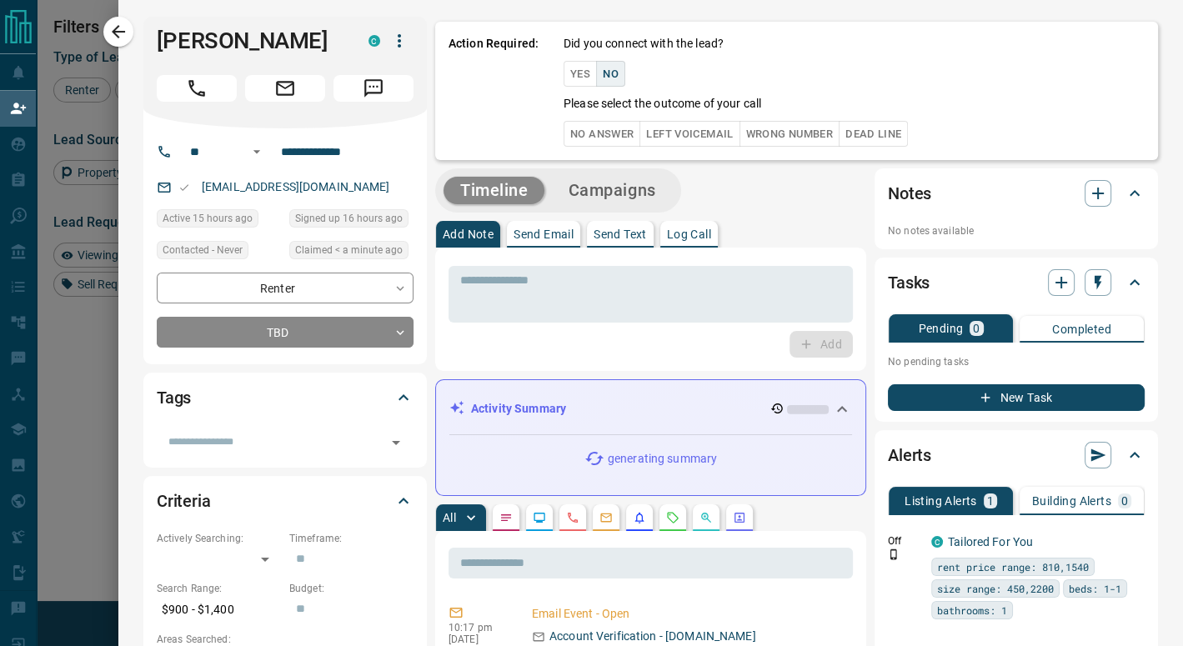
click at [609, 134] on button "No Answer" at bounding box center [602, 134] width 77 height 26
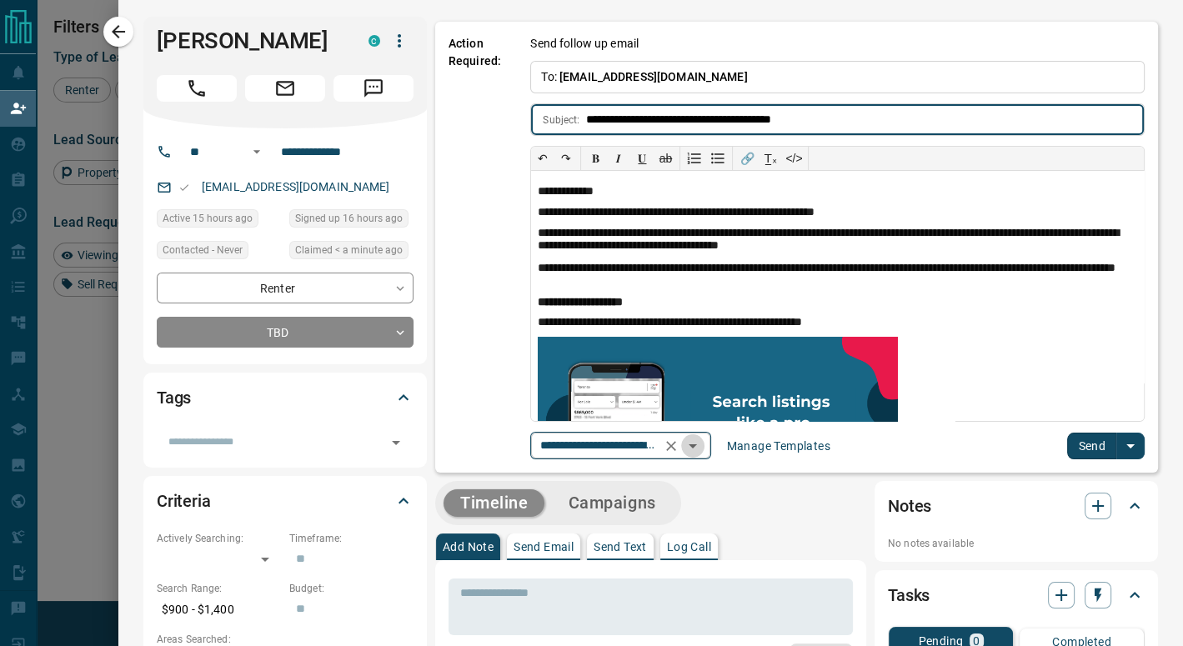
click at [702, 448] on icon "Open" at bounding box center [693, 446] width 20 height 20
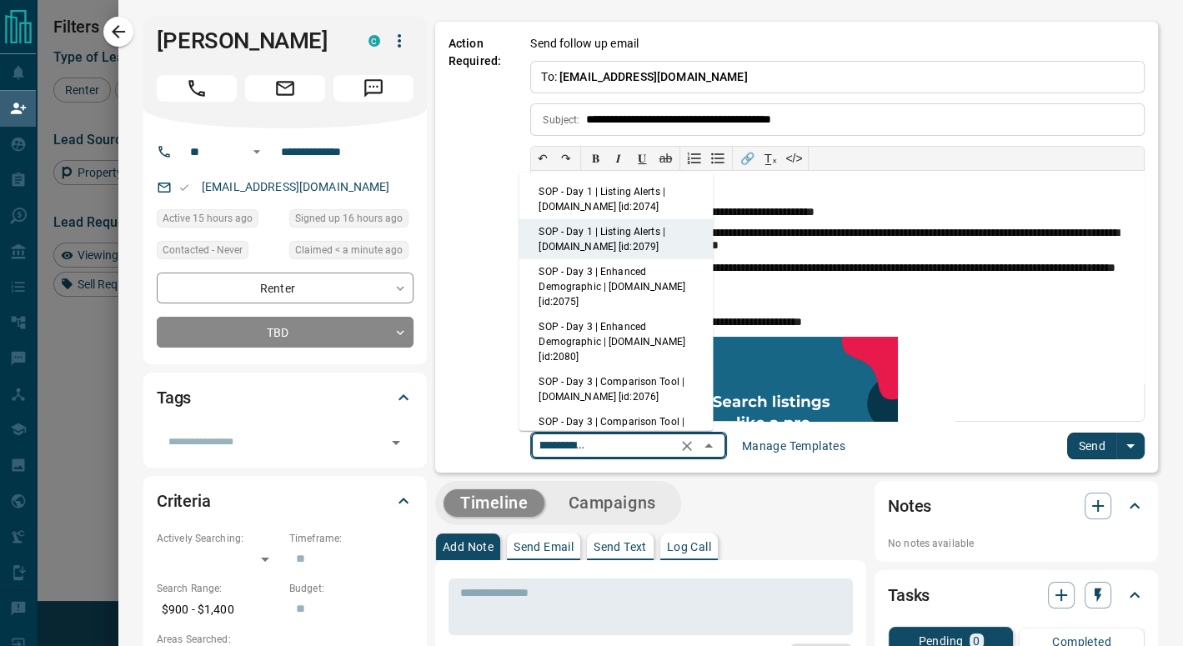
click at [615, 197] on li "SOP - Day 1 | Listing Alerts | [DOMAIN_NAME] [id:2074]" at bounding box center [616, 199] width 194 height 40
type input "**********"
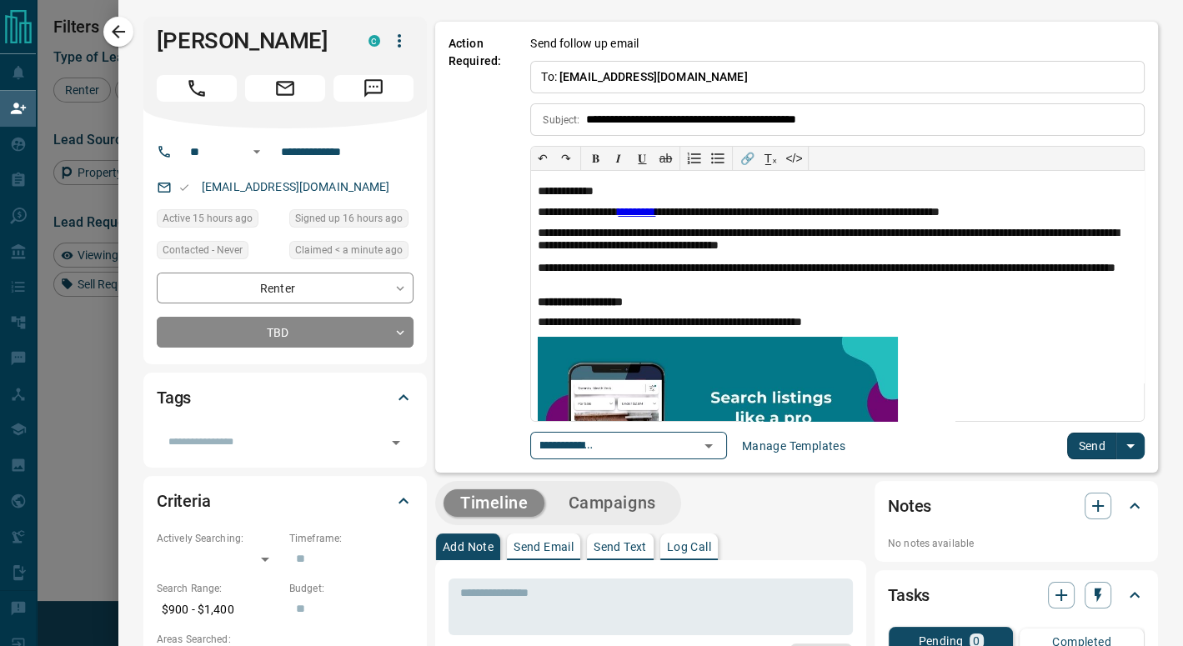
scroll to position [0, 0]
click at [1067, 438] on button "Send" at bounding box center [1091, 446] width 49 height 27
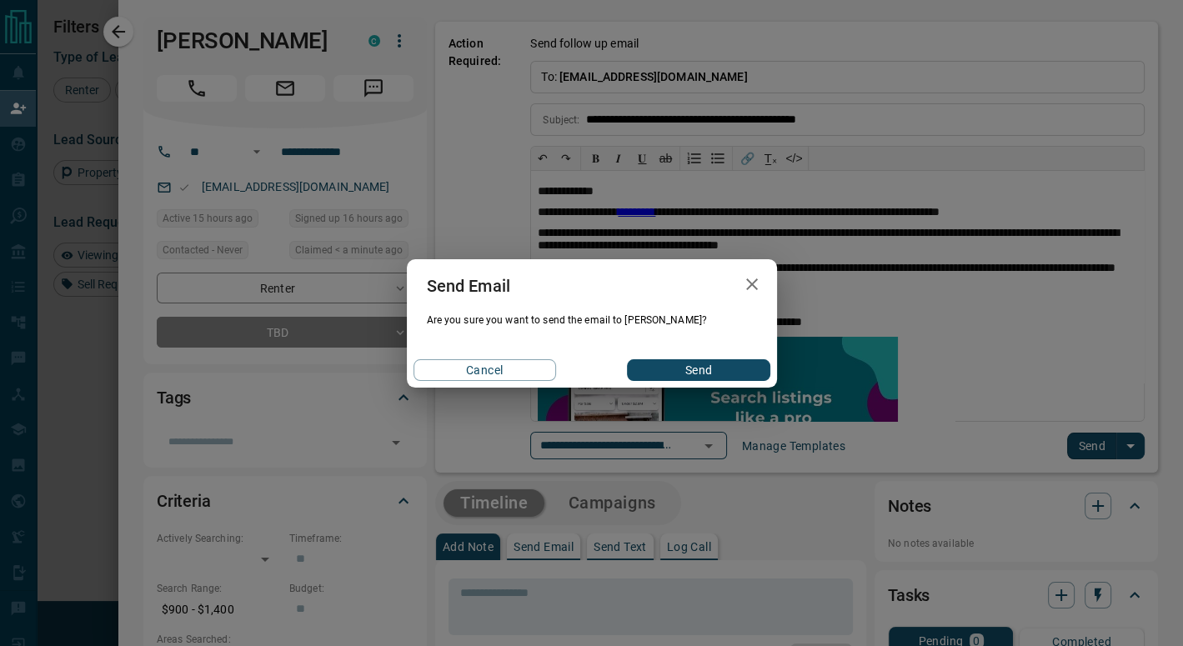
click at [738, 375] on button "Send" at bounding box center [698, 370] width 143 height 22
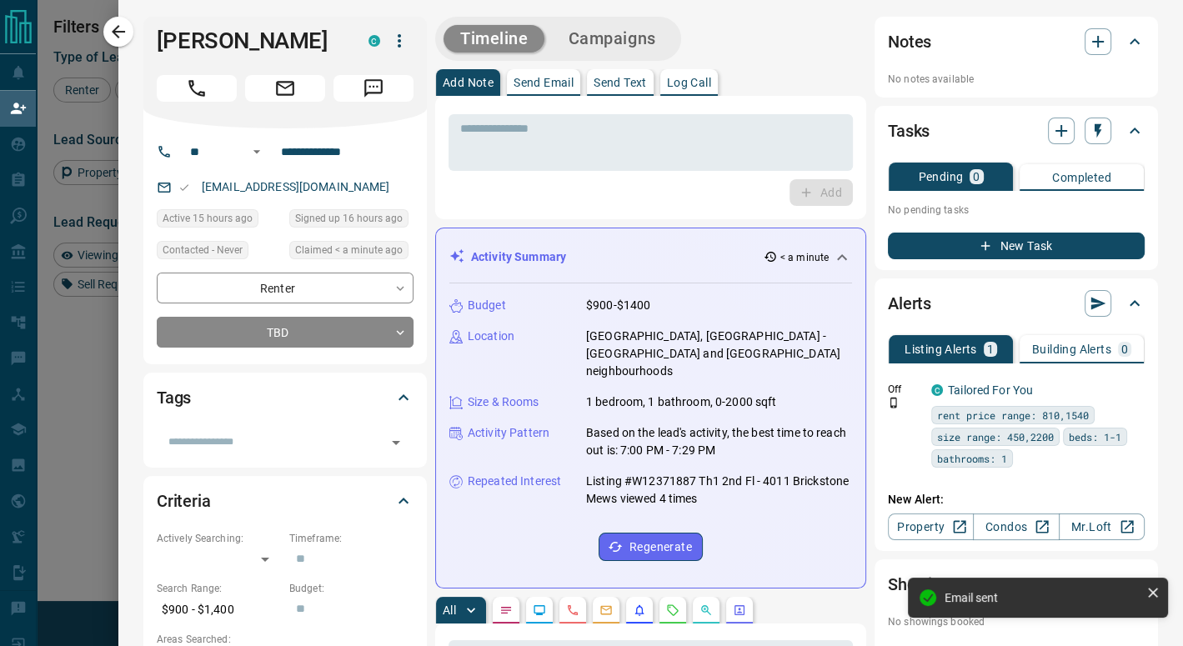
click at [118, 23] on icon "button" at bounding box center [118, 32] width 20 height 20
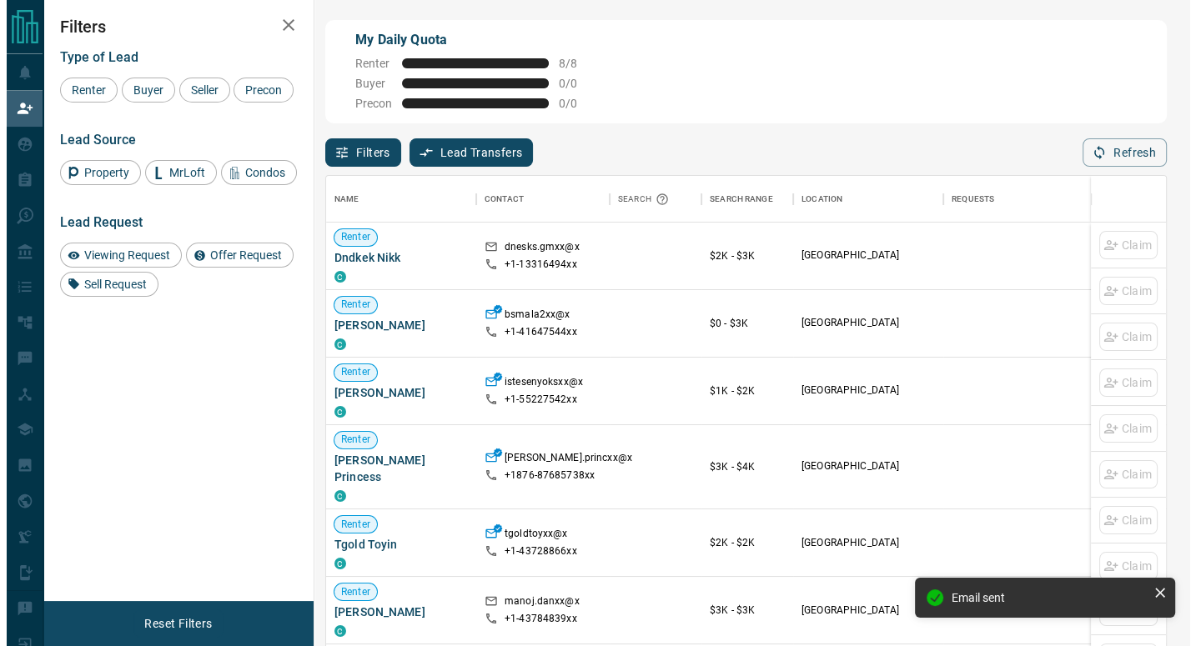
scroll to position [478, 827]
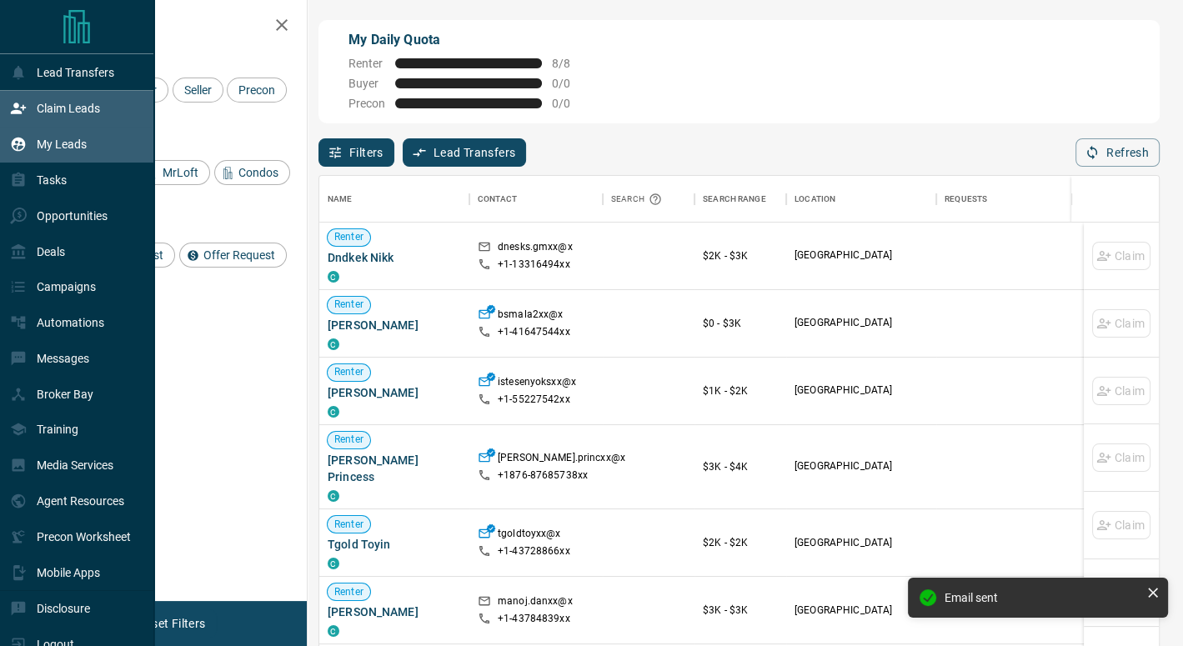
click at [30, 144] on div "My Leads" at bounding box center [48, 145] width 77 height 28
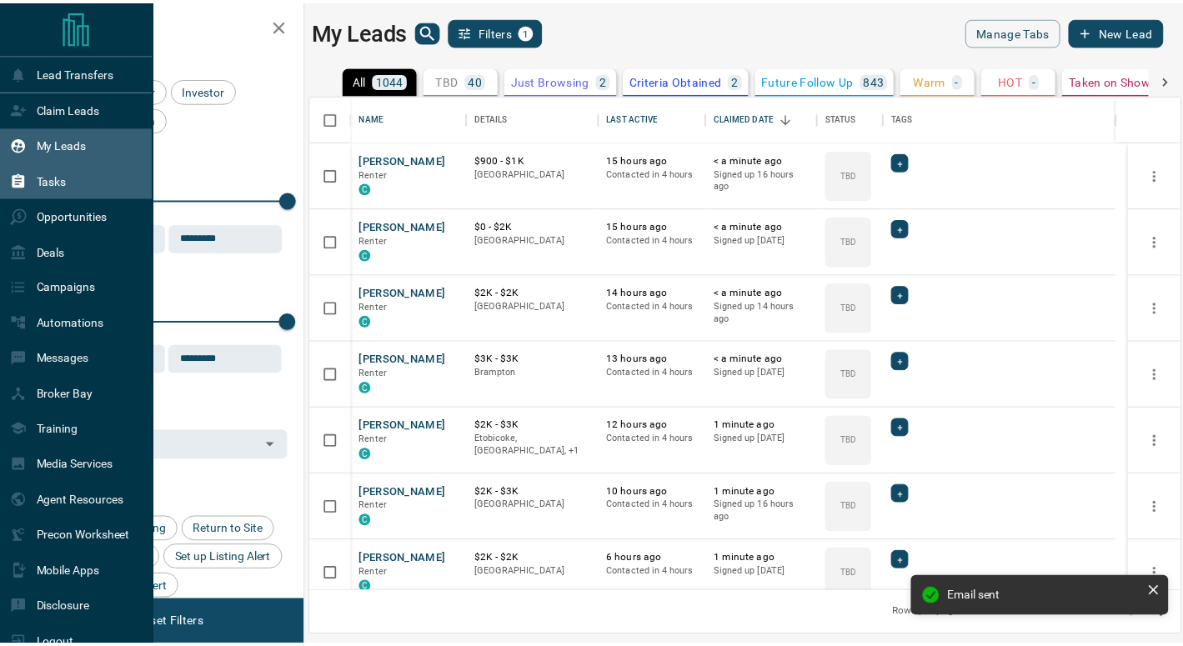
scroll to position [485, 868]
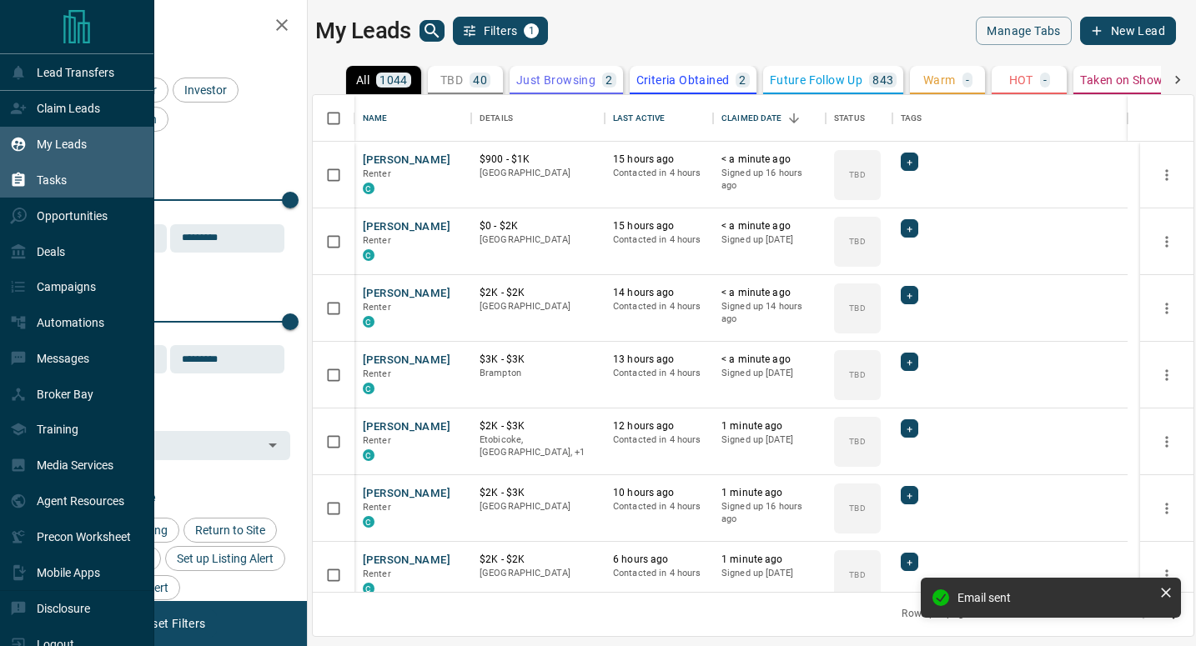
click at [43, 173] on div "Tasks" at bounding box center [38, 181] width 57 height 28
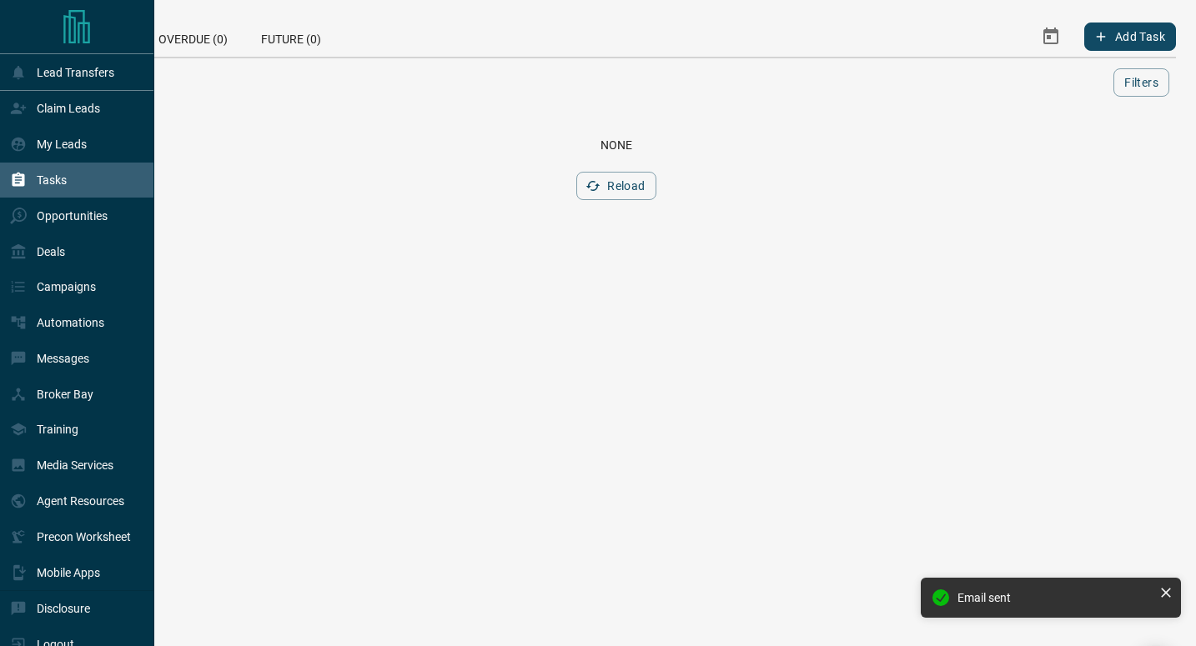
click at [43, 198] on div "Tasks" at bounding box center [77, 181] width 154 height 36
click at [50, 216] on p "Opportunities" at bounding box center [72, 215] width 71 height 13
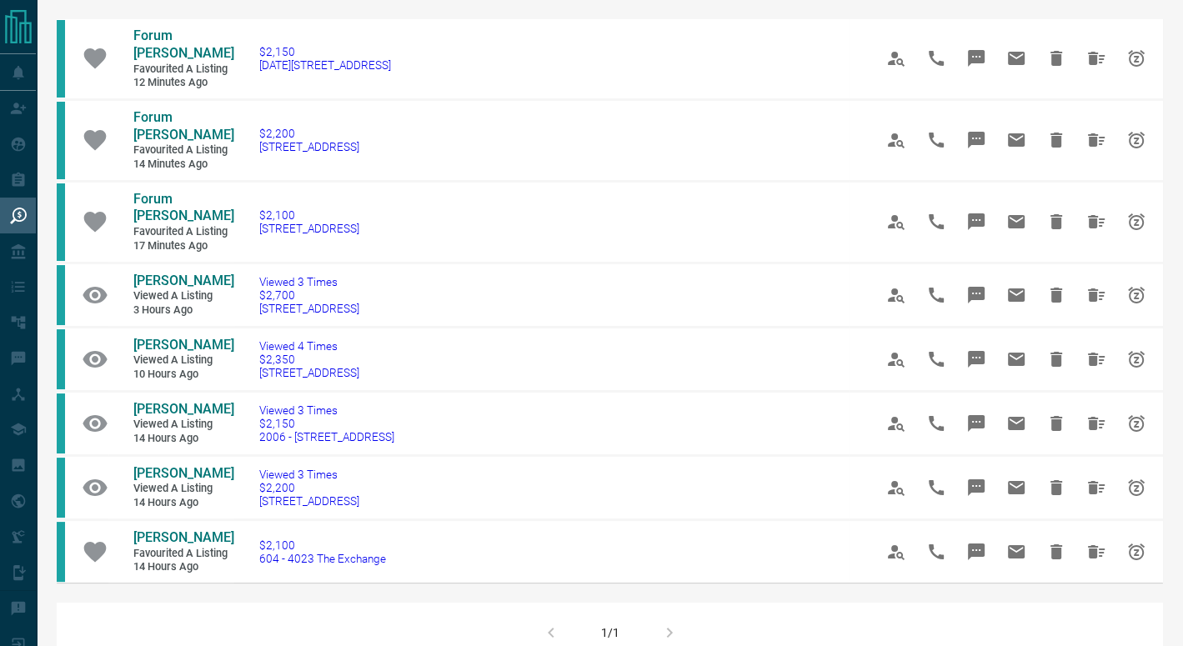
scroll to position [83, 0]
